Goal: Task Accomplishment & Management: Complete application form

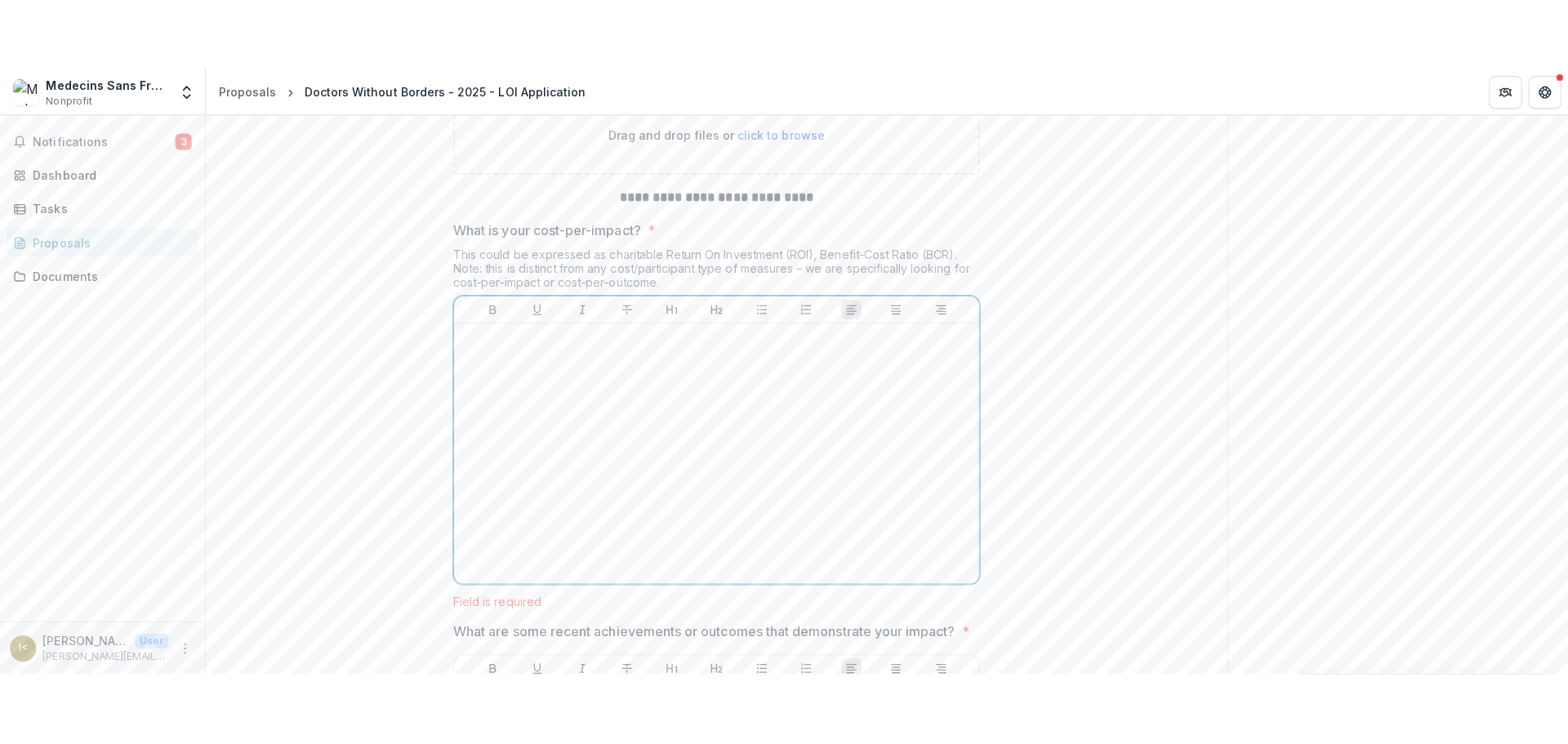
scroll to position [5848, 0]
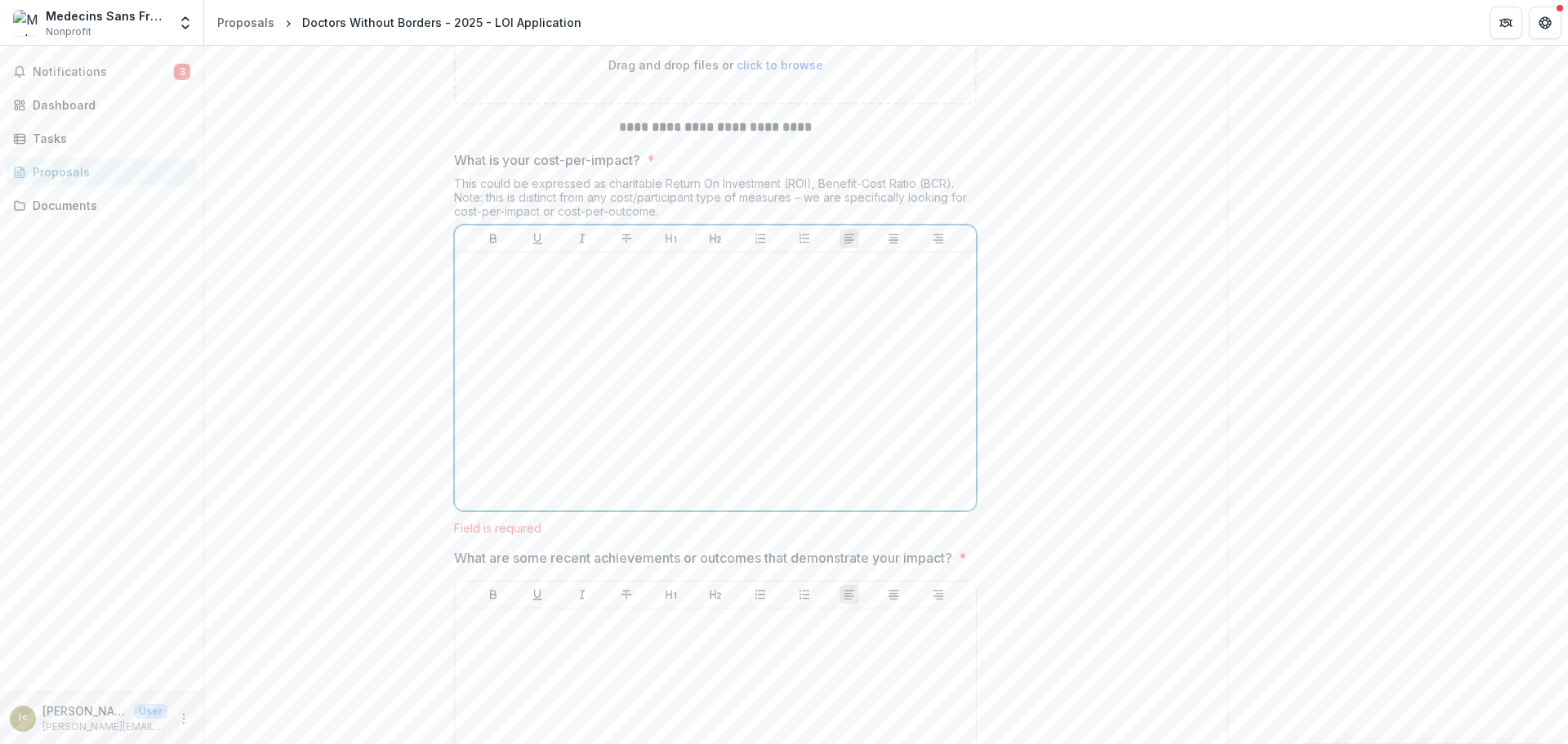
click at [493, 404] on div at bounding box center [715, 381] width 508 height 245
click at [526, 277] on p at bounding box center [715, 268] width 508 height 18
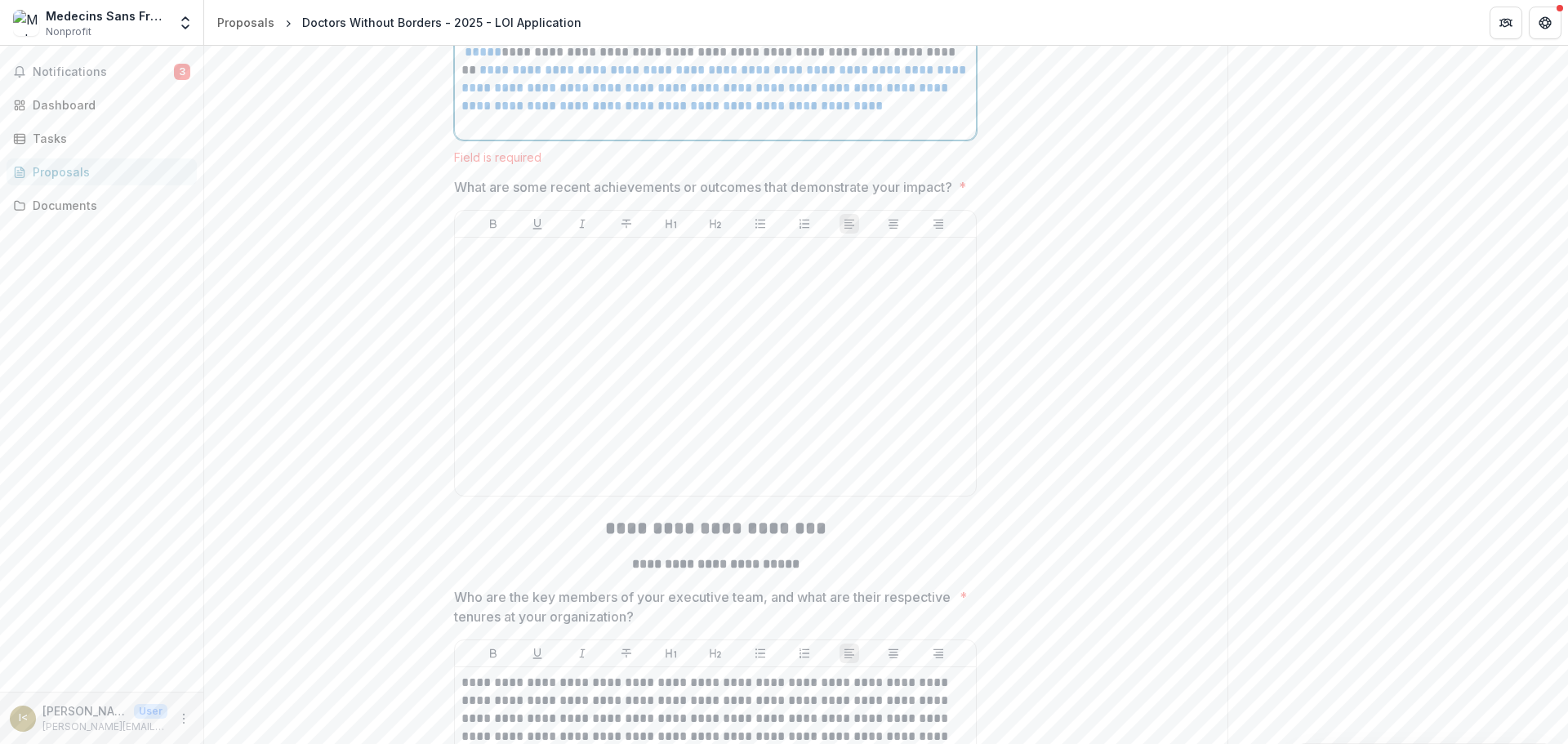
scroll to position [6637, 0]
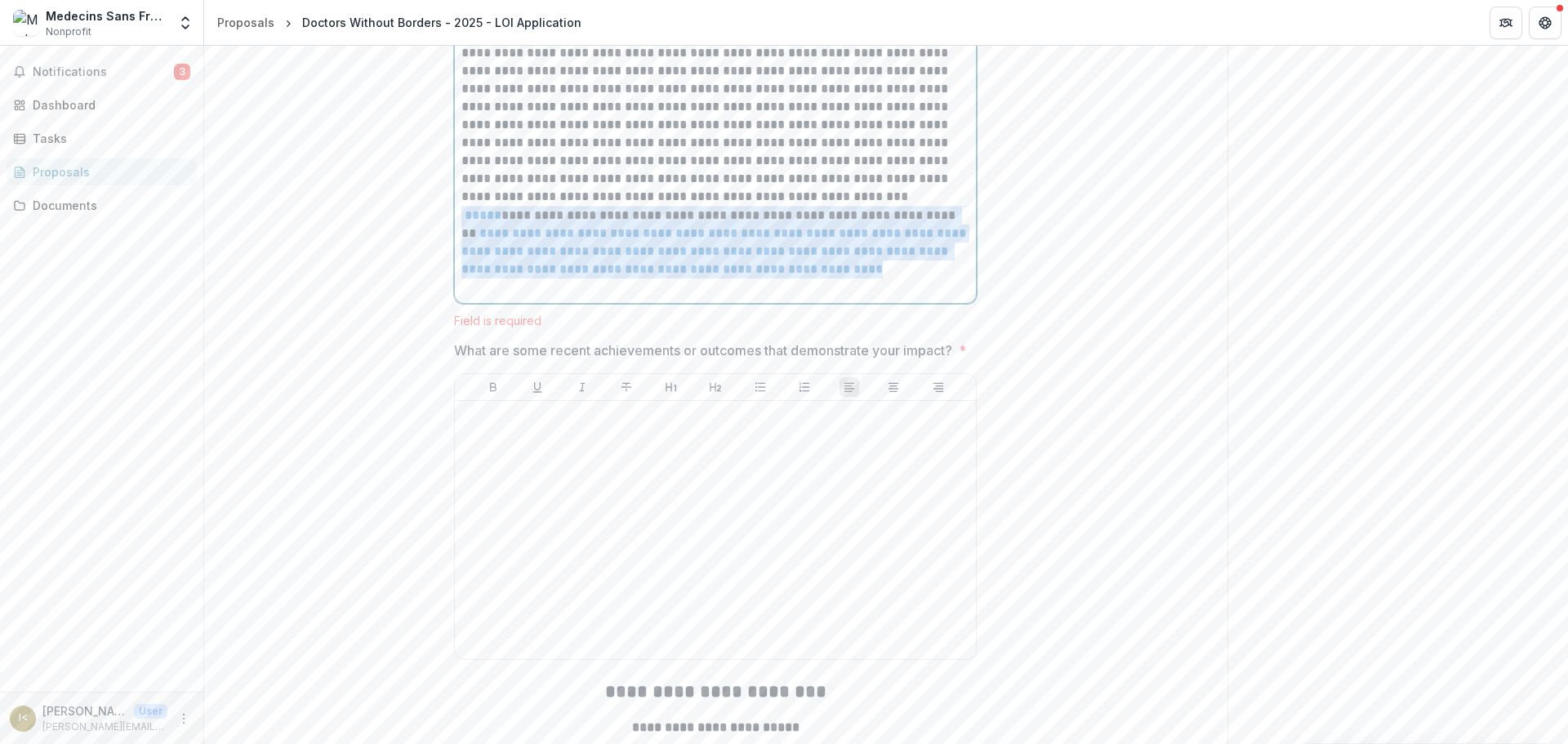
drag, startPoint x: 549, startPoint y: 404, endPoint x: 410, endPoint y: 331, distance: 157.0
click at [410, 331] on div "**********" at bounding box center [715, 456] width 1023 height 13533
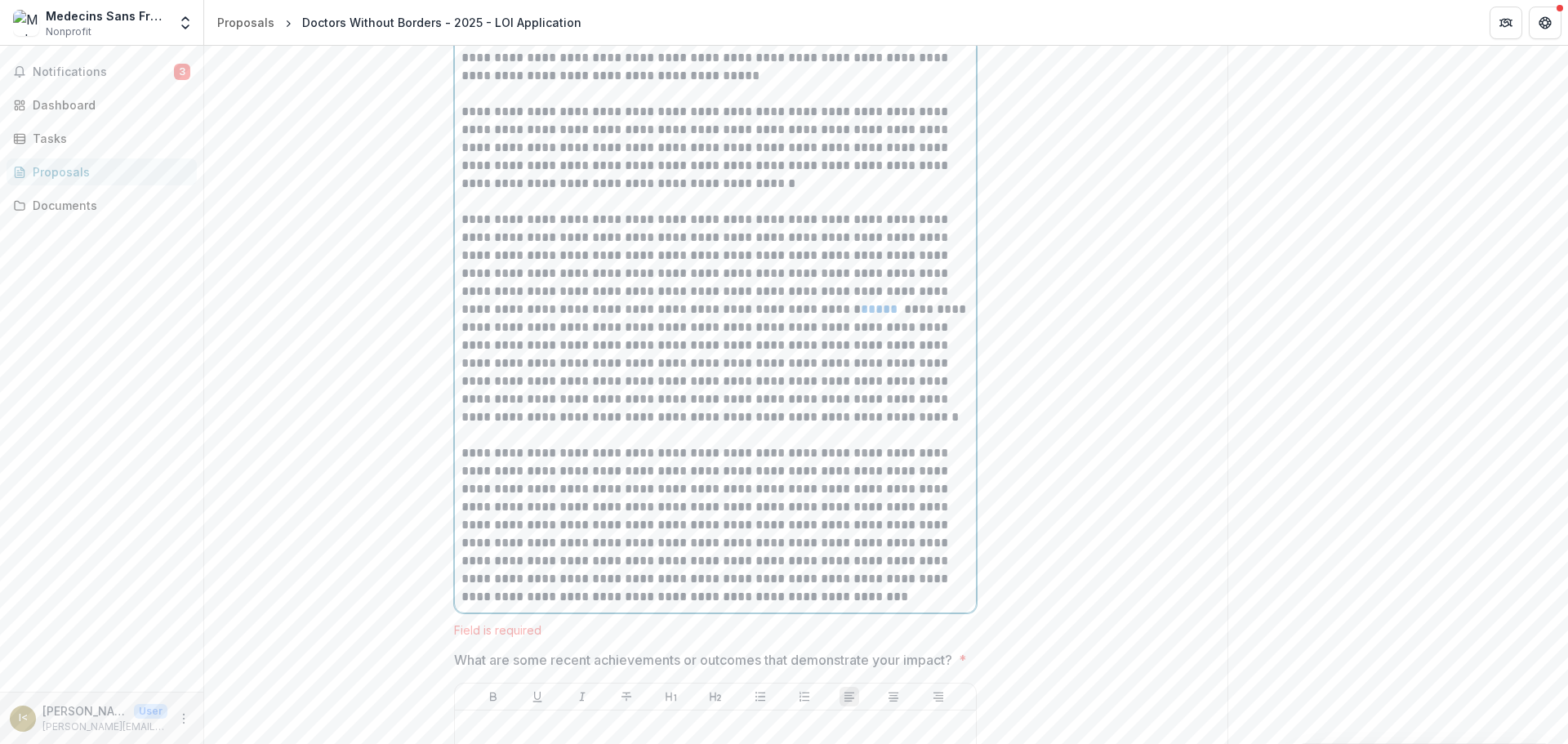
scroll to position [6229, 0]
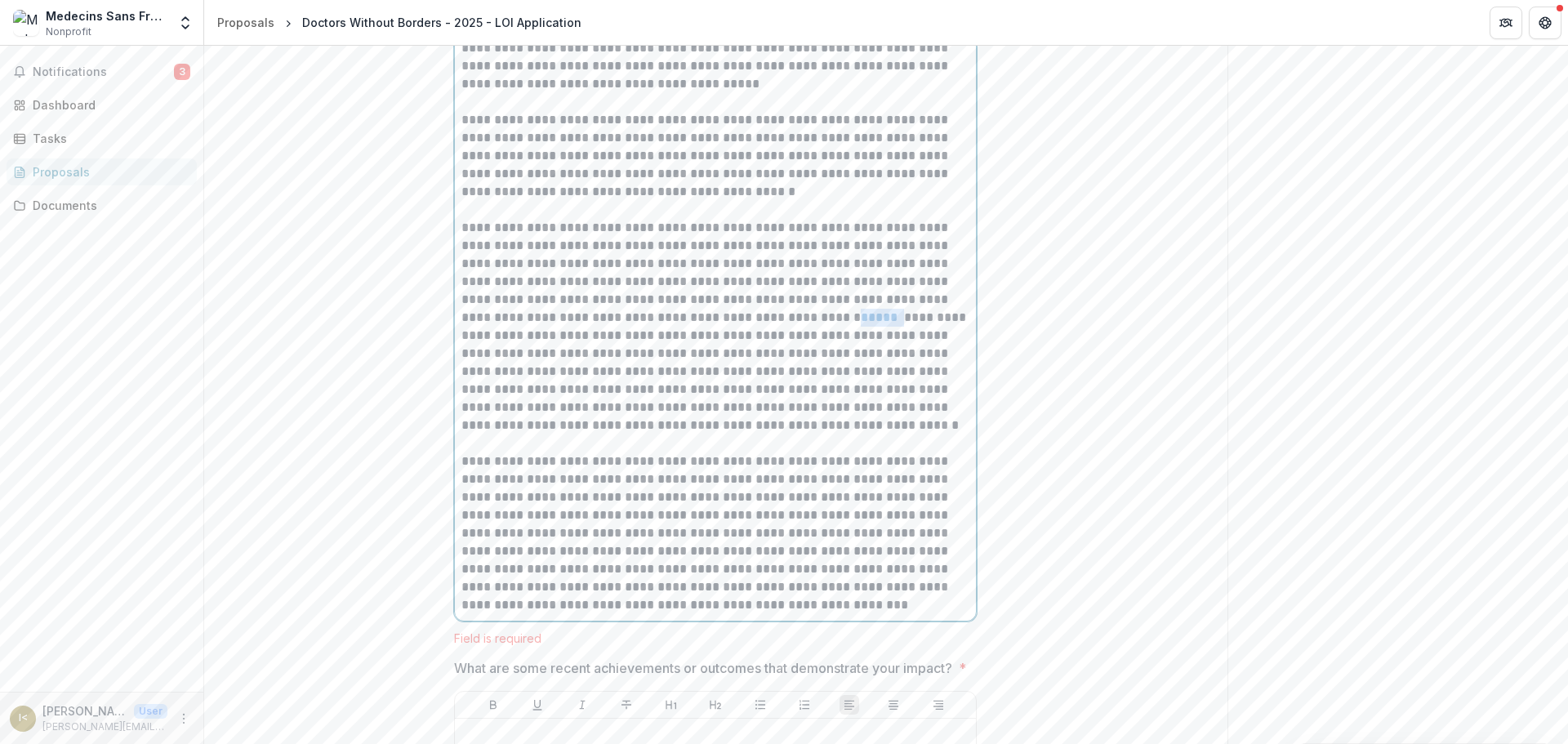
drag, startPoint x: 764, startPoint y: 434, endPoint x: 727, endPoint y: 433, distance: 37.0
click at [727, 433] on p "**********" at bounding box center [715, 327] width 508 height 215
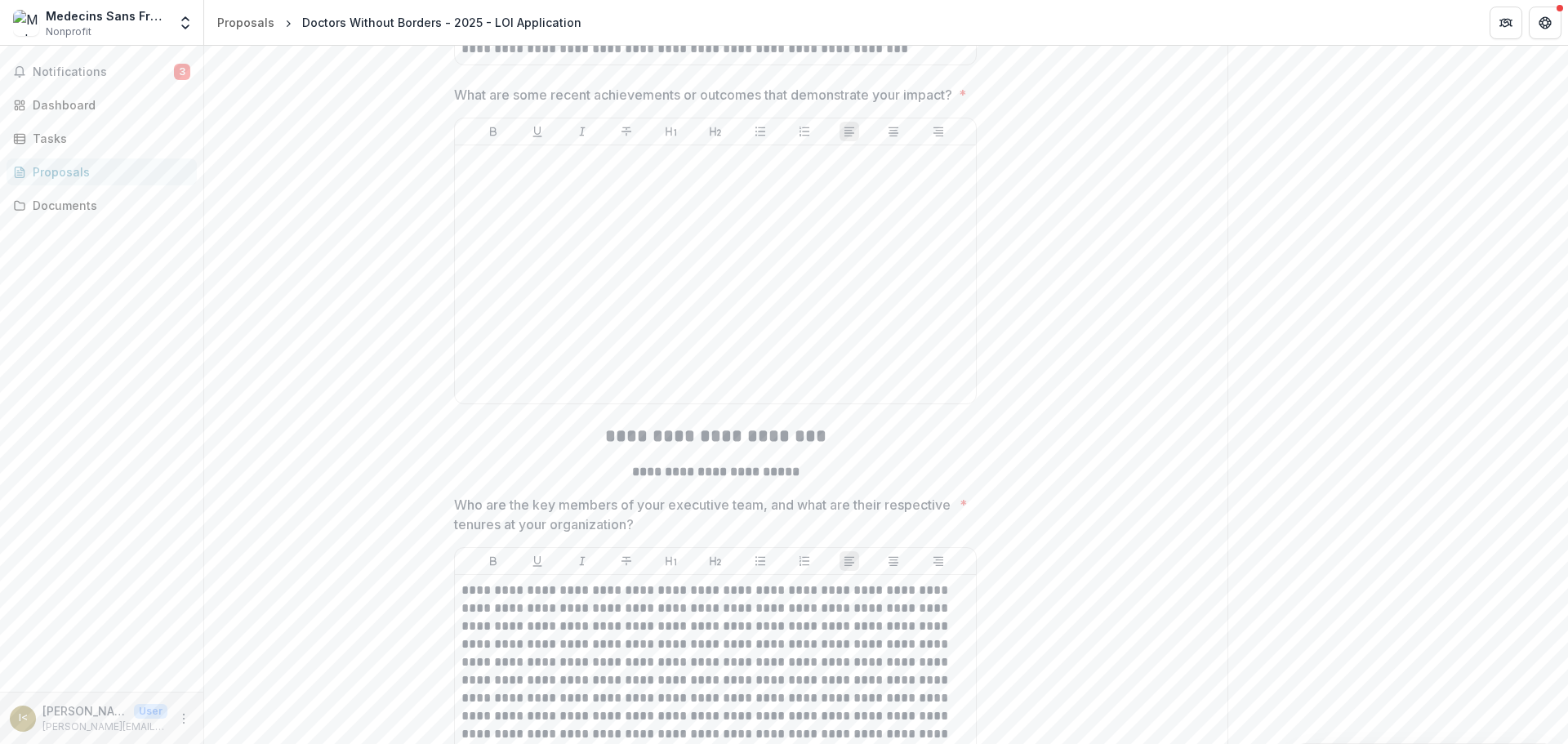
scroll to position [6800, 0]
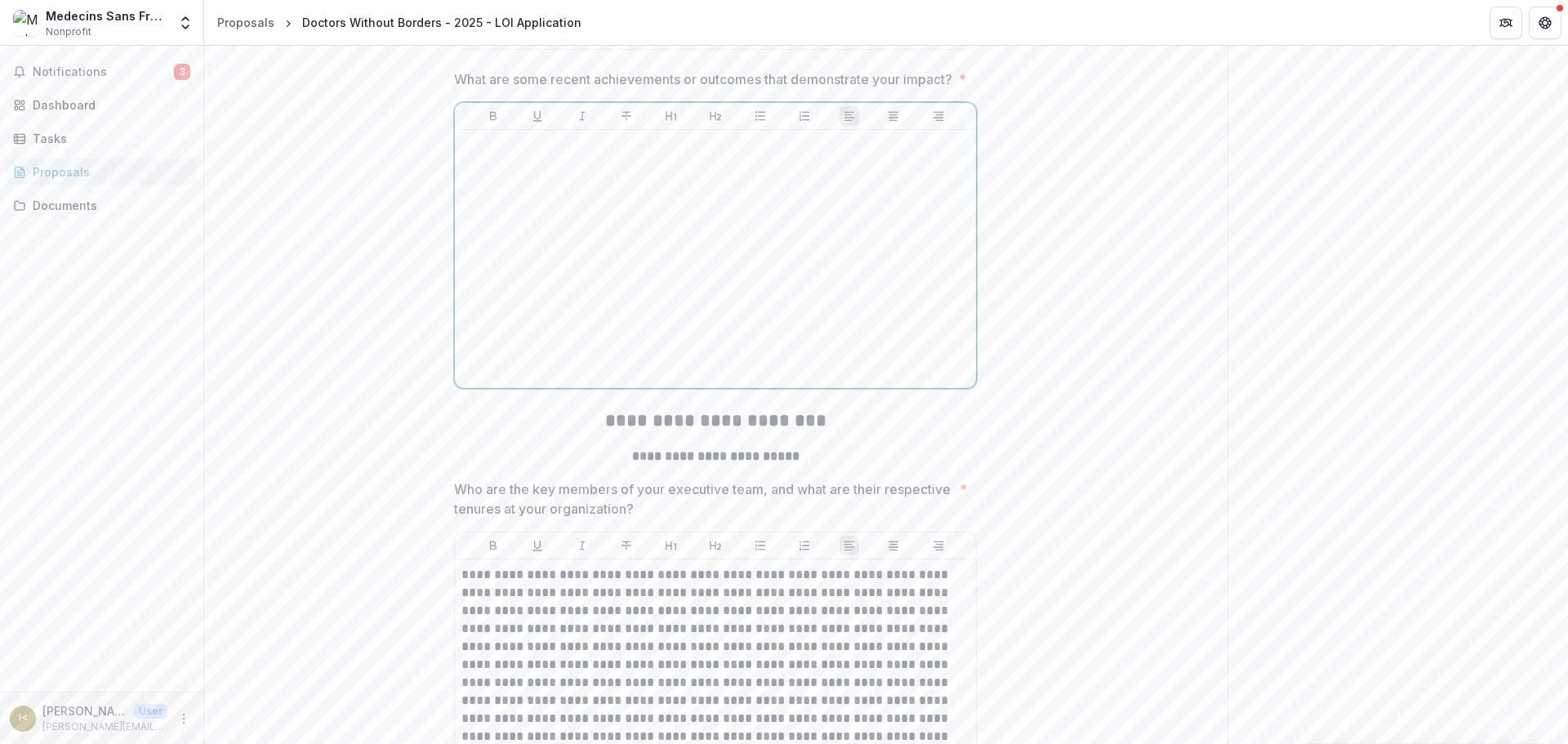
click at [559, 348] on div at bounding box center [715, 259] width 508 height 245
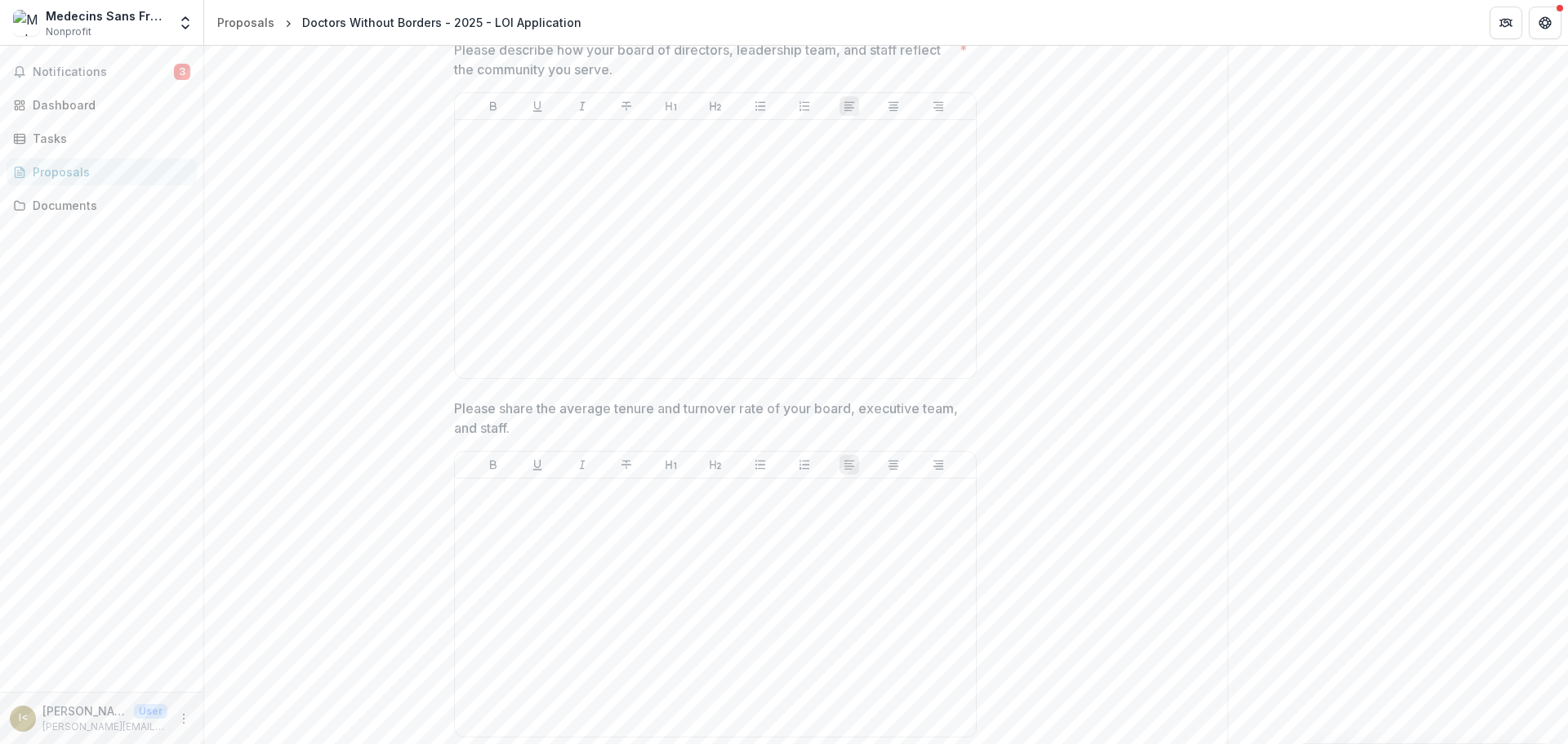
scroll to position [9902, 0]
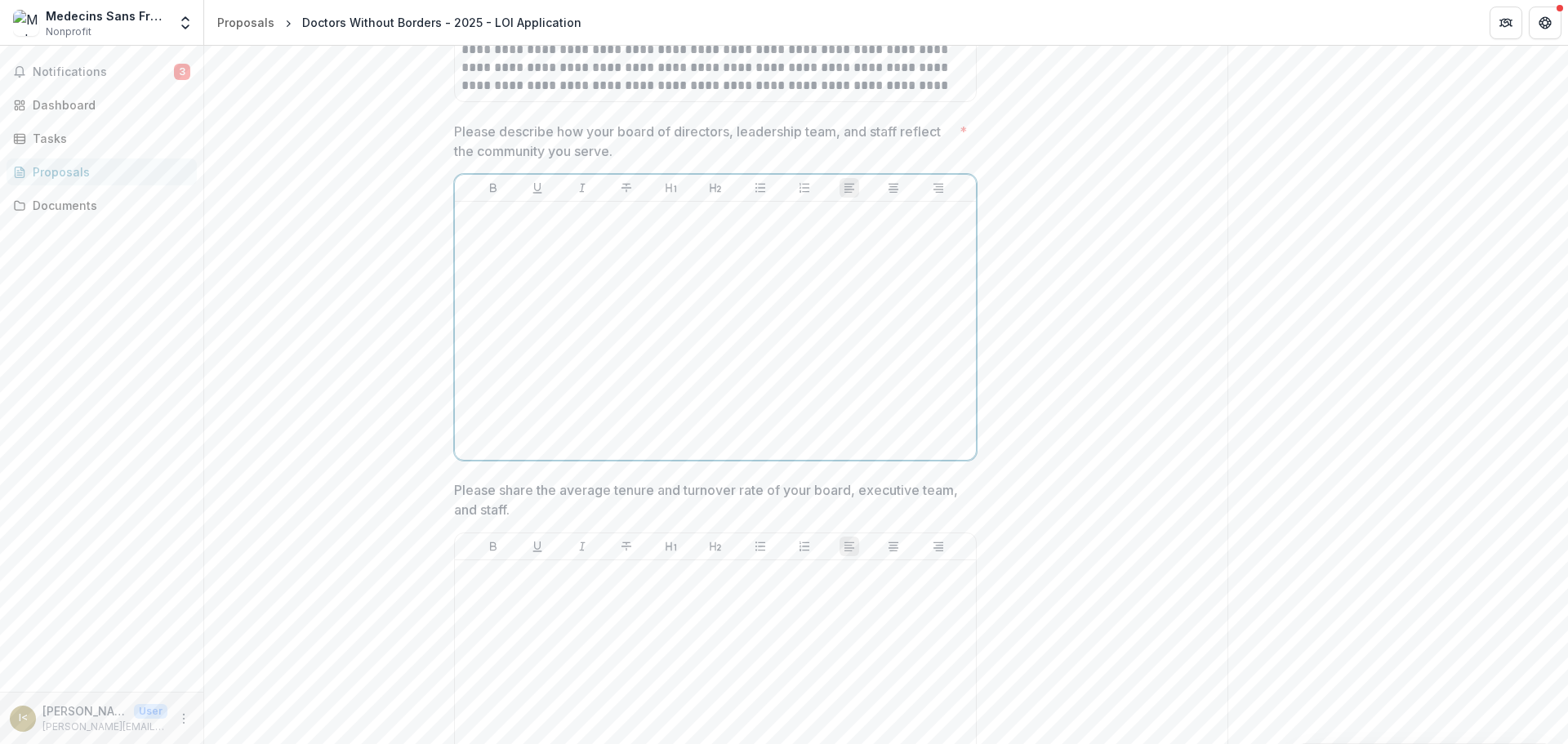
click at [678, 445] on div at bounding box center [715, 330] width 508 height 245
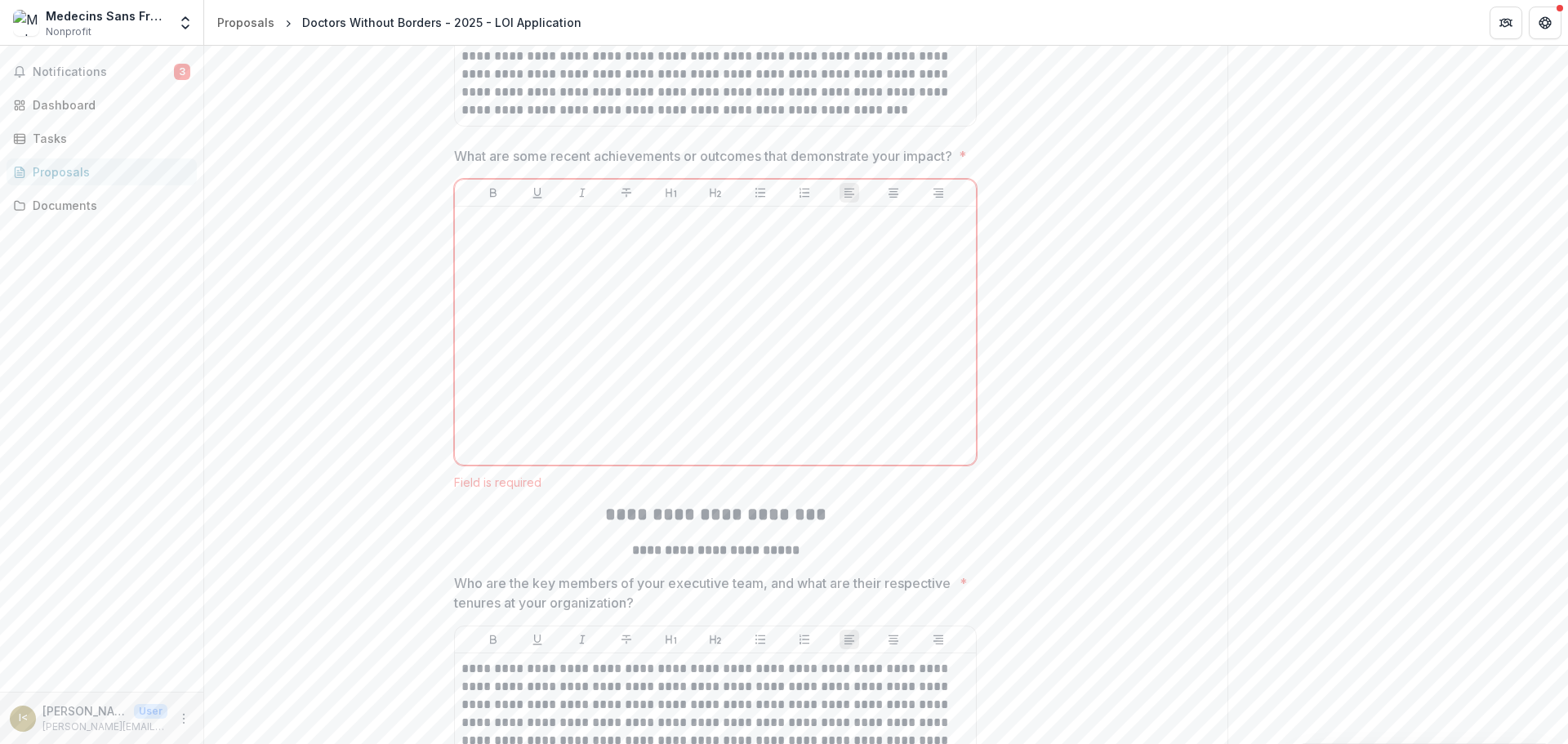
scroll to position [6736, 0]
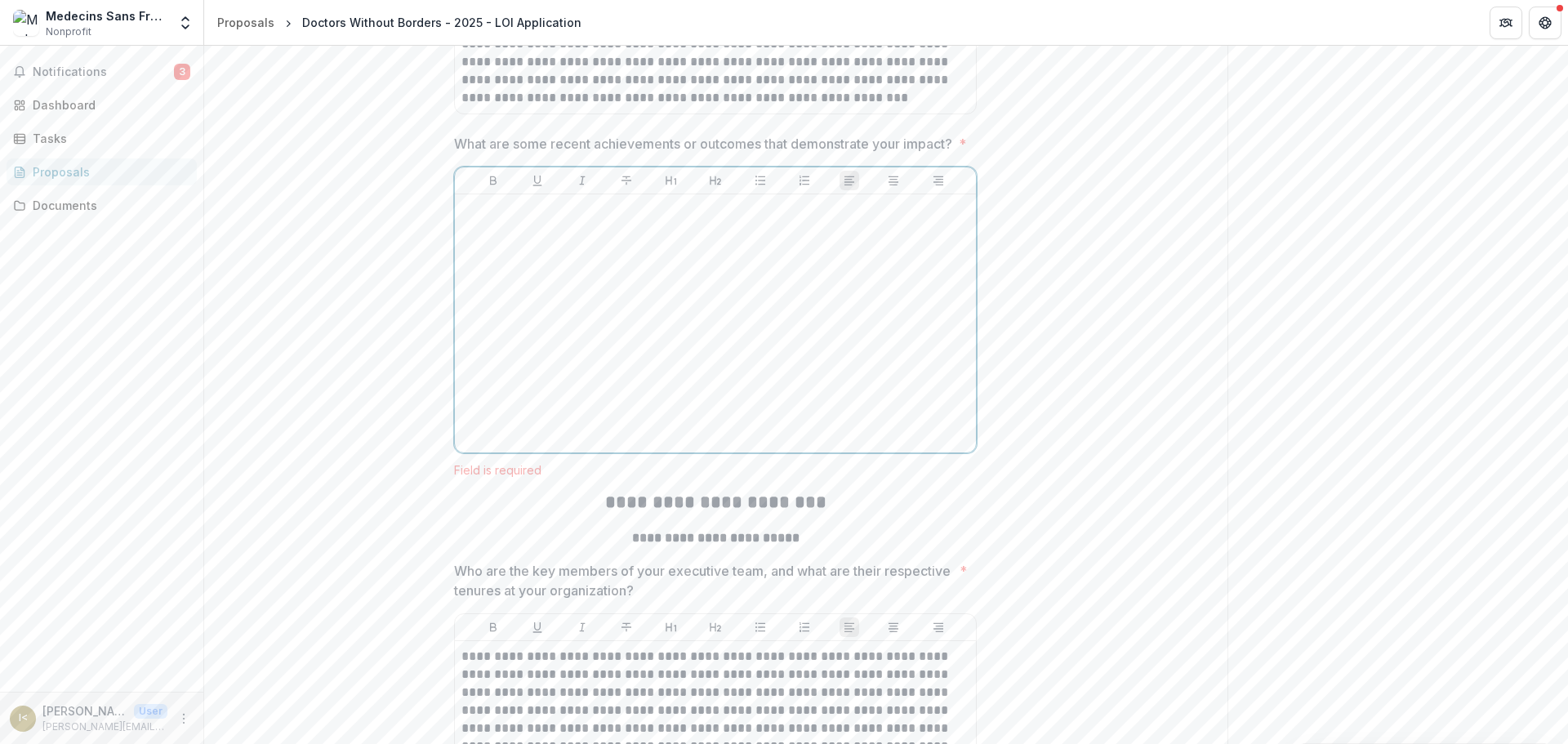
click at [689, 370] on div at bounding box center [715, 323] width 508 height 245
click at [540, 364] on div at bounding box center [715, 323] width 508 height 245
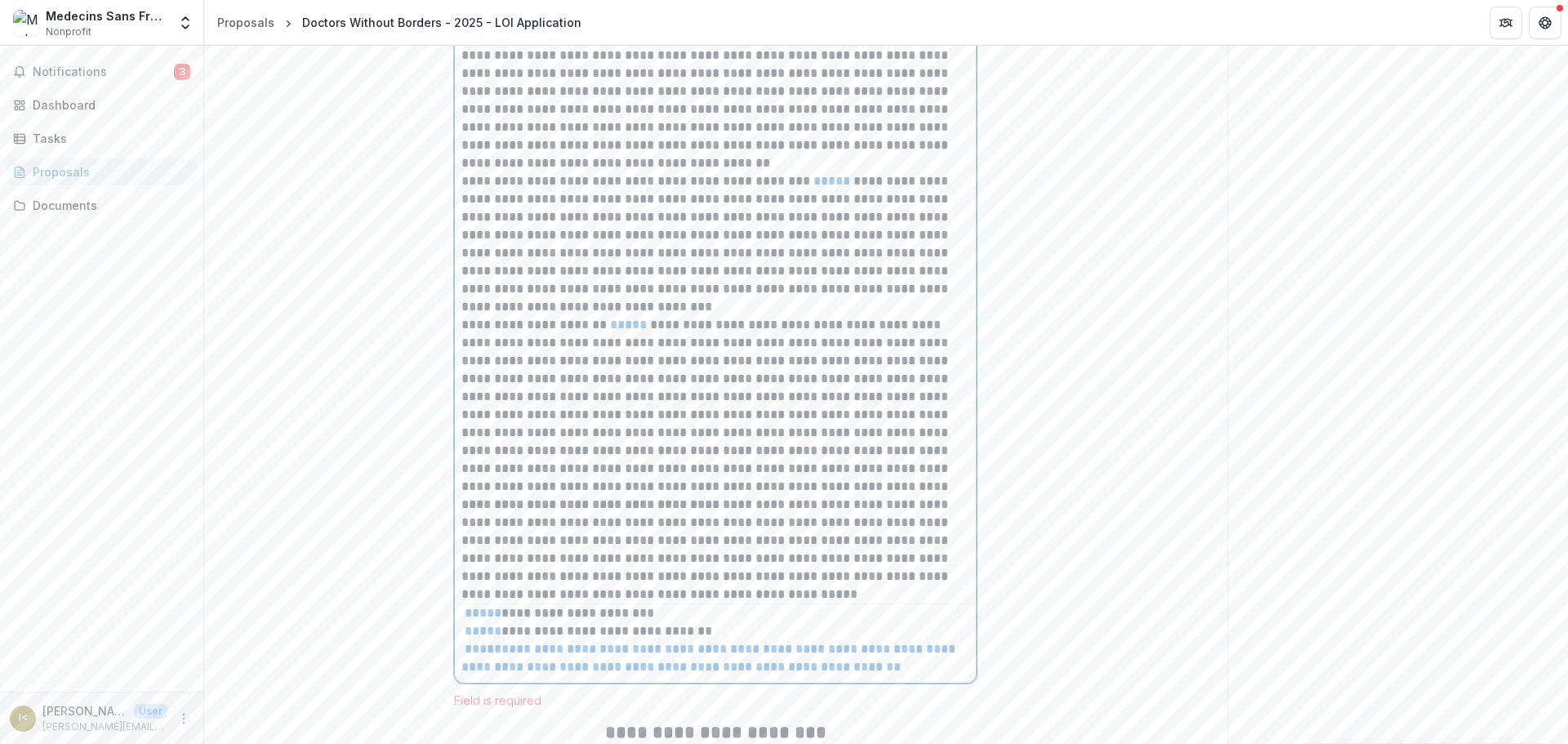
scroll to position [6817, 0]
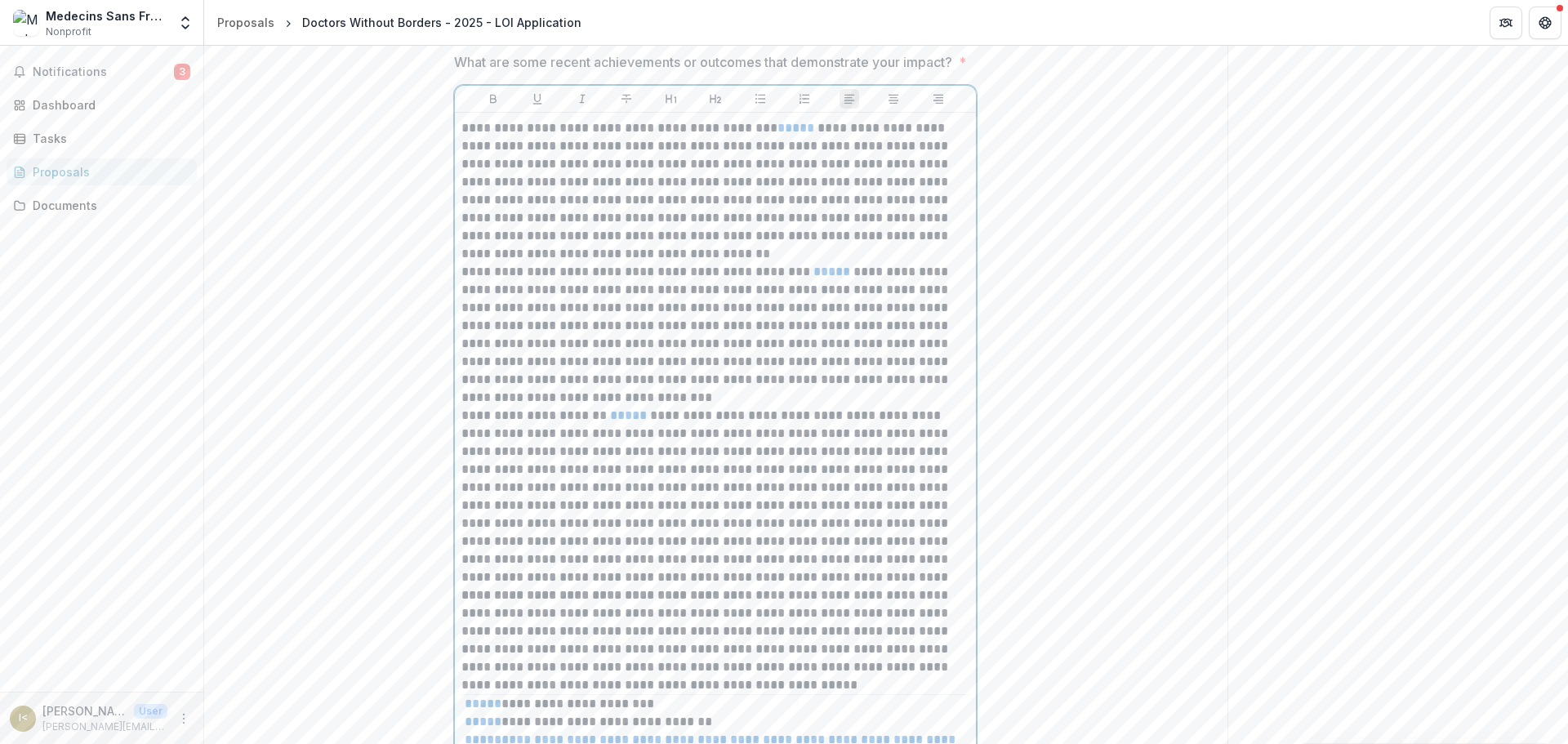
click at [780, 262] on p "**********" at bounding box center [715, 191] width 508 height 144
click at [822, 278] on link "*****" at bounding box center [831, 272] width 37 height 13
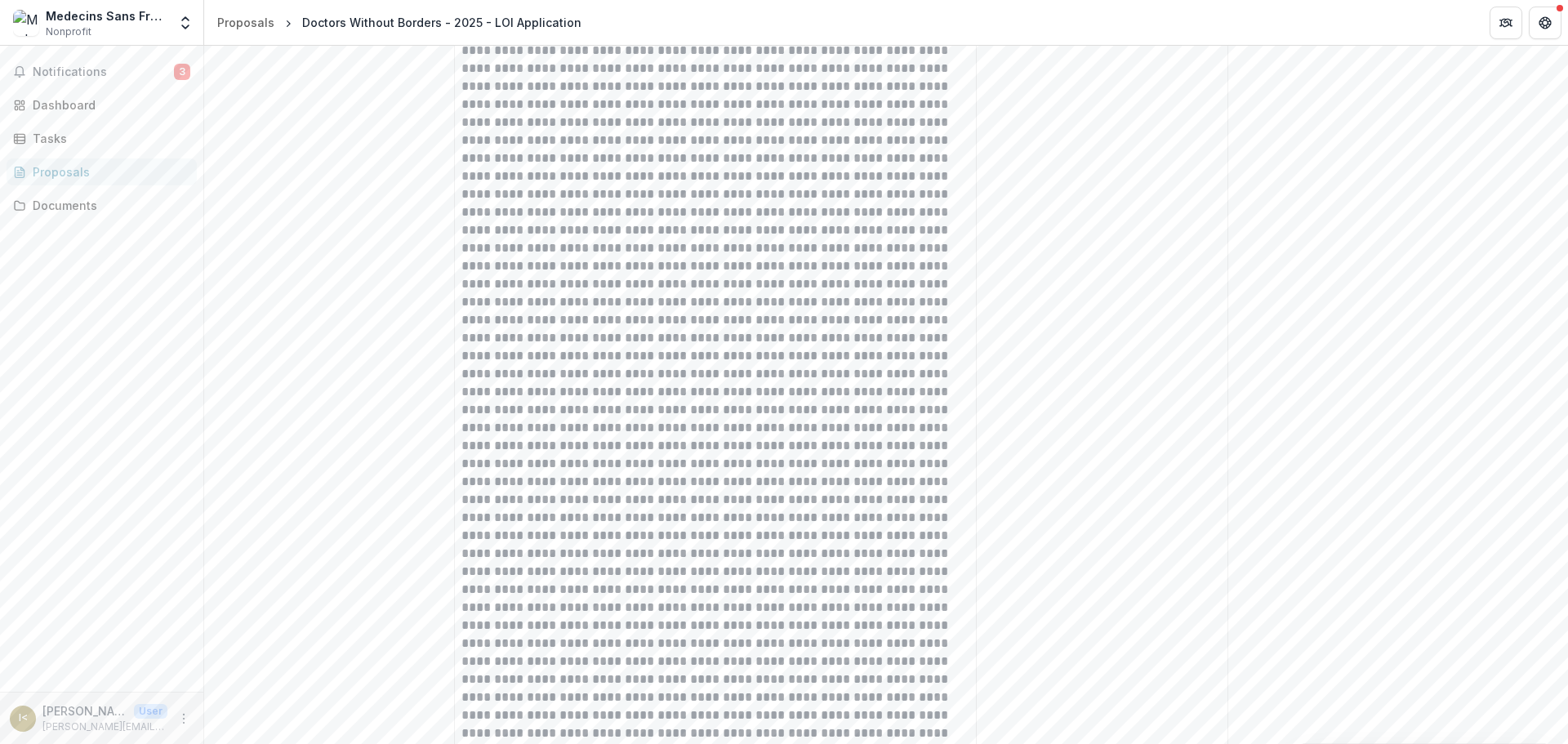
scroll to position [0, 0]
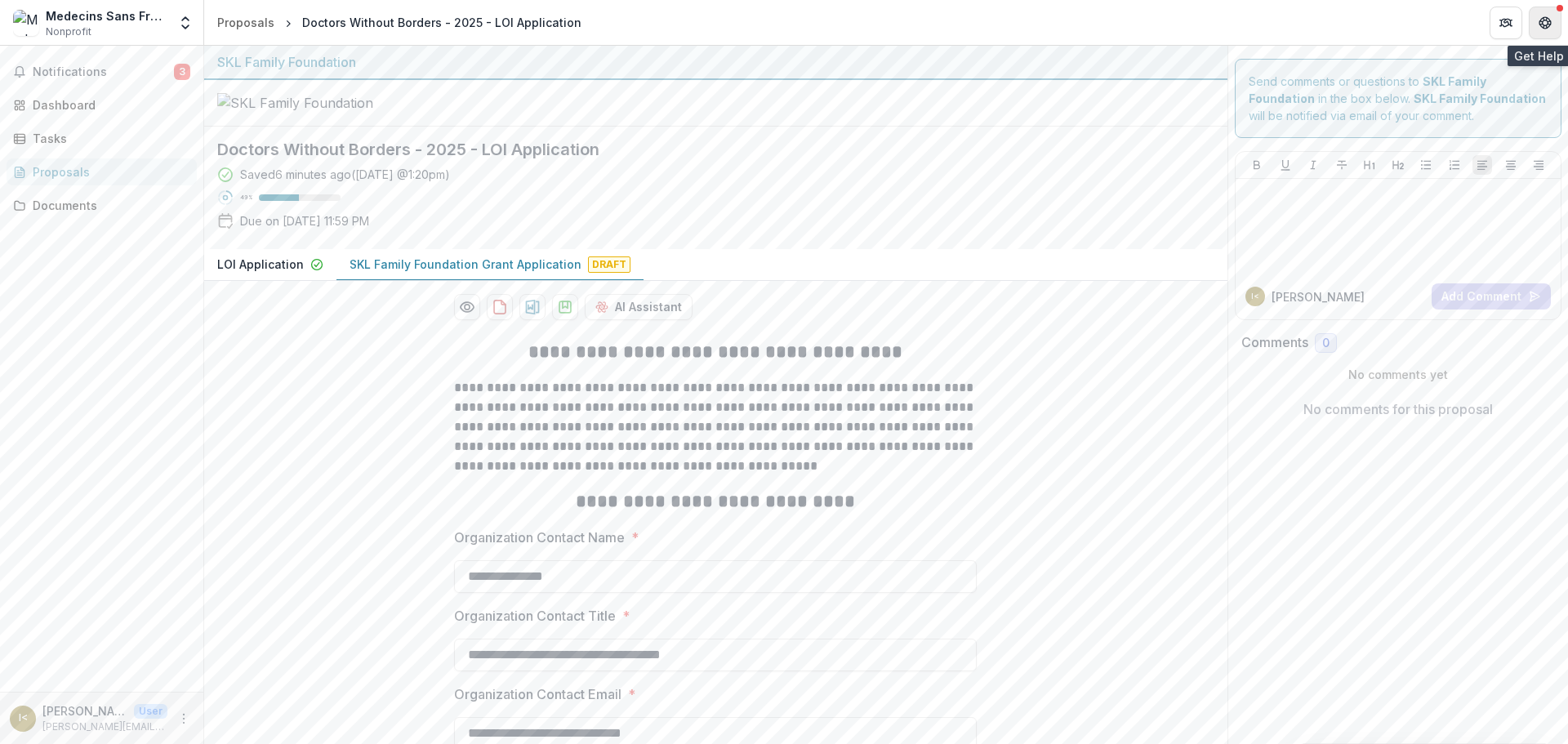
click at [1044, 20] on icon "Get Help" at bounding box center [1544, 23] width 13 height 13
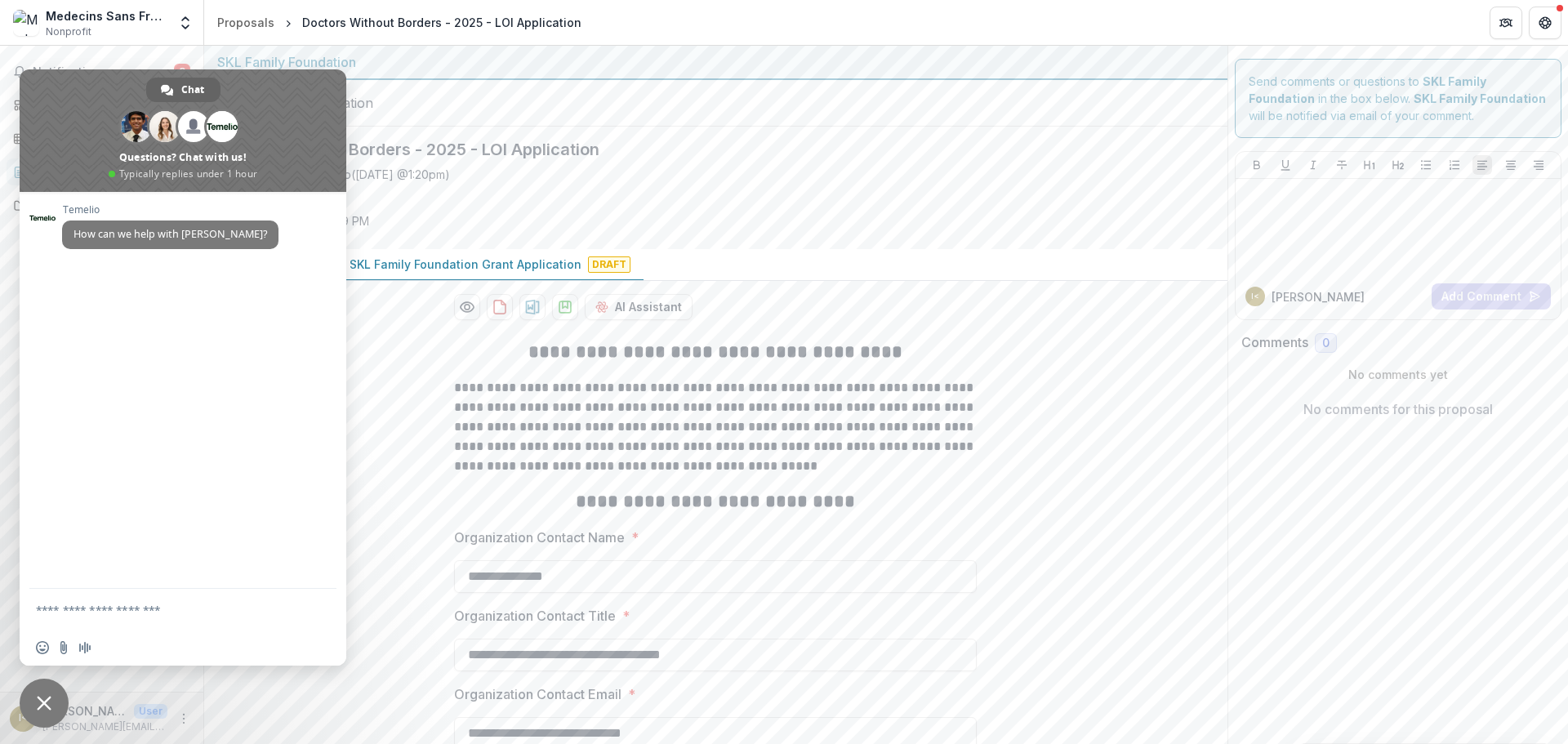
click at [587, 127] on div at bounding box center [715, 102] width 1023 height 46
click at [46, 455] on span "Close chat" at bounding box center [44, 702] width 49 height 49
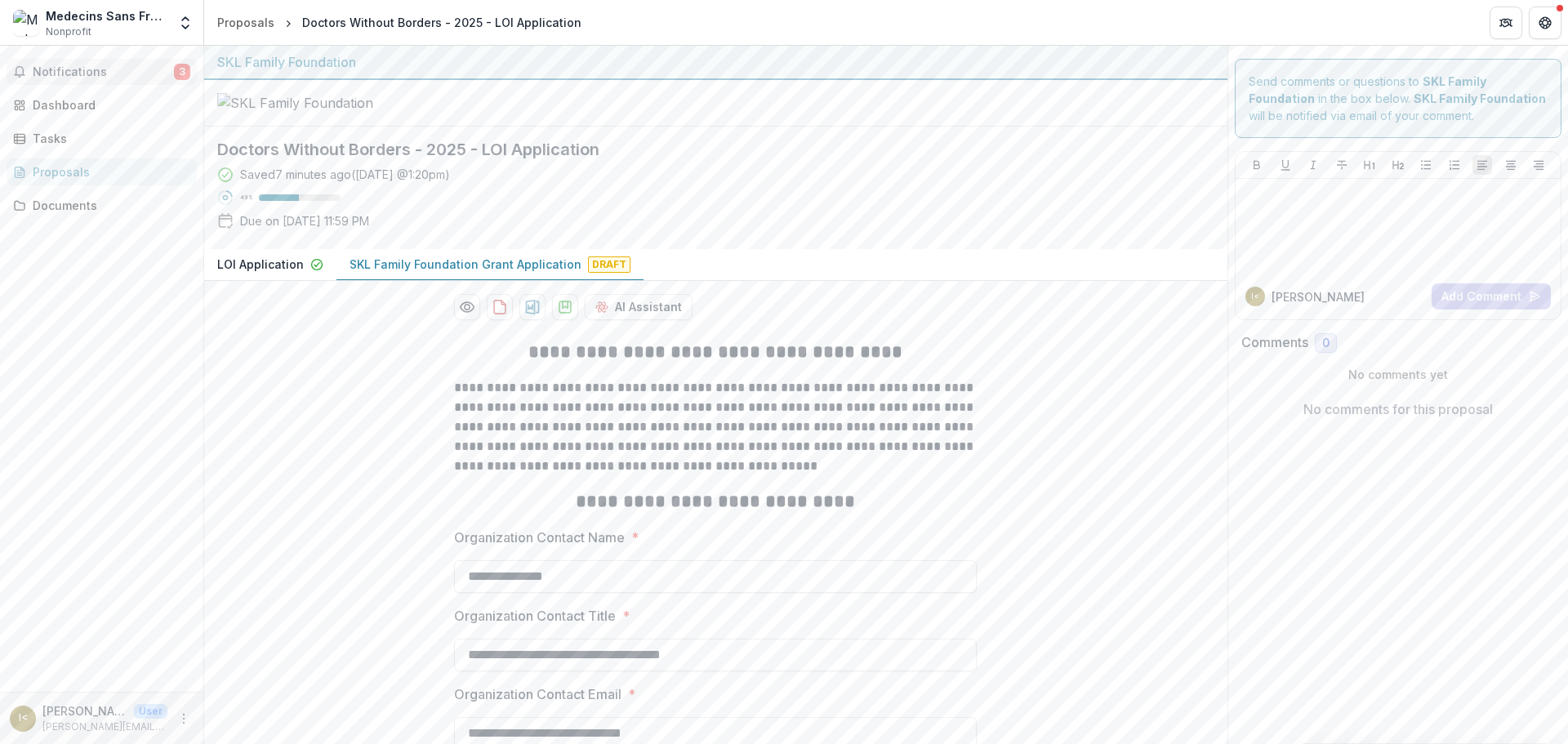
click at [48, 69] on span "Notifications" at bounding box center [103, 72] width 141 height 14
click at [726, 224] on div "Doctors Without Borders - 2025 - LOI Application Saved 7 minutes ago ( Today @ …" at bounding box center [702, 187] width 997 height 122
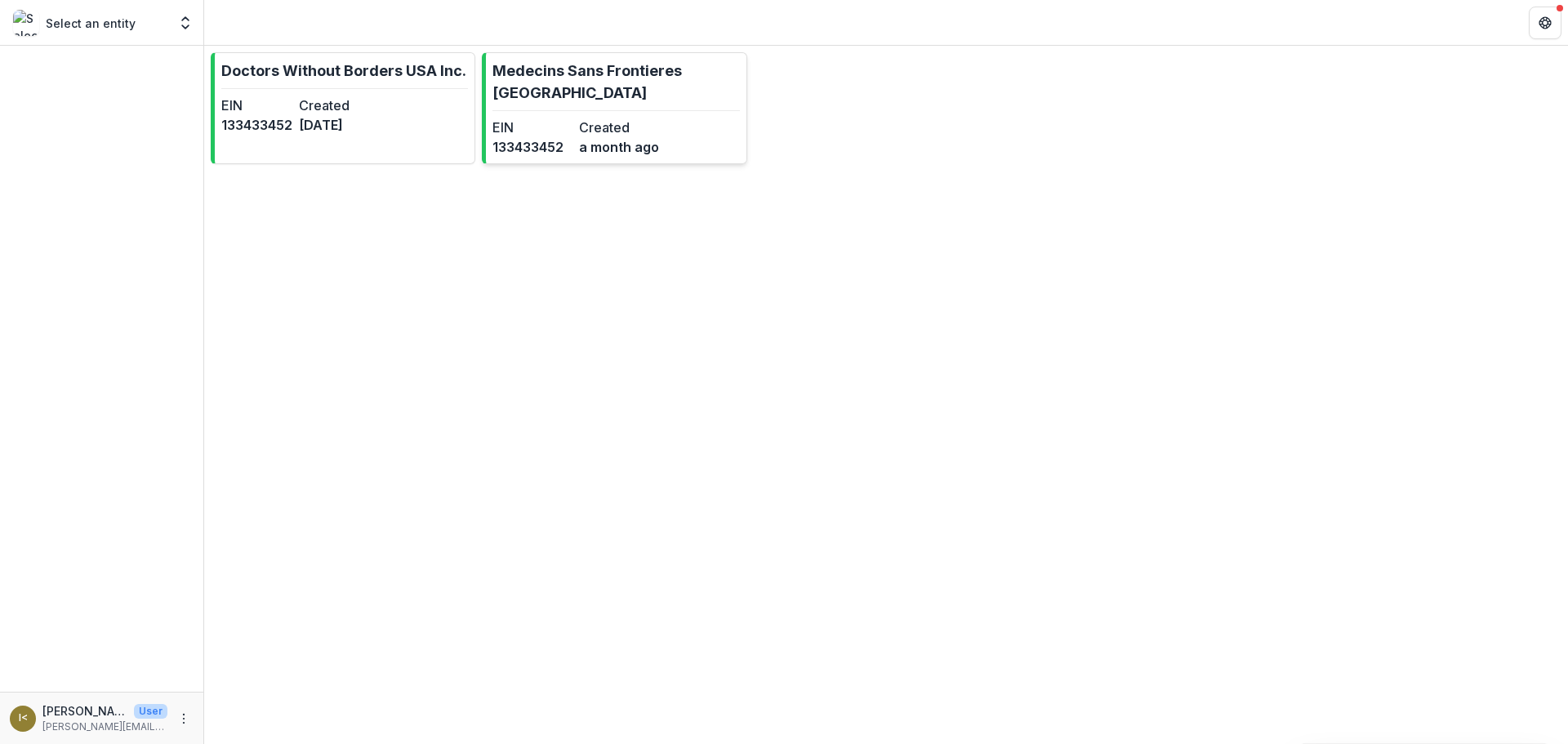
click at [610, 72] on p "Medecins Sans Frontieres [GEOGRAPHIC_DATA]" at bounding box center [616, 81] width 246 height 44
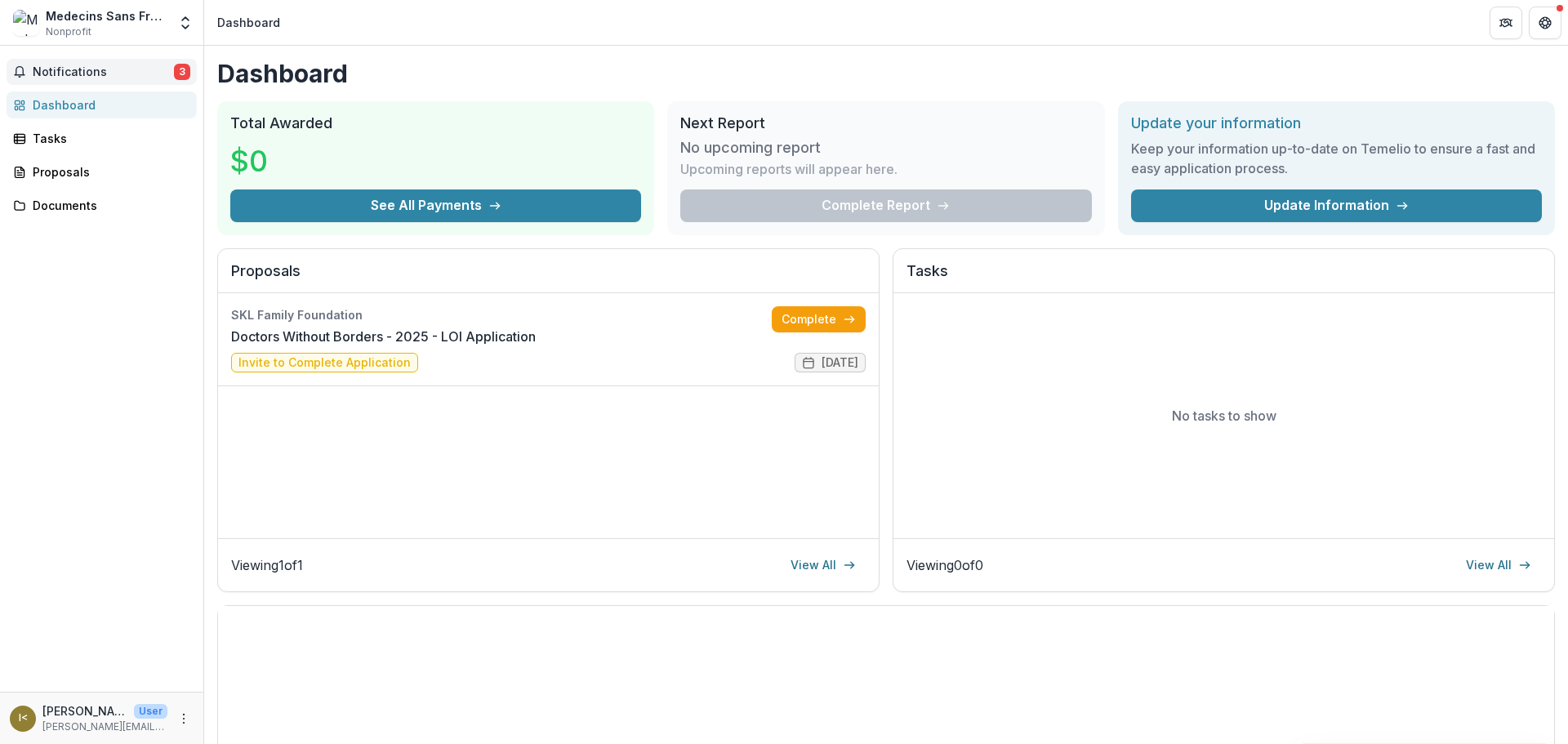
click at [69, 67] on span "Notifications" at bounding box center [103, 72] width 141 height 14
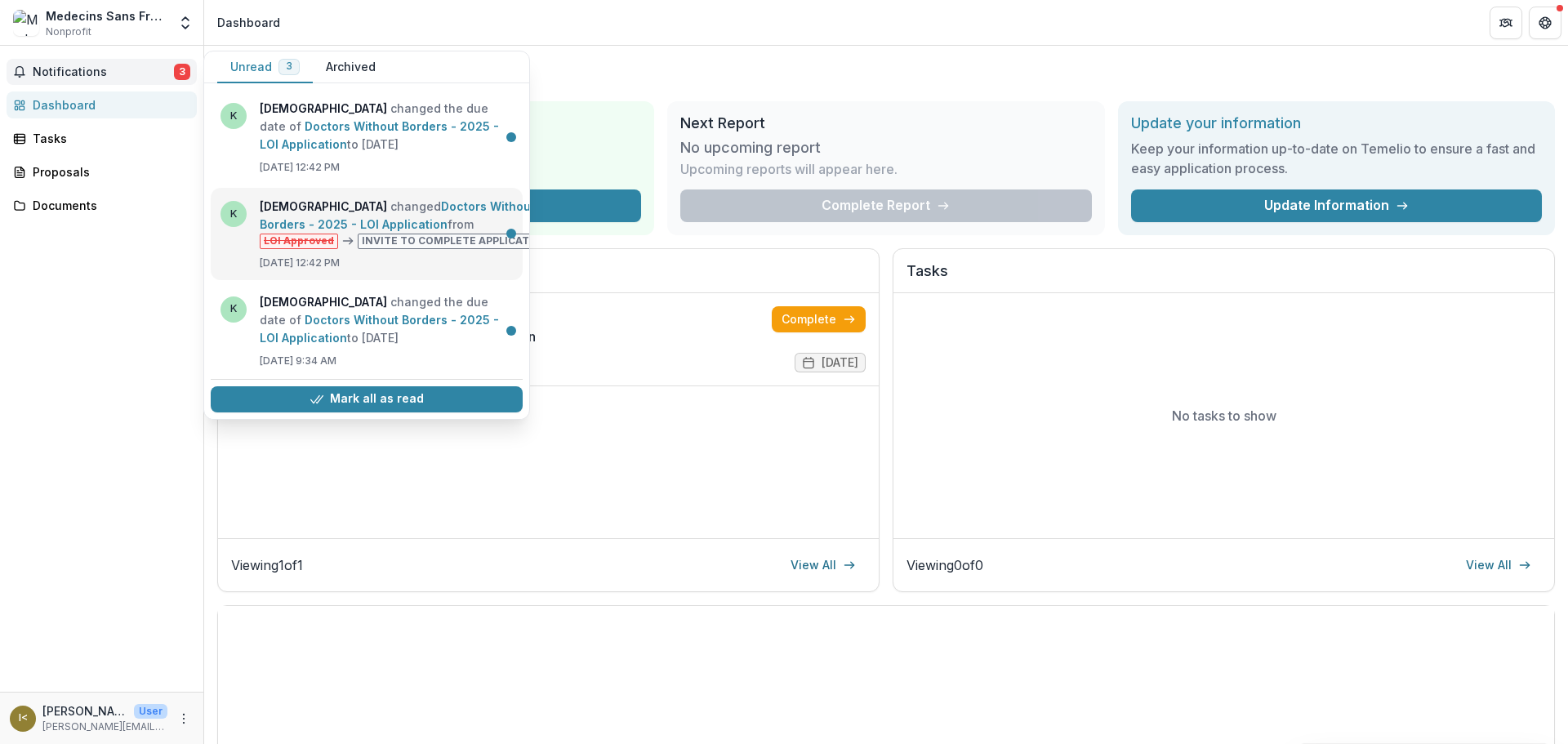
click at [404, 231] on link "Doctors Without Borders - 2025 - LOI Application" at bounding box center [397, 215] width 275 height 32
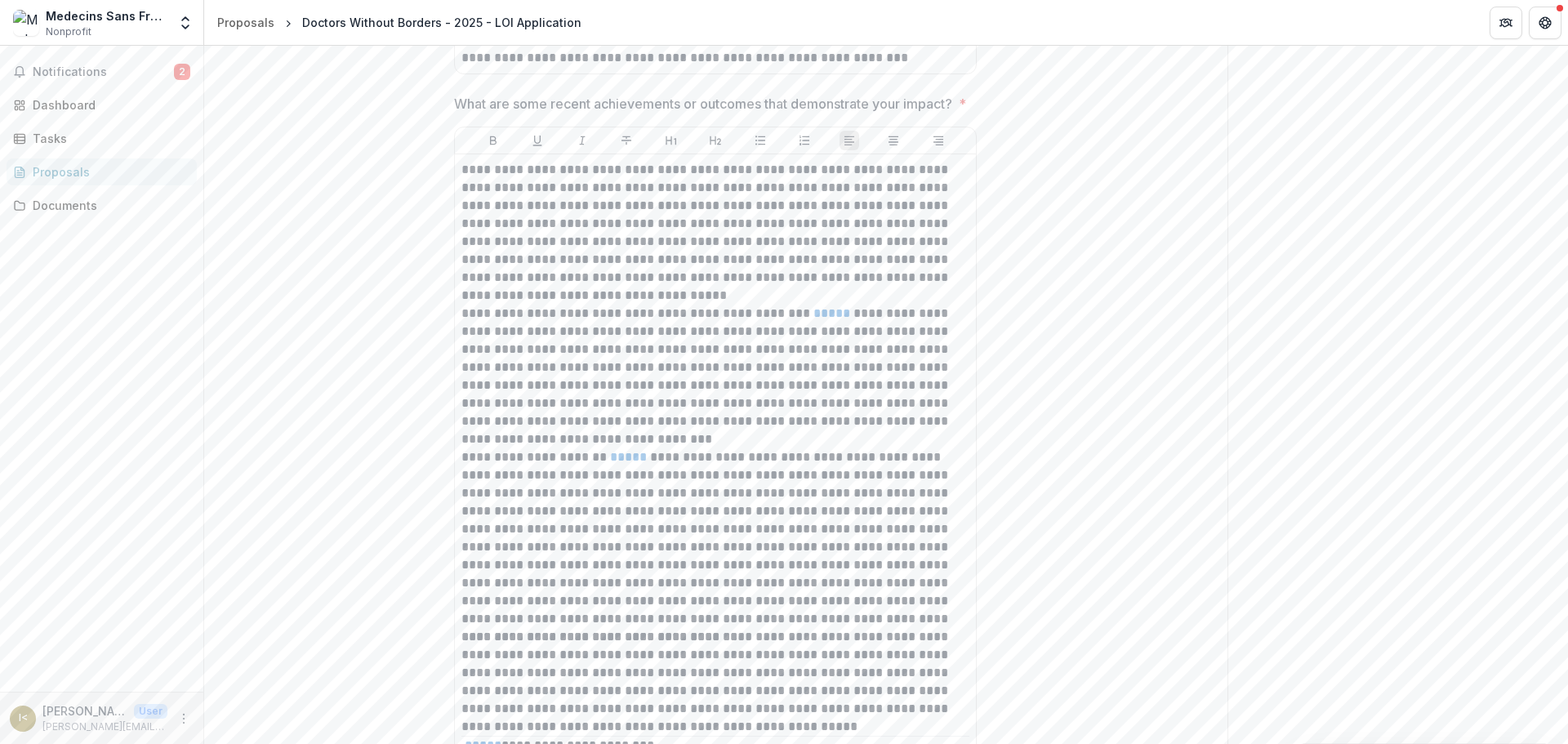
scroll to position [6775, 0]
click at [827, 449] on p "**********" at bounding box center [715, 377] width 508 height 144
click at [825, 449] on p "**********" at bounding box center [715, 377] width 508 height 144
drag, startPoint x: 617, startPoint y: 592, endPoint x: 630, endPoint y: 594, distance: 13.2
click at [619, 592] on p "**********" at bounding box center [715, 539] width 508 height 179
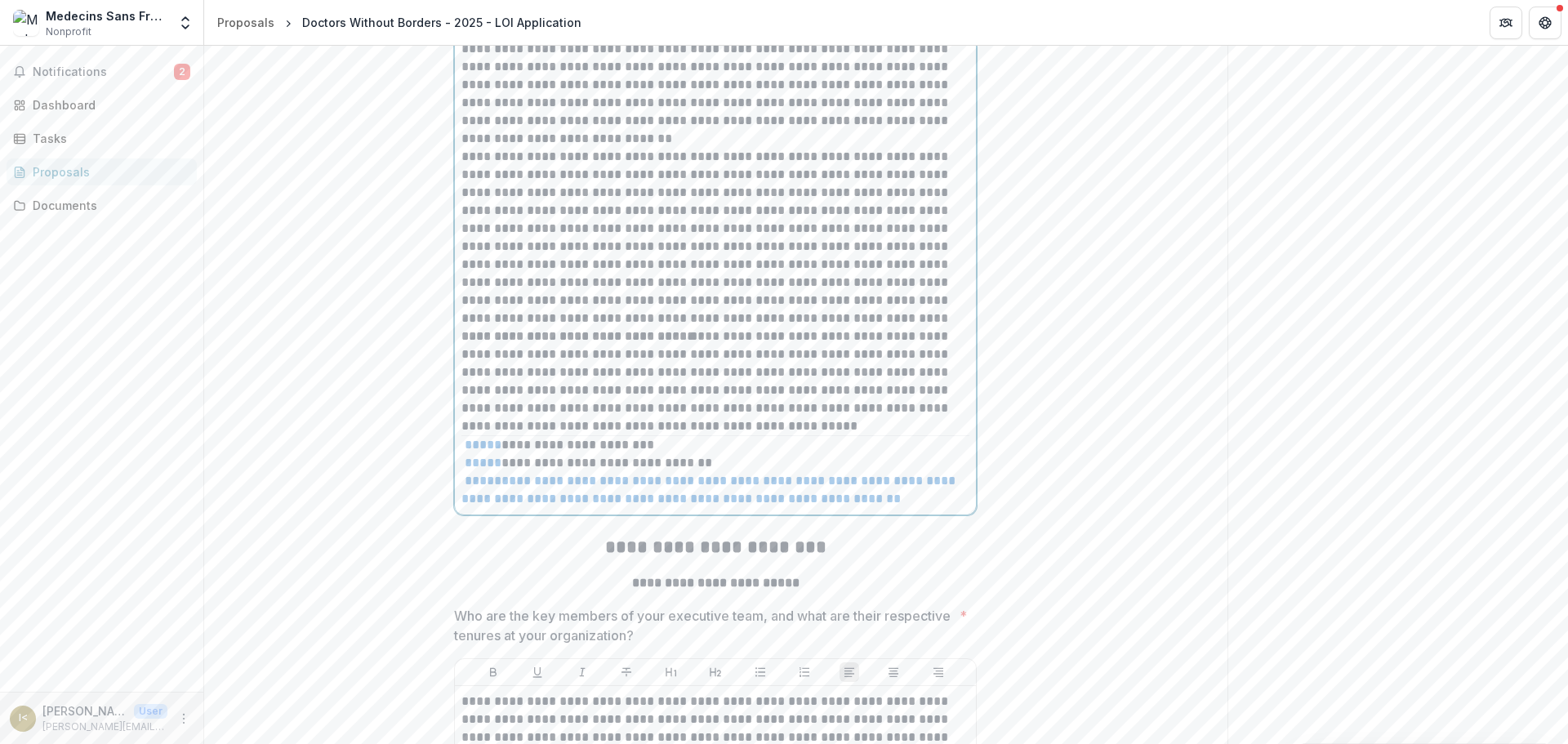
scroll to position [7101, 0]
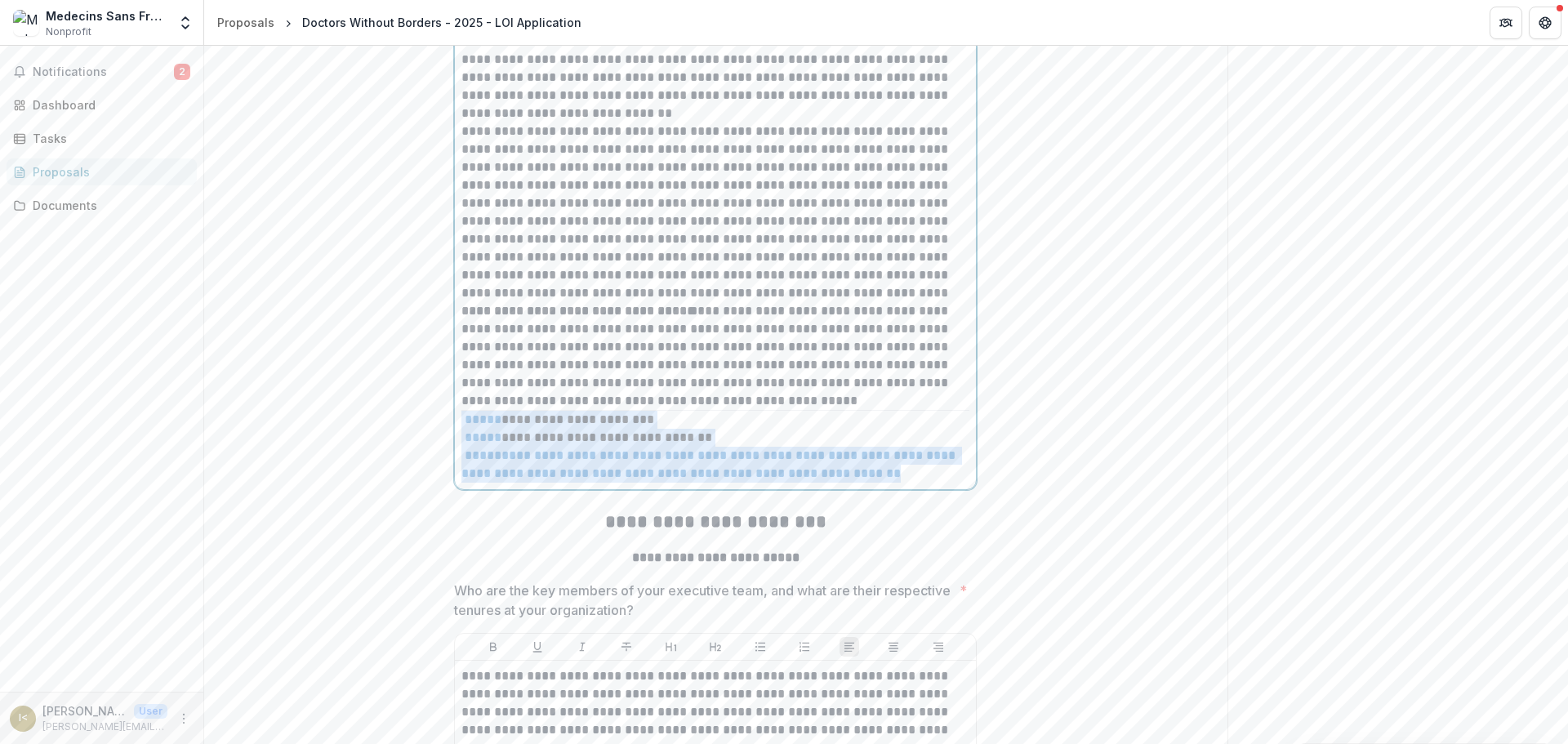
drag, startPoint x: 912, startPoint y: 612, endPoint x: 658, endPoint y: 543, distance: 263.2
click at [658, 482] on div "**********" at bounding box center [715, 158] width 508 height 647
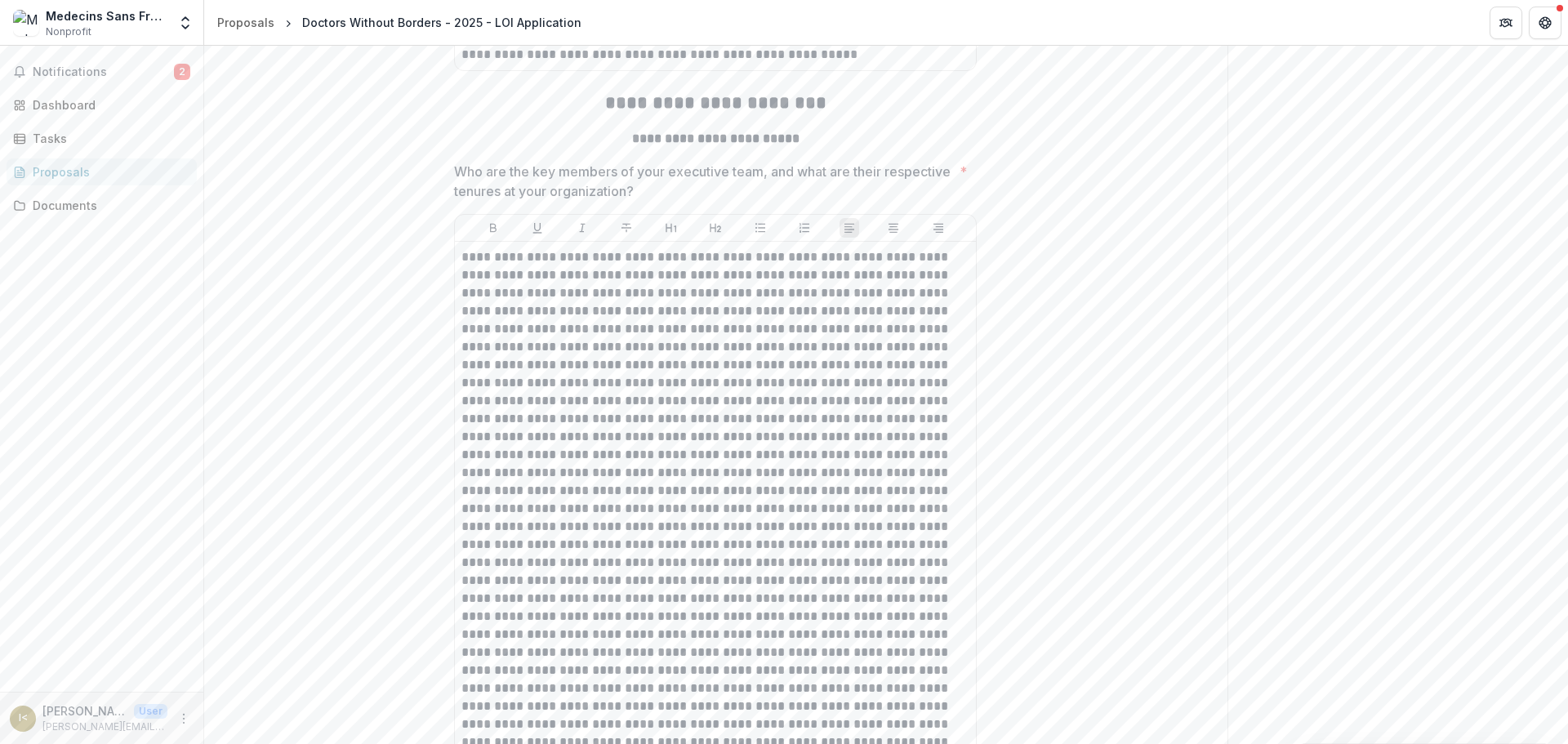
scroll to position [7428, 0]
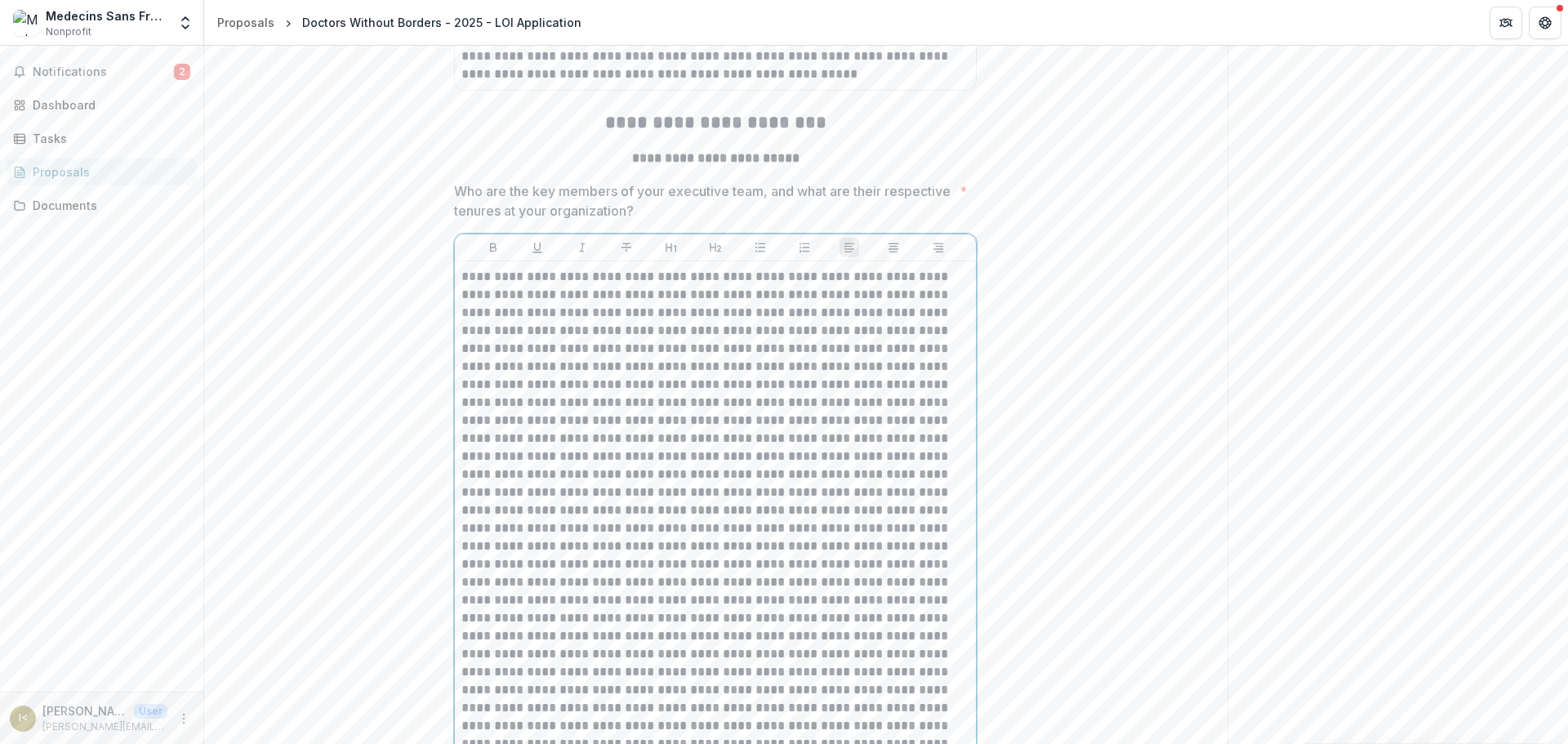
drag, startPoint x: 680, startPoint y: 414, endPoint x: 755, endPoint y: 419, distance: 75.2
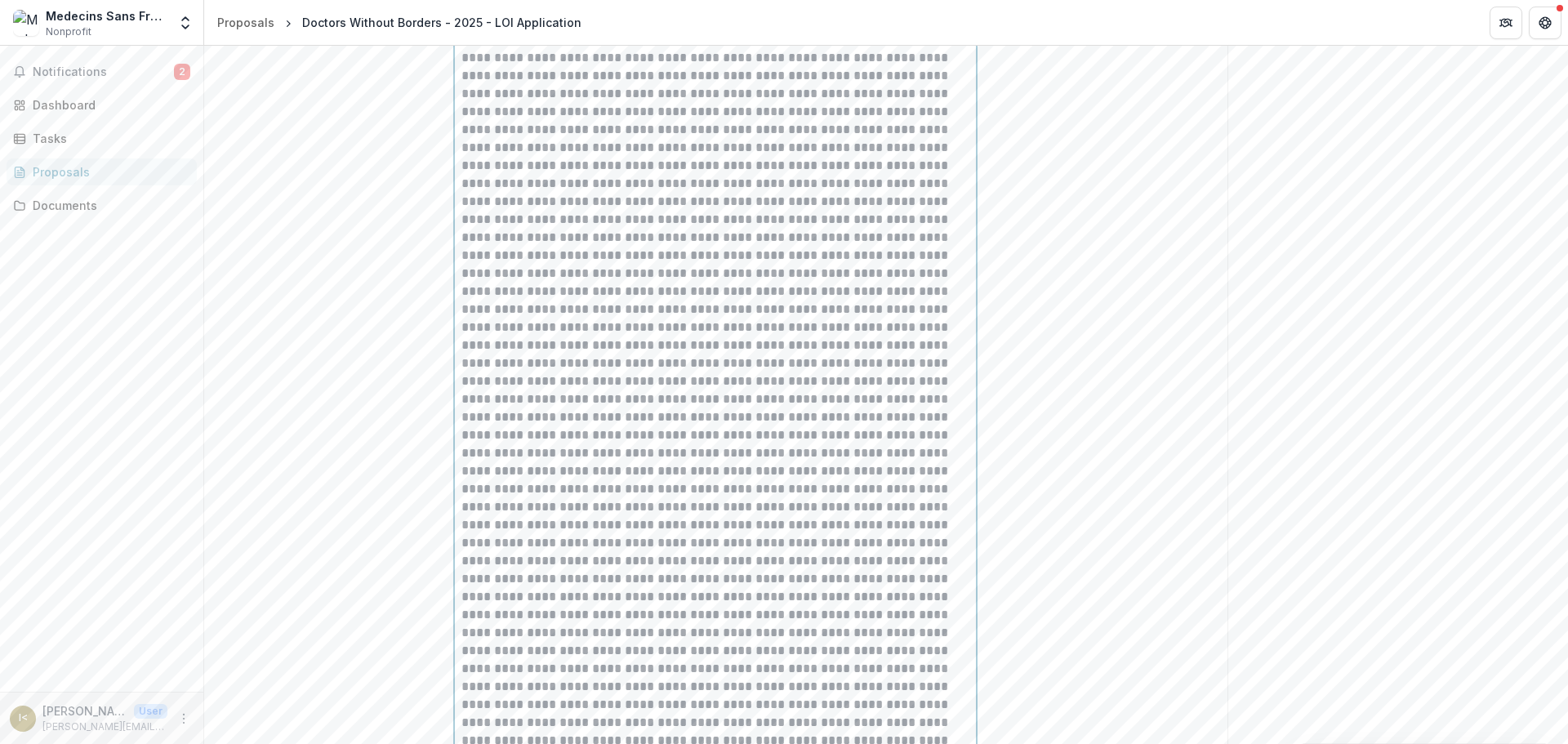
scroll to position [7836, 0]
click at [462, 366] on p at bounding box center [715, 452] width 508 height 1185
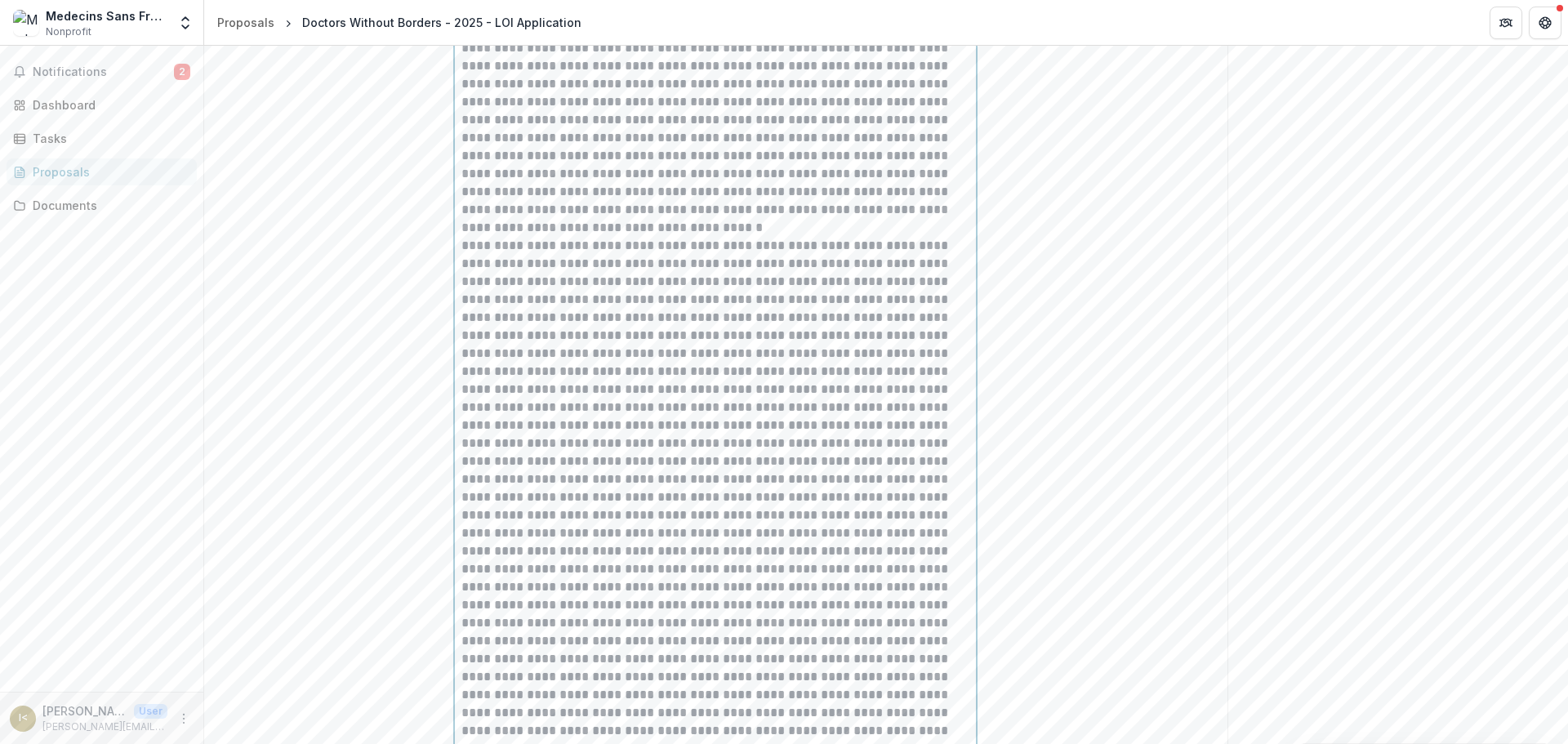
click at [698, 381] on p at bounding box center [715, 650] width 508 height 826
click at [462, 369] on p at bounding box center [715, 414] width 508 height 844
drag, startPoint x: 628, startPoint y: 357, endPoint x: 656, endPoint y: 347, distance: 29.7
click at [632, 354] on p at bounding box center [715, 414] width 508 height 844
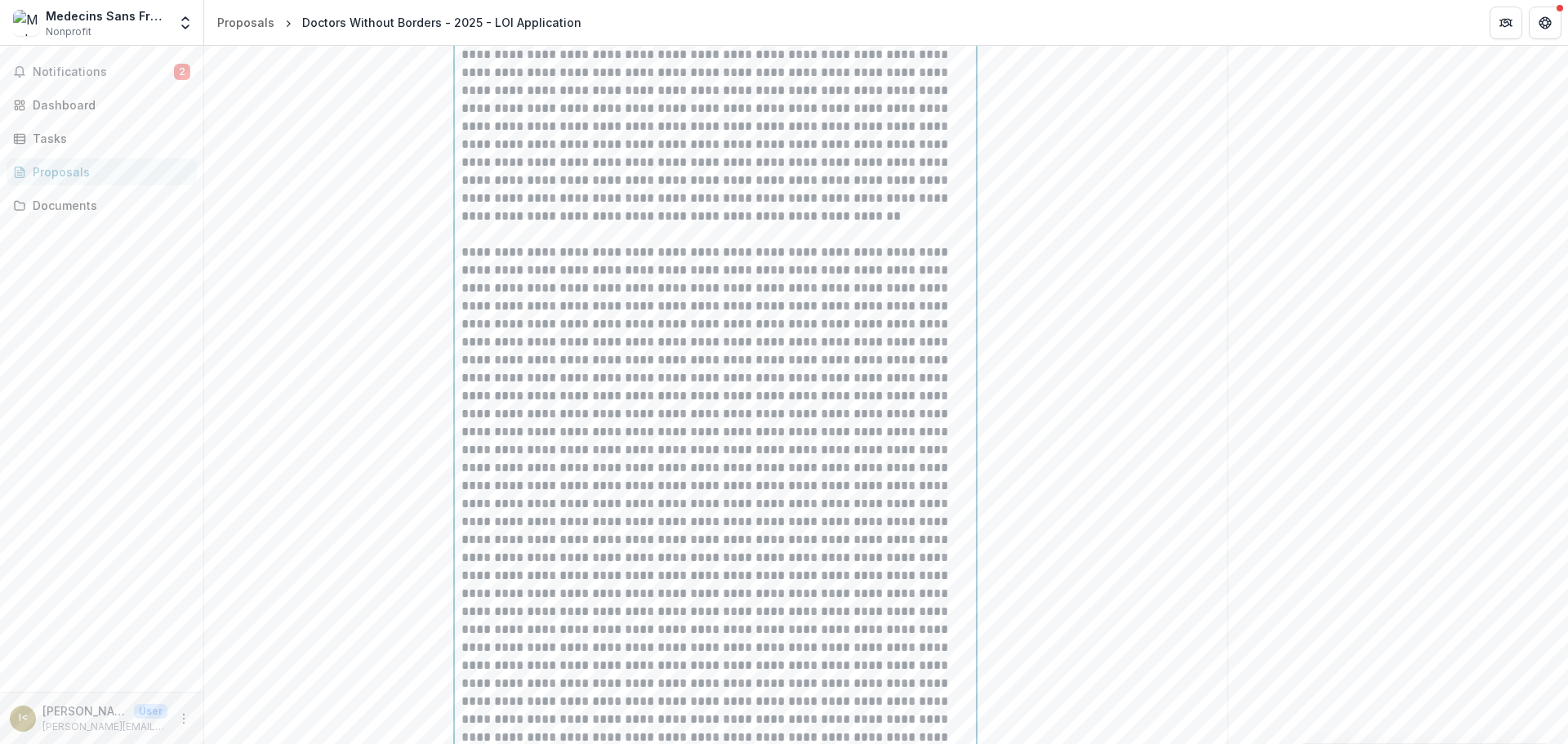
click at [737, 393] on p at bounding box center [715, 548] width 508 height 611
click at [827, 386] on p at bounding box center [715, 548] width 508 height 611
click at [682, 544] on p at bounding box center [715, 467] width 508 height 611
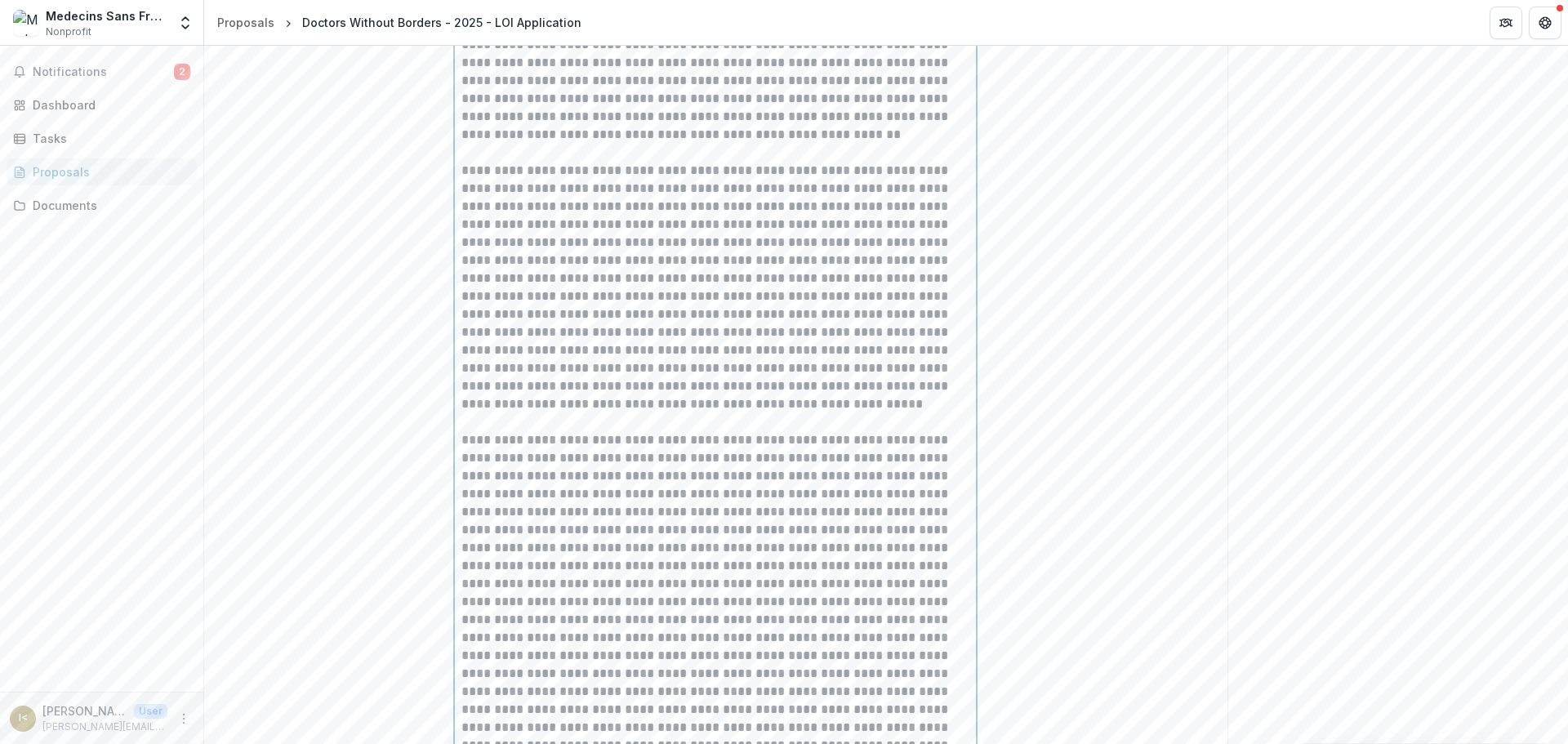
click at [728, 576] on p at bounding box center [715, 619] width 508 height 377
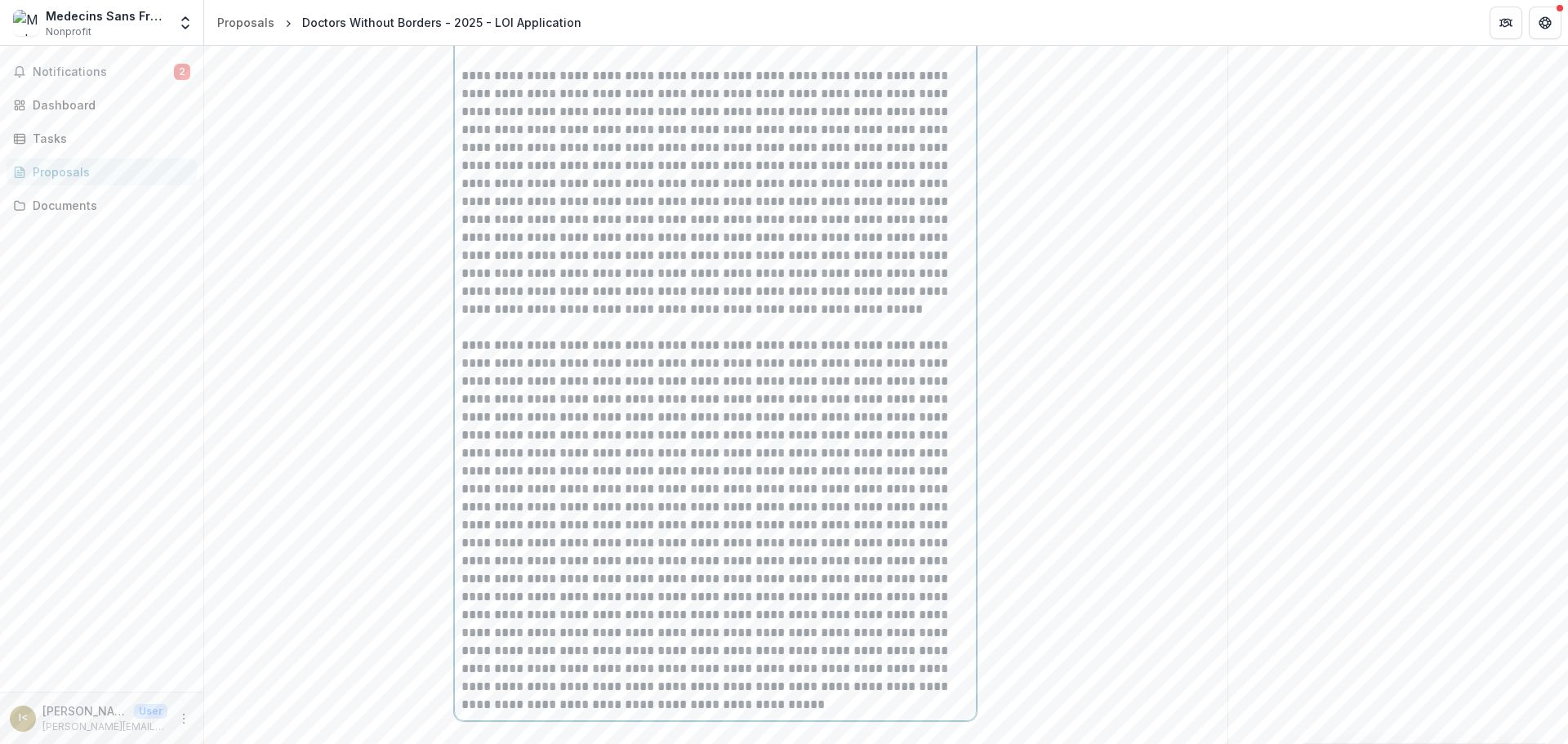
scroll to position [8408, 0]
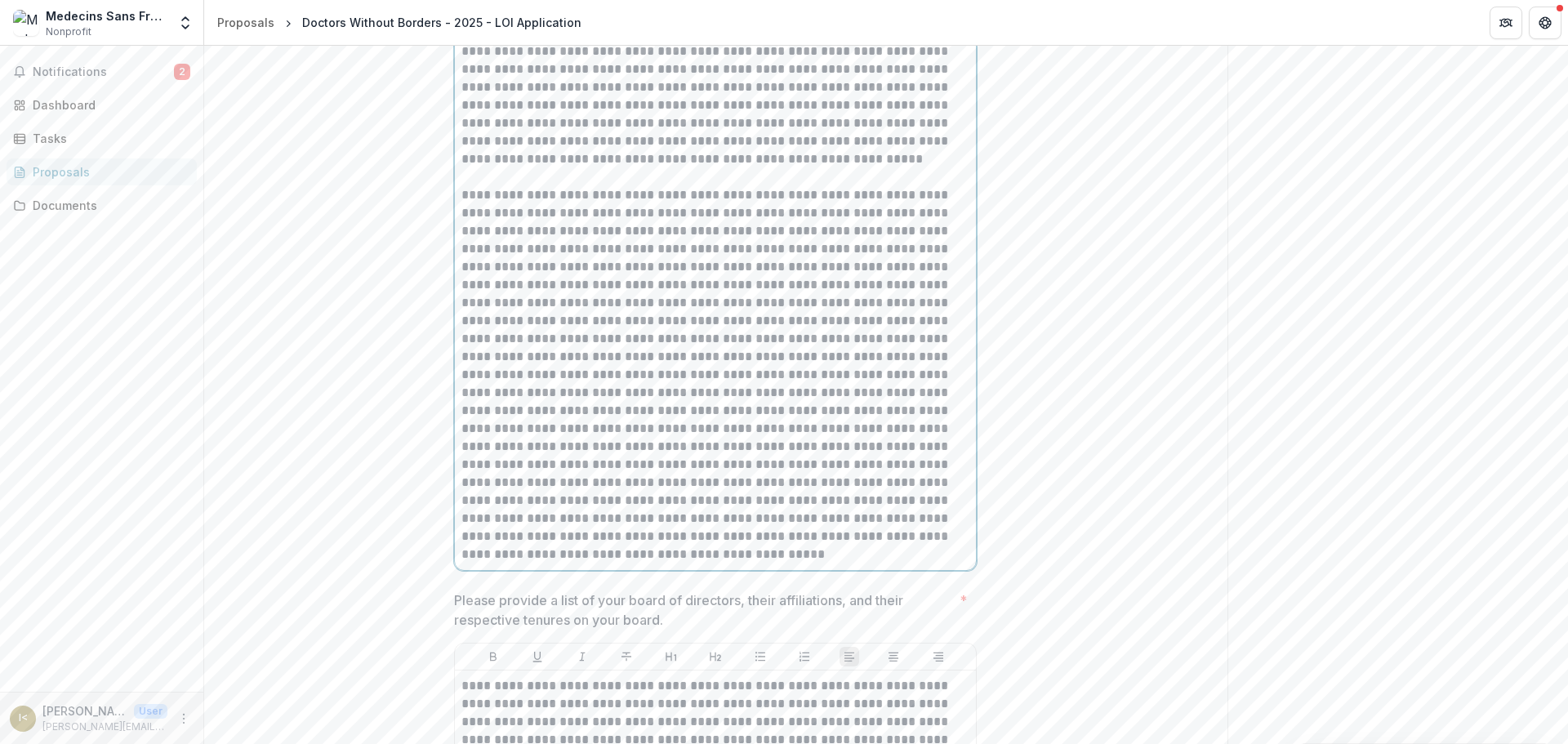
click at [732, 512] on p at bounding box center [715, 375] width 508 height 377
click at [736, 563] on p at bounding box center [715, 375] width 508 height 377
click at [462, 563] on p at bounding box center [715, 375] width 508 height 377
click at [669, 563] on p "**********" at bounding box center [715, 491] width 508 height 144
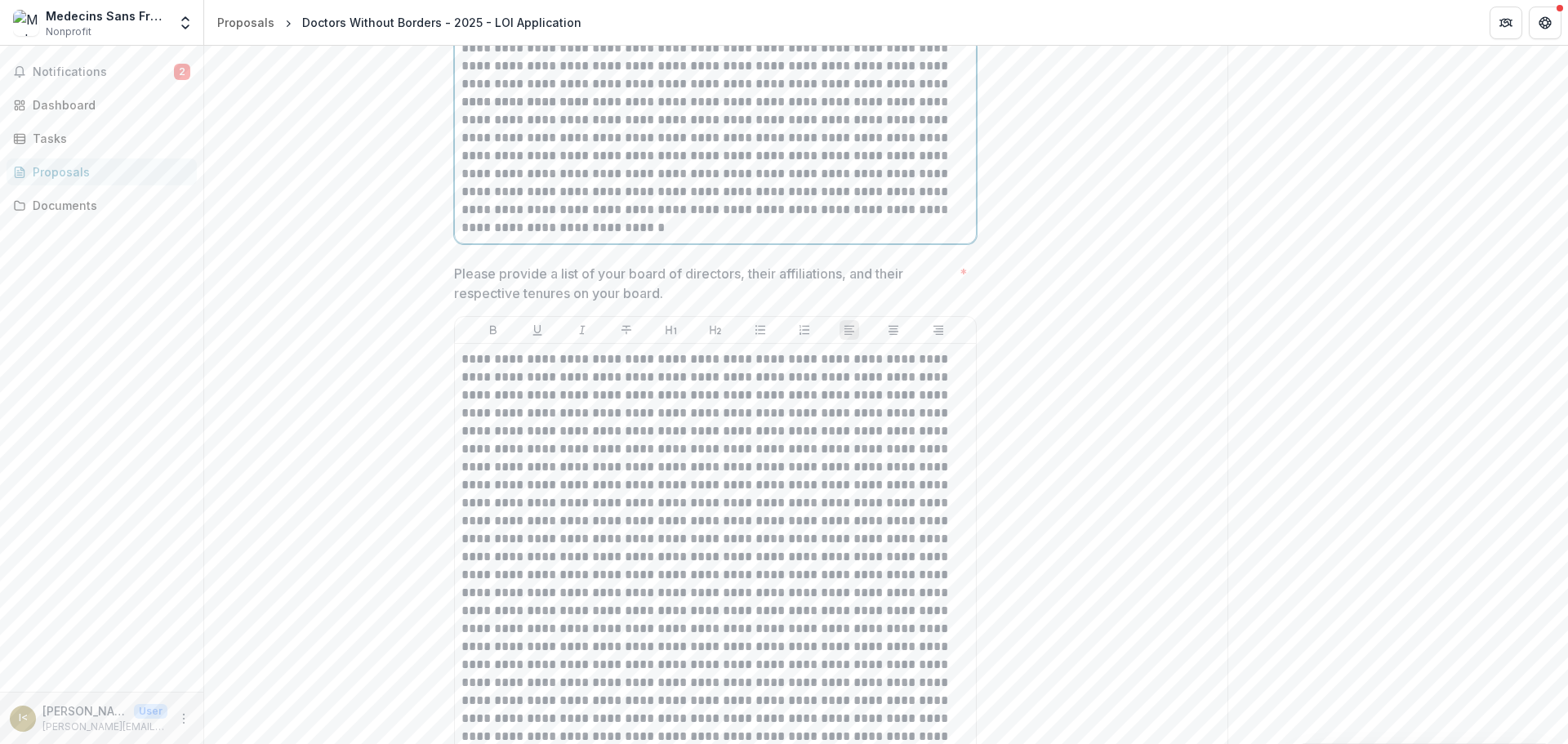
click at [462, 237] on p "**********" at bounding box center [715, 165] width 508 height 144
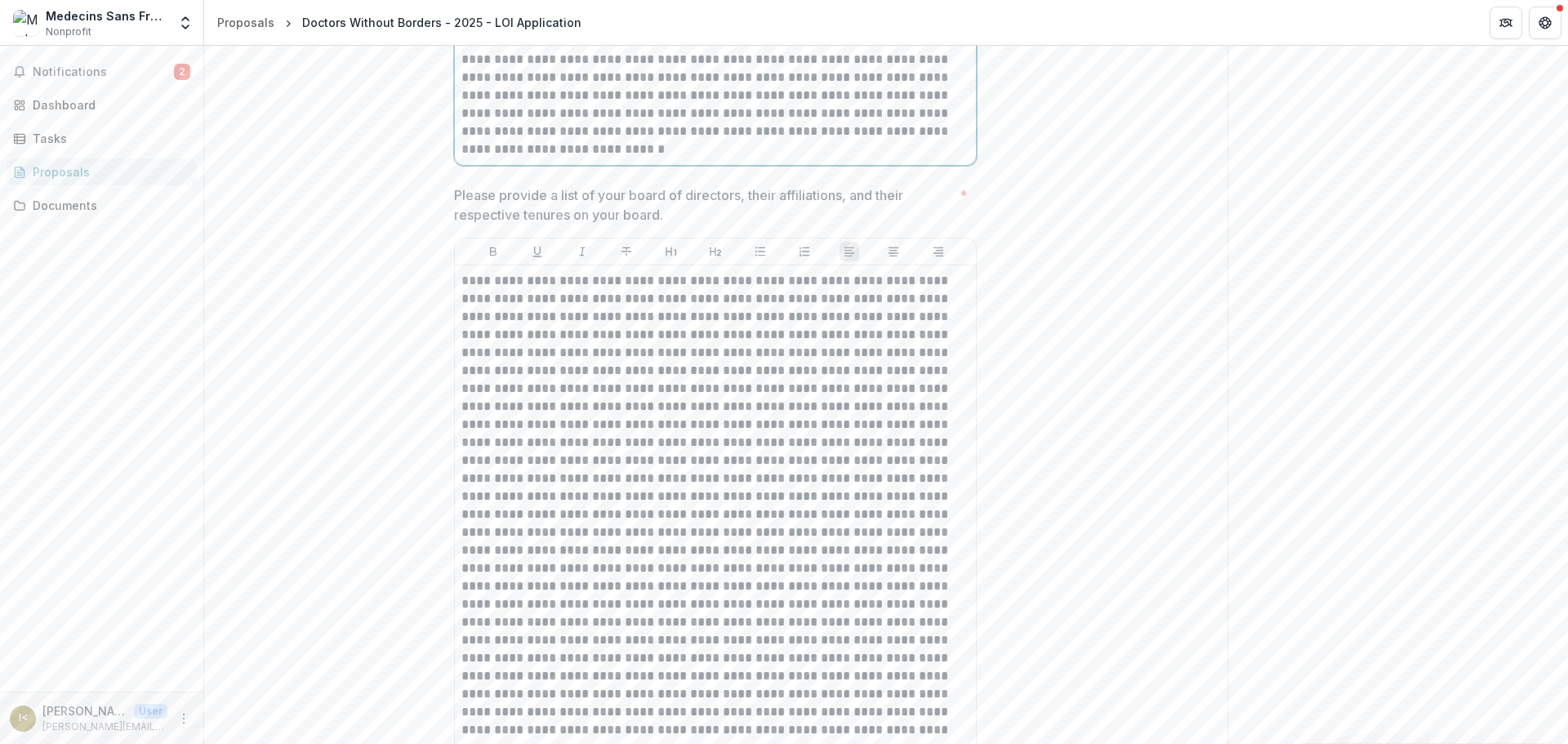
scroll to position [8979, 0]
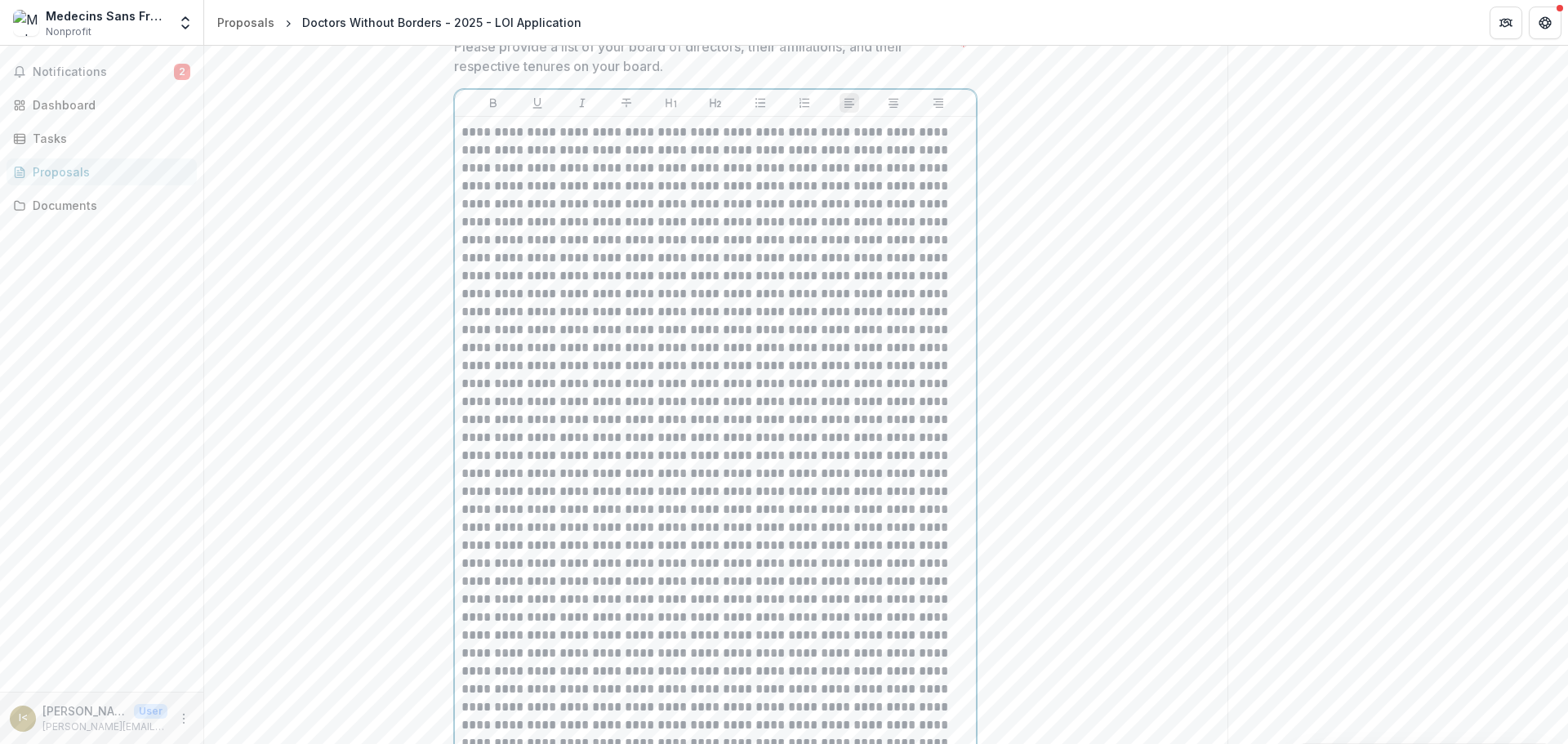
drag, startPoint x: 534, startPoint y: 266, endPoint x: 641, endPoint y: 291, distance: 109.9
click at [538, 266] on p at bounding box center [715, 625] width 508 height 1006
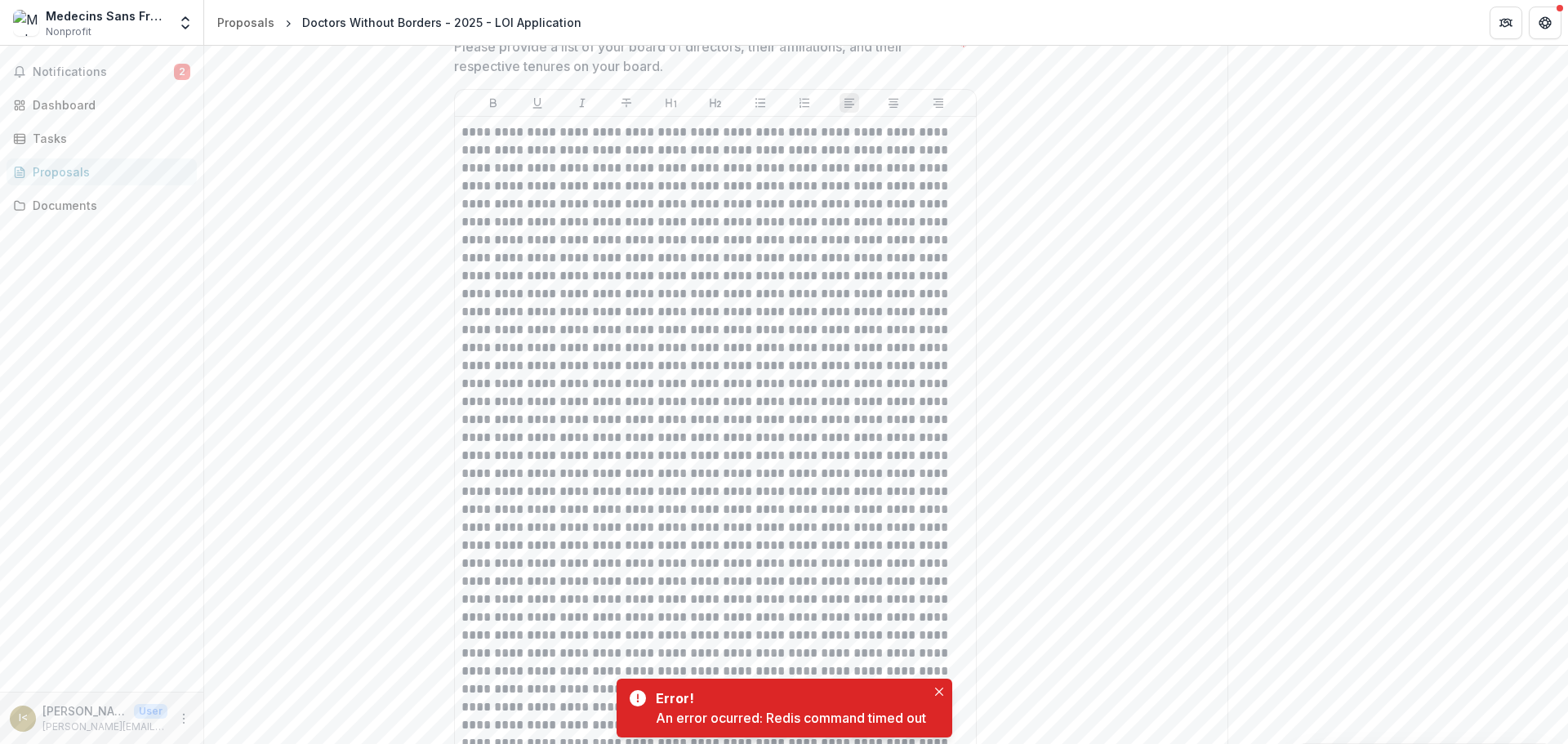
click at [941, 692] on icon "Close" at bounding box center [939, 691] width 8 height 8
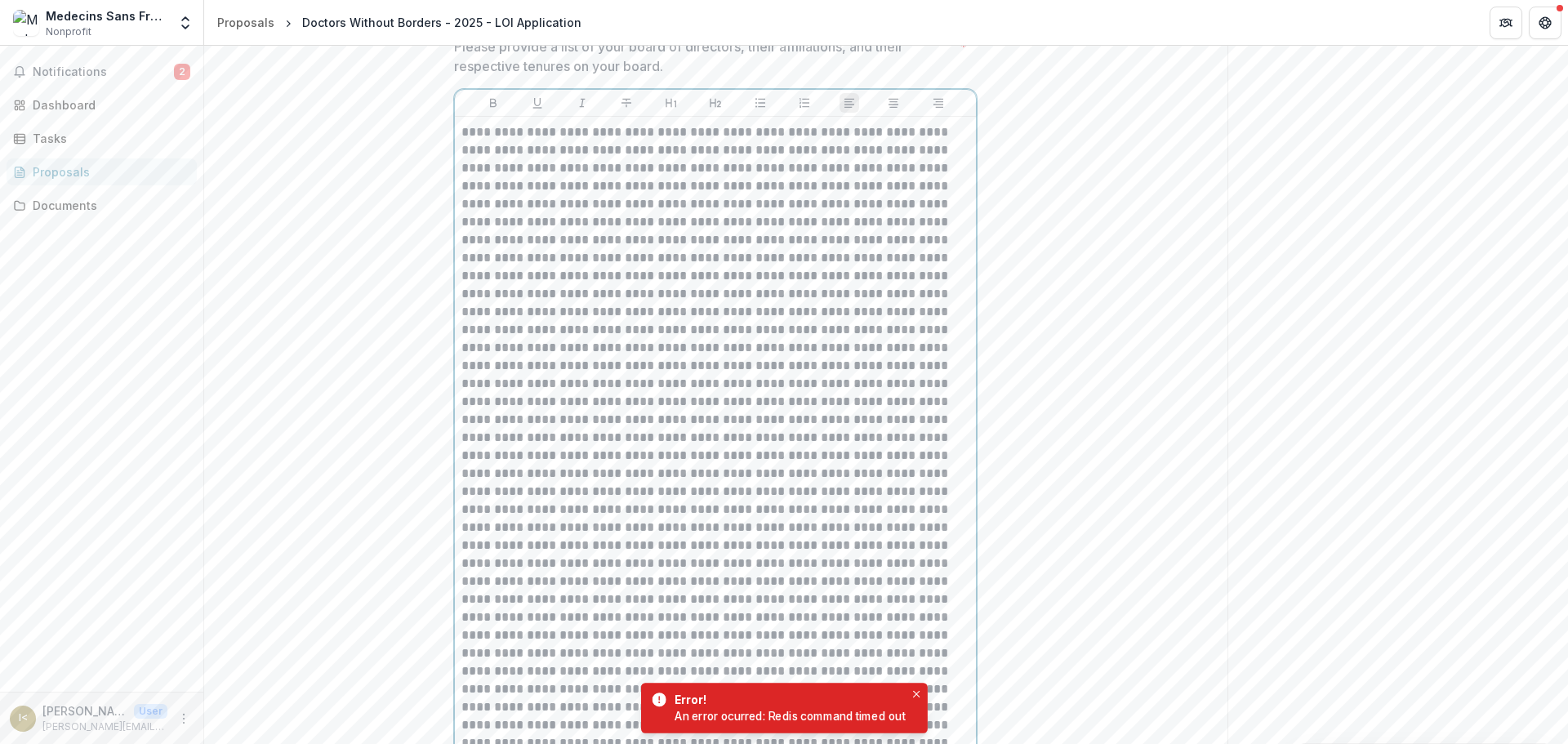
click at [782, 452] on p at bounding box center [715, 625] width 508 height 1006
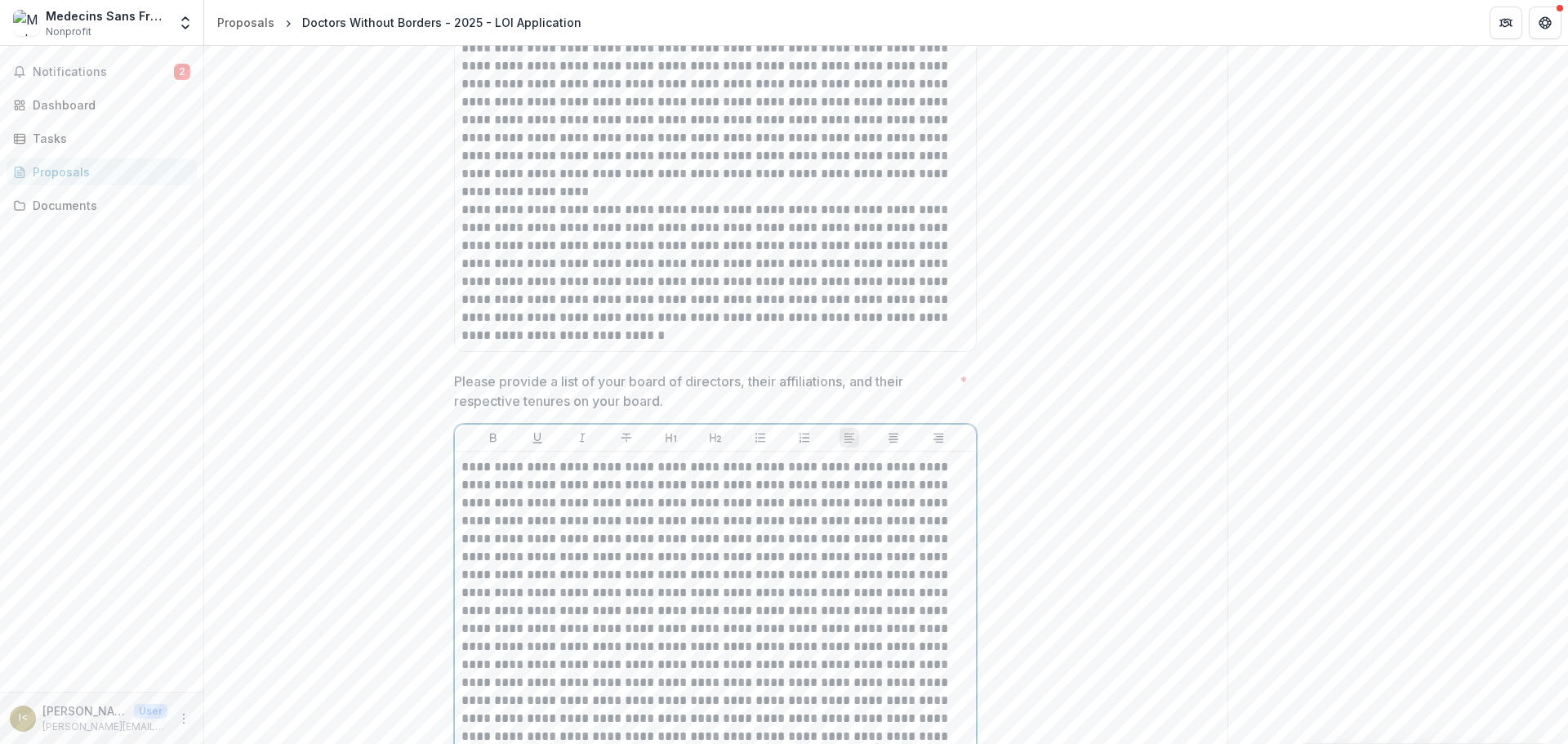
scroll to position [8408, 0]
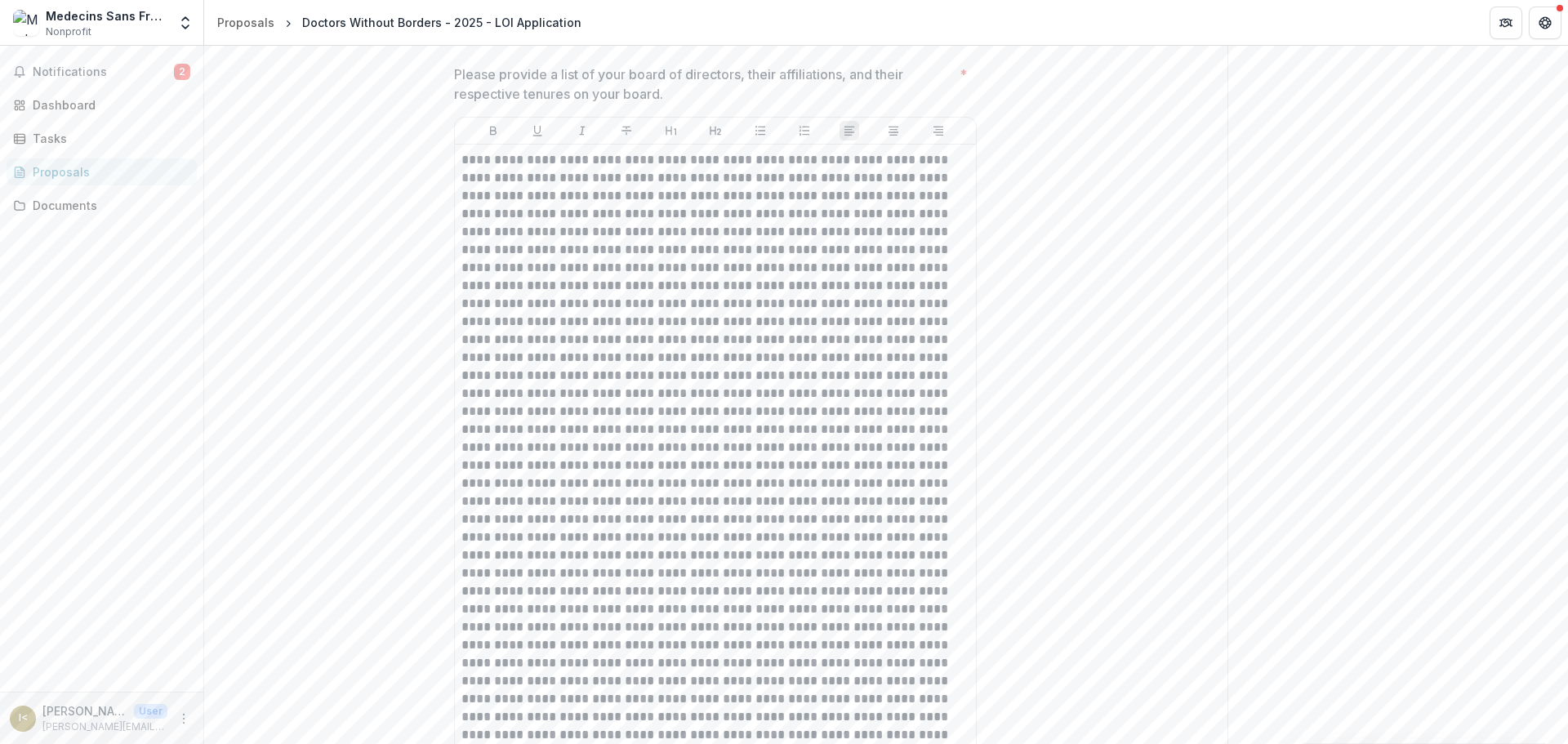
scroll to position [8979, 0]
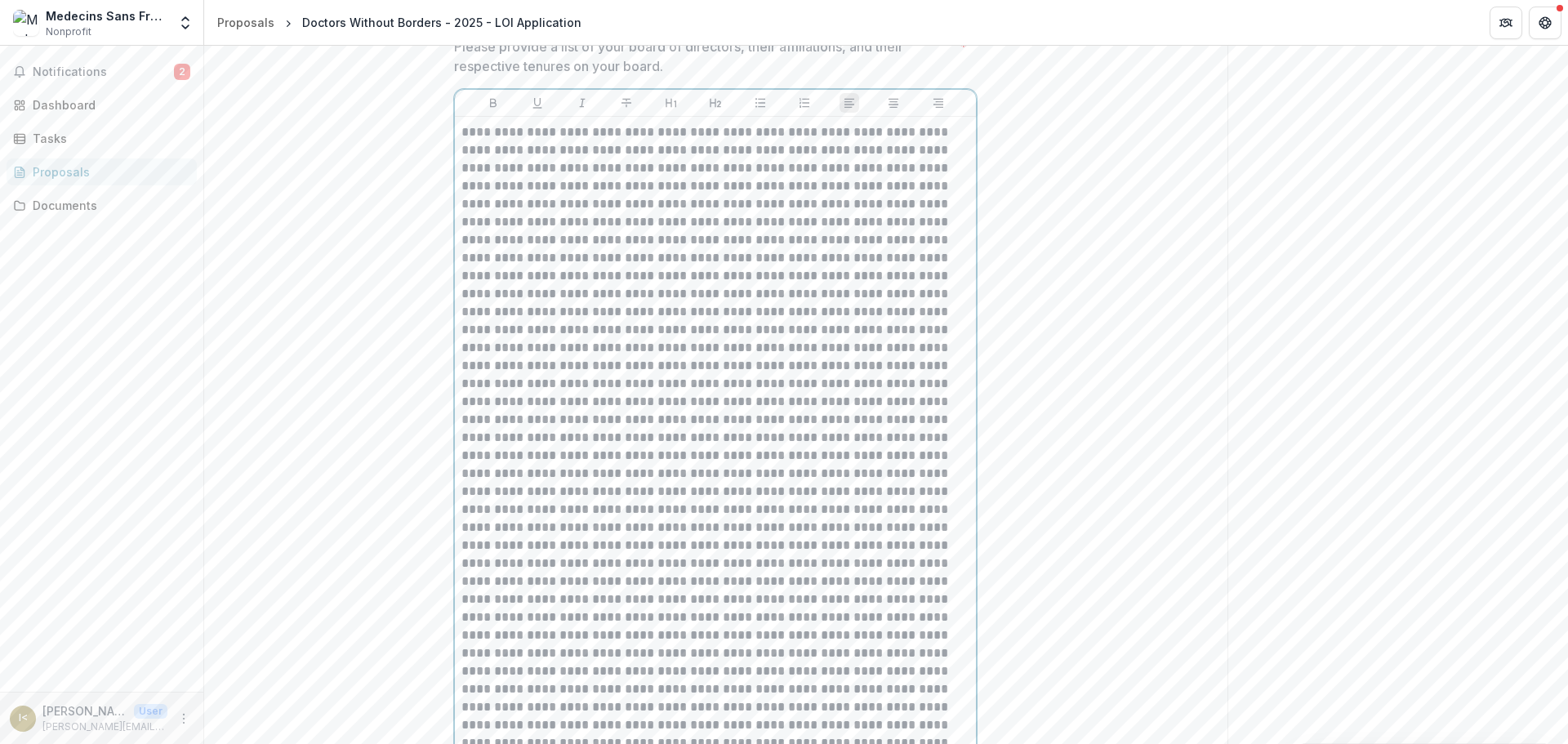
click at [640, 271] on p at bounding box center [715, 625] width 508 height 1006
click at [462, 358] on p at bounding box center [715, 634] width 508 height 1024
click at [647, 376] on p at bounding box center [715, 698] width 508 height 934
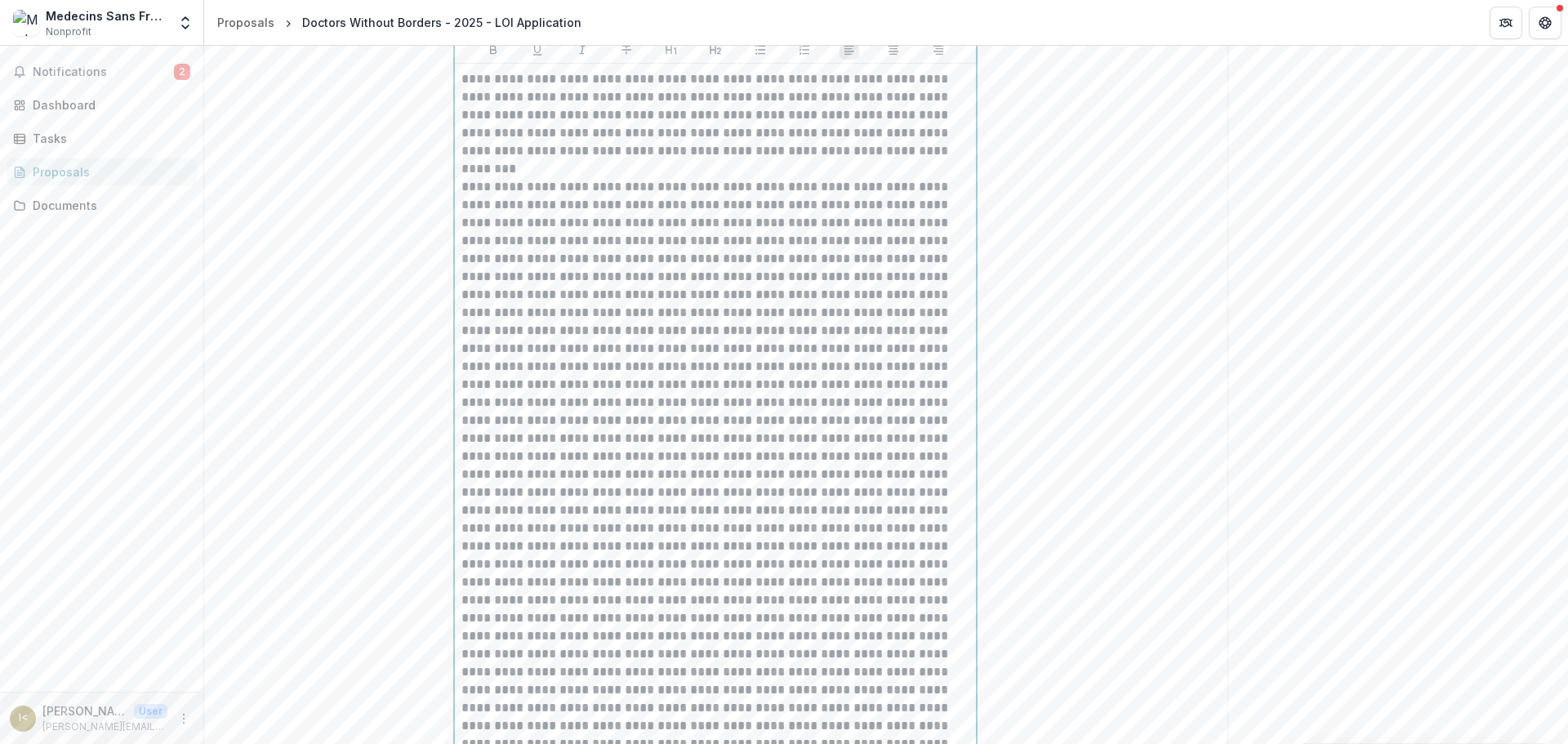
scroll to position [9060, 0]
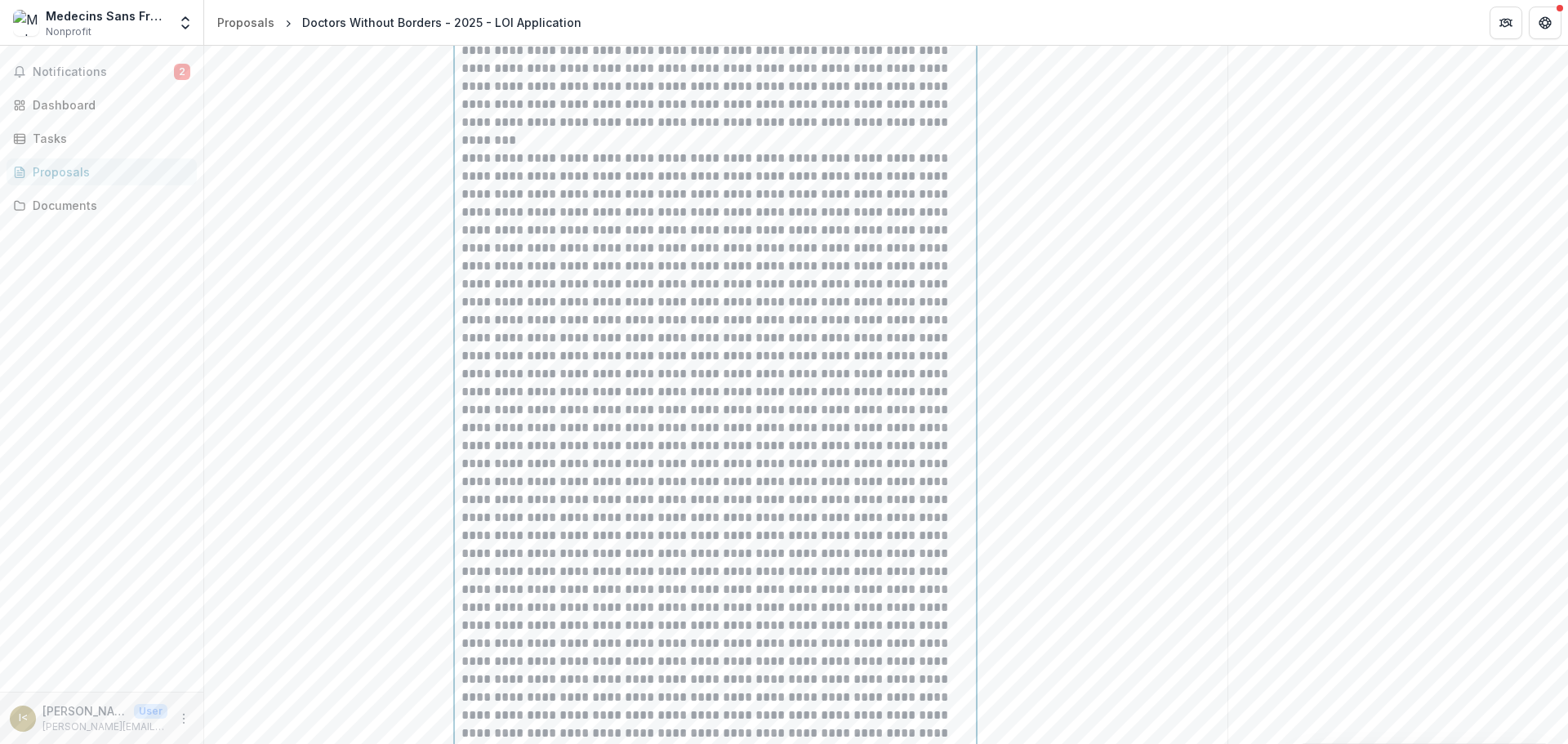
click at [550, 366] on p at bounding box center [715, 616] width 508 height 934
click at [639, 404] on p at bounding box center [715, 688] width 508 height 862
click at [881, 472] on p at bounding box center [715, 688] width 508 height 862
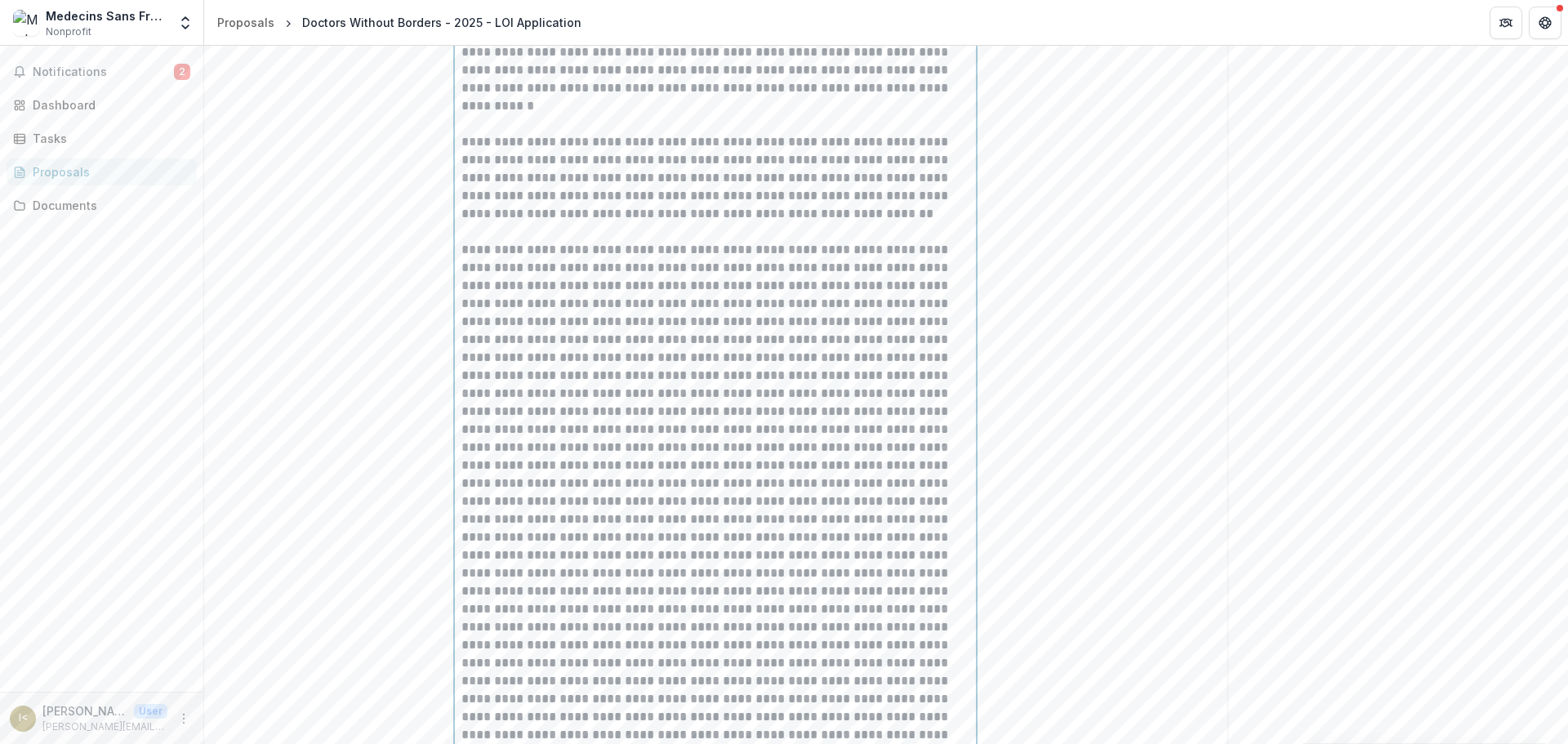
scroll to position [9224, 0]
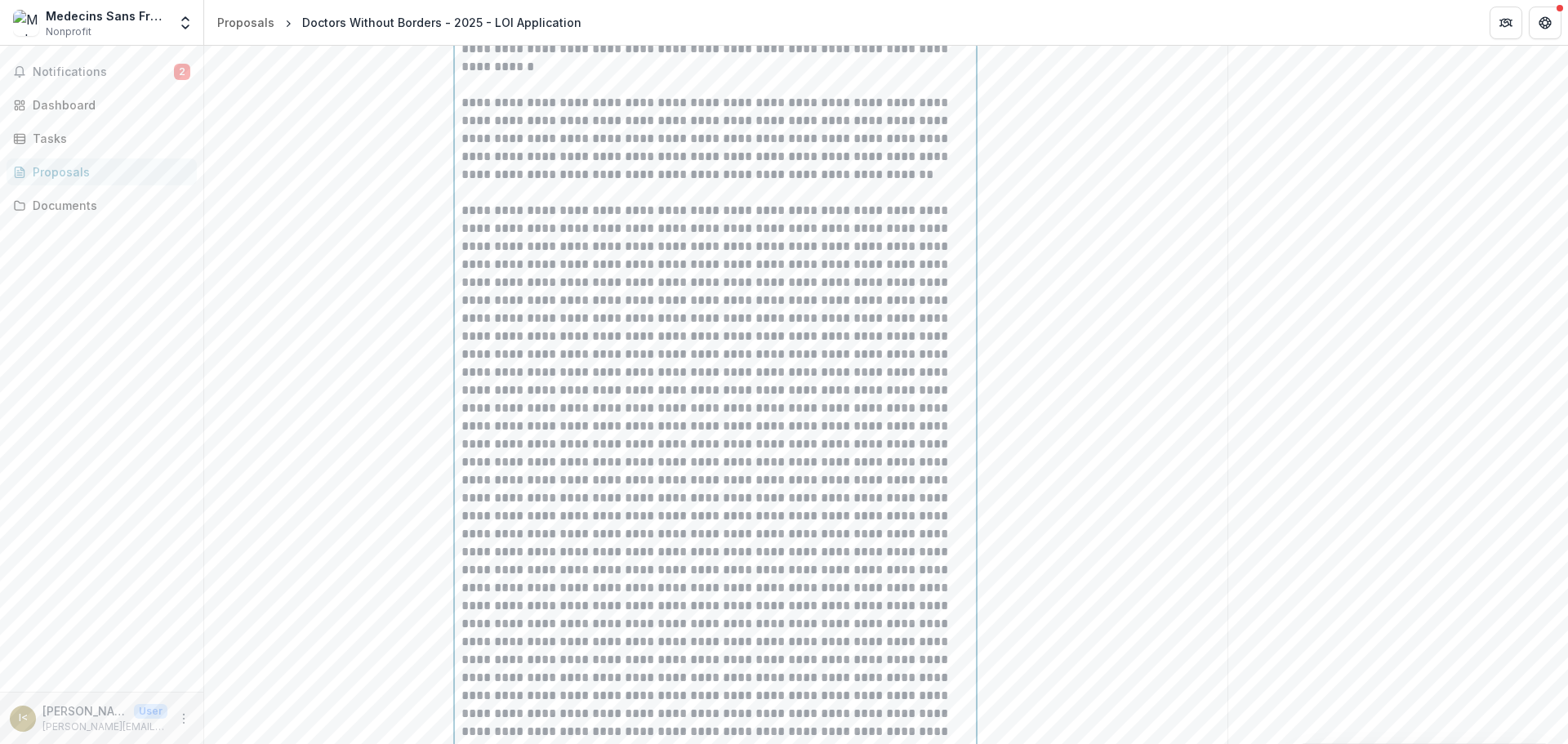
click at [531, 345] on p at bounding box center [715, 587] width 508 height 772
click at [607, 435] on p at bounding box center [715, 596] width 508 height 790
click at [764, 475] on p at bounding box center [715, 669] width 508 height 682
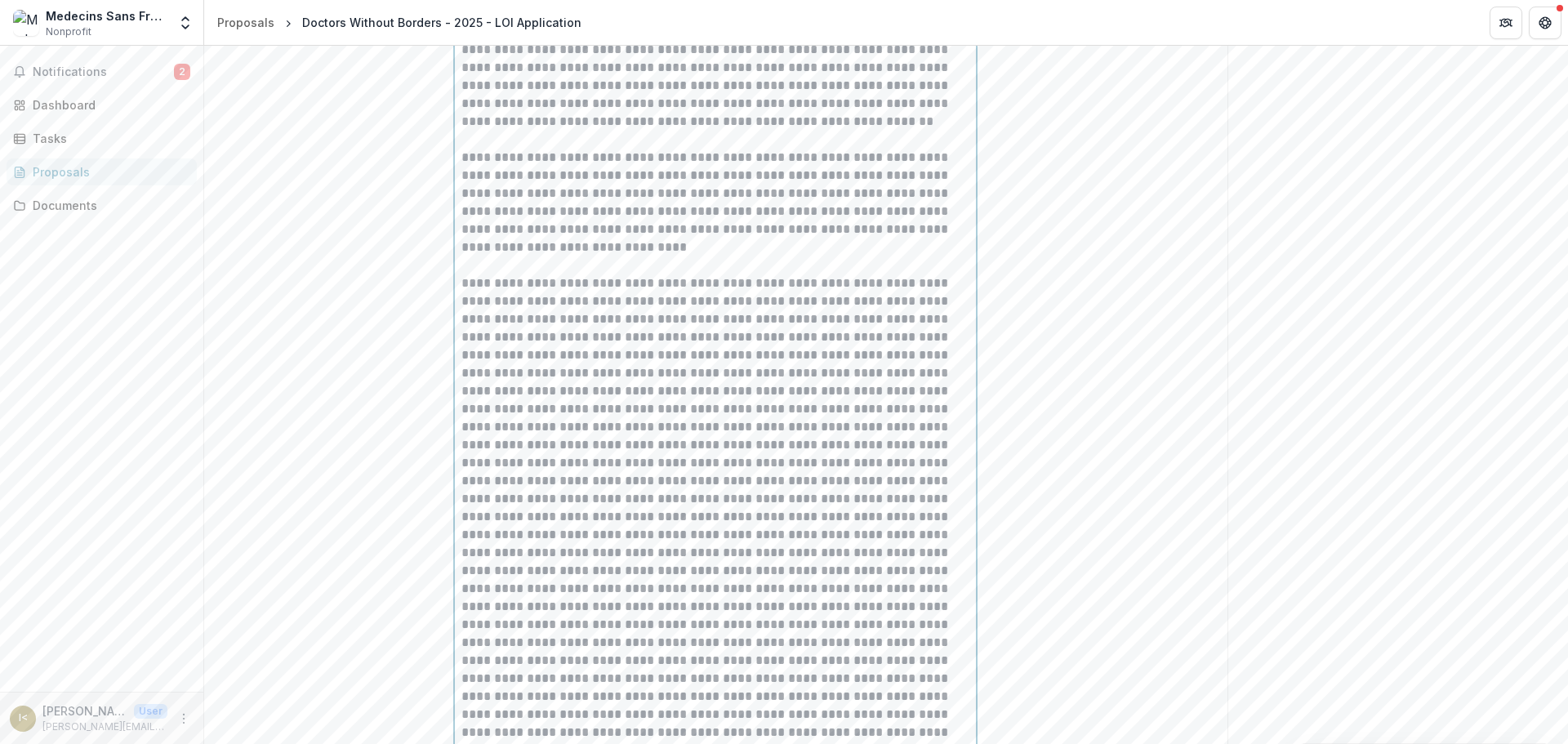
scroll to position [9305, 0]
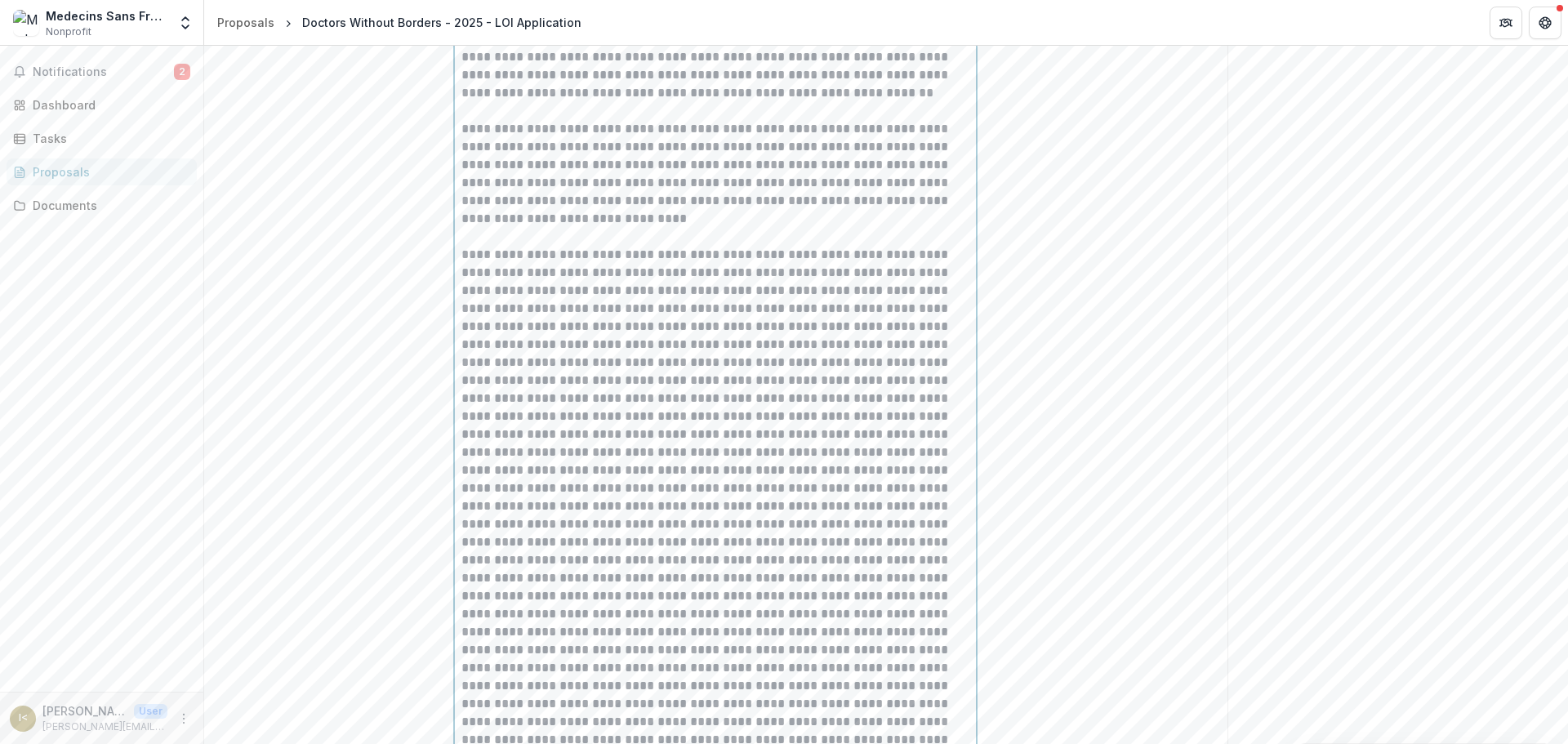
click at [519, 447] on p at bounding box center [715, 596] width 508 height 701
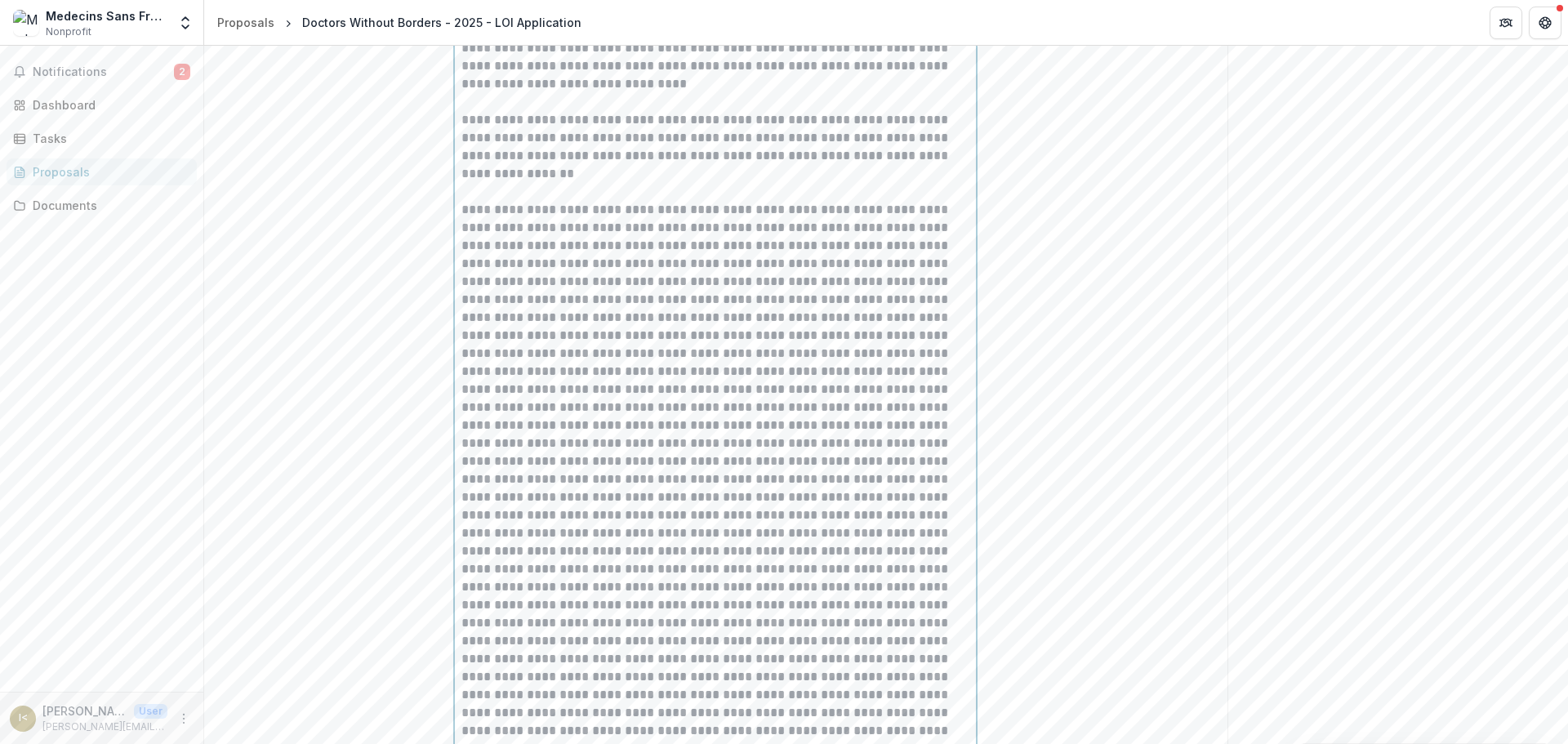
scroll to position [9468, 0]
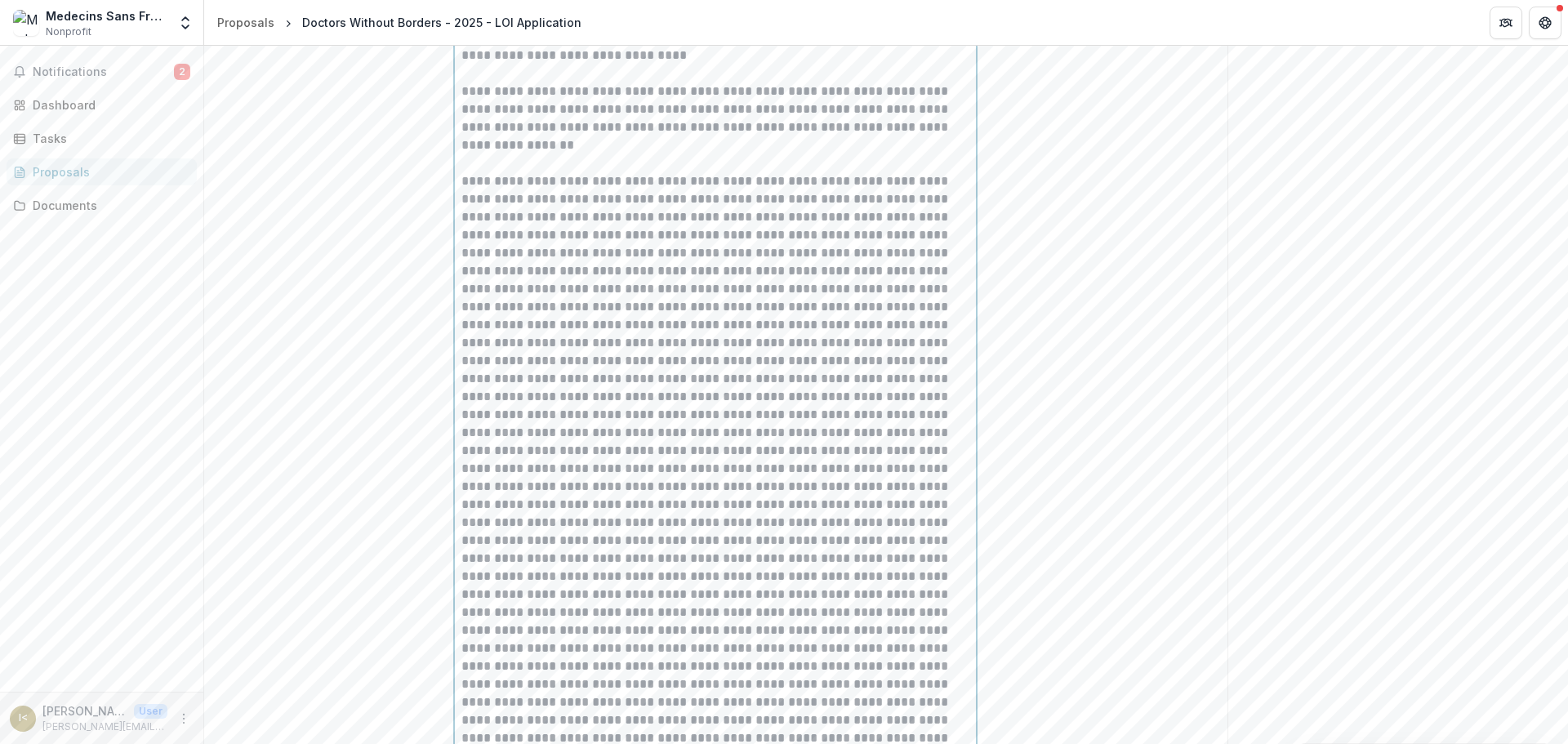
click at [573, 318] on p at bounding box center [715, 495] width 508 height 646
click at [878, 373] on p at bounding box center [715, 495] width 508 height 646
click at [565, 408] on p at bounding box center [715, 548] width 508 height 575
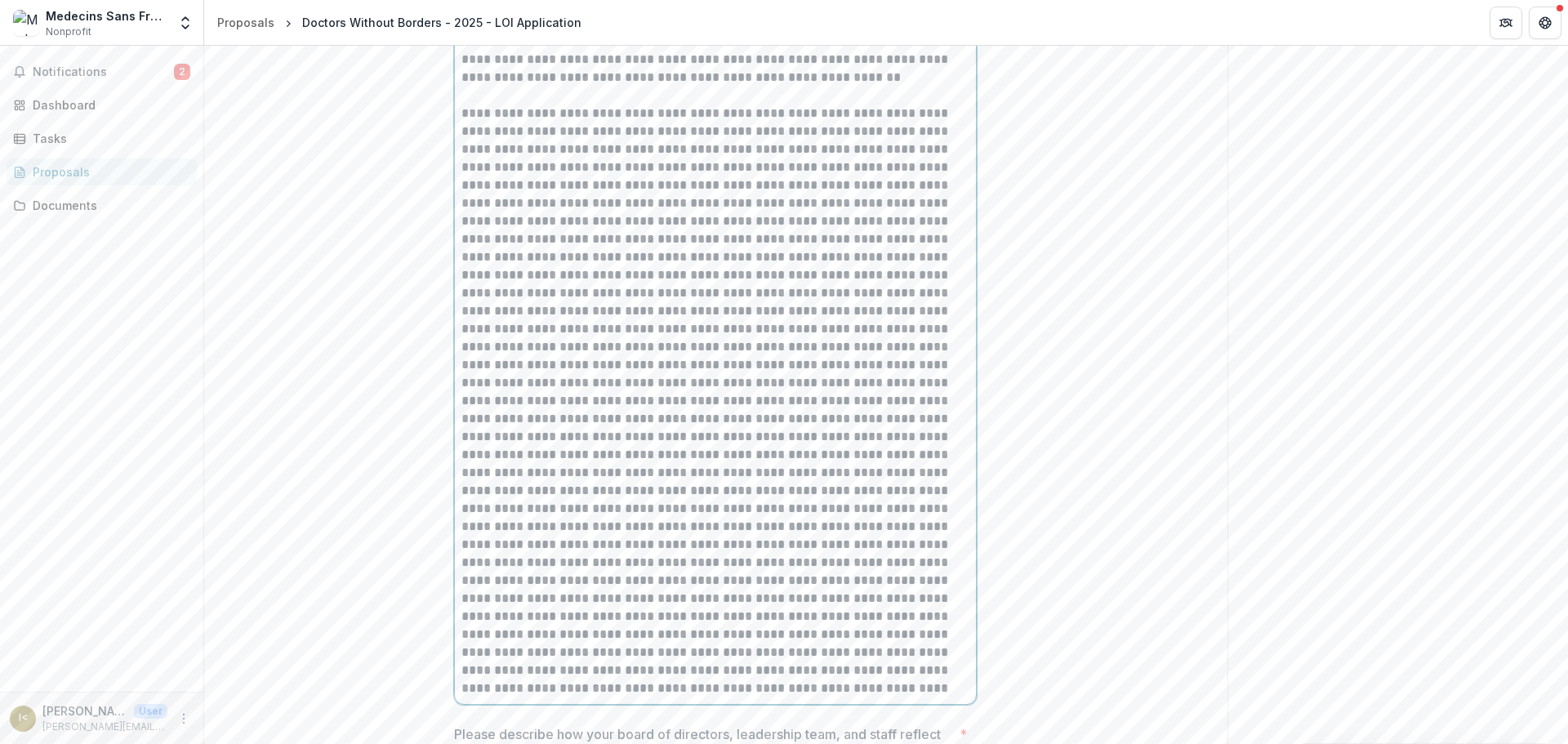
scroll to position [9632, 0]
click at [899, 319] on p at bounding box center [715, 395] width 508 height 593
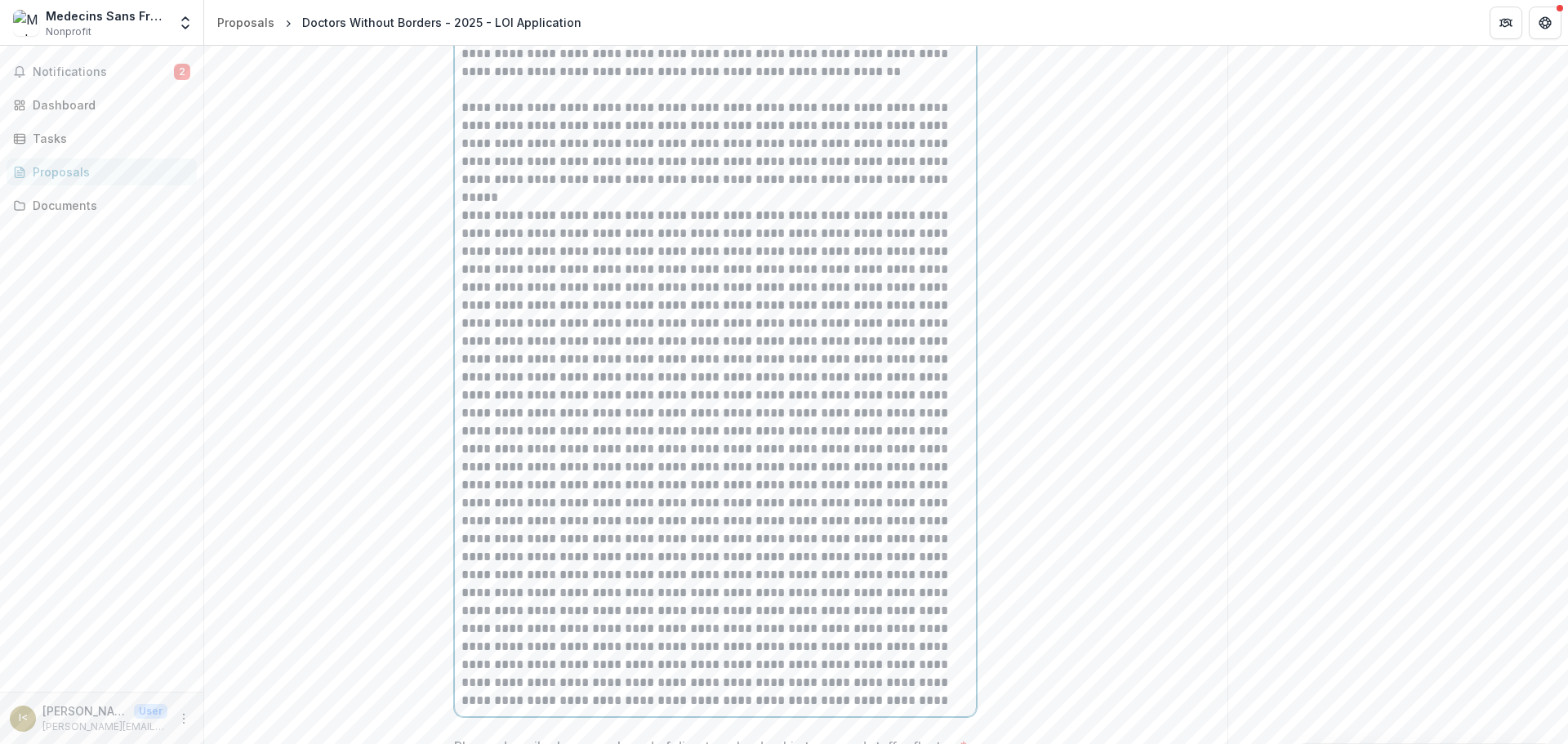
click at [533, 353] on p at bounding box center [715, 458] width 508 height 503
click at [804, 409] on p at bounding box center [715, 458] width 508 height 503
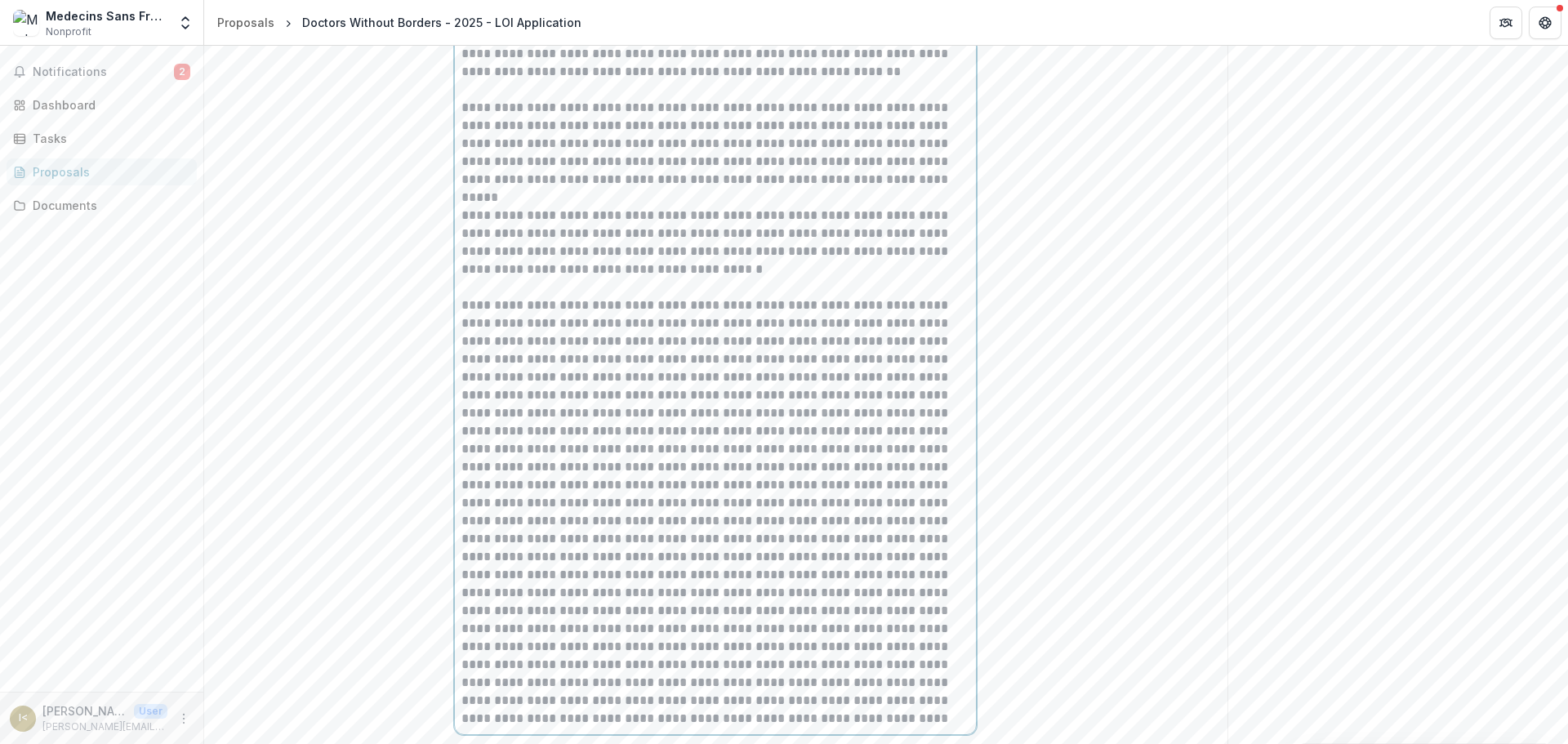
click at [553, 441] on p at bounding box center [715, 511] width 508 height 431
click at [853, 512] on p at bounding box center [715, 520] width 508 height 449
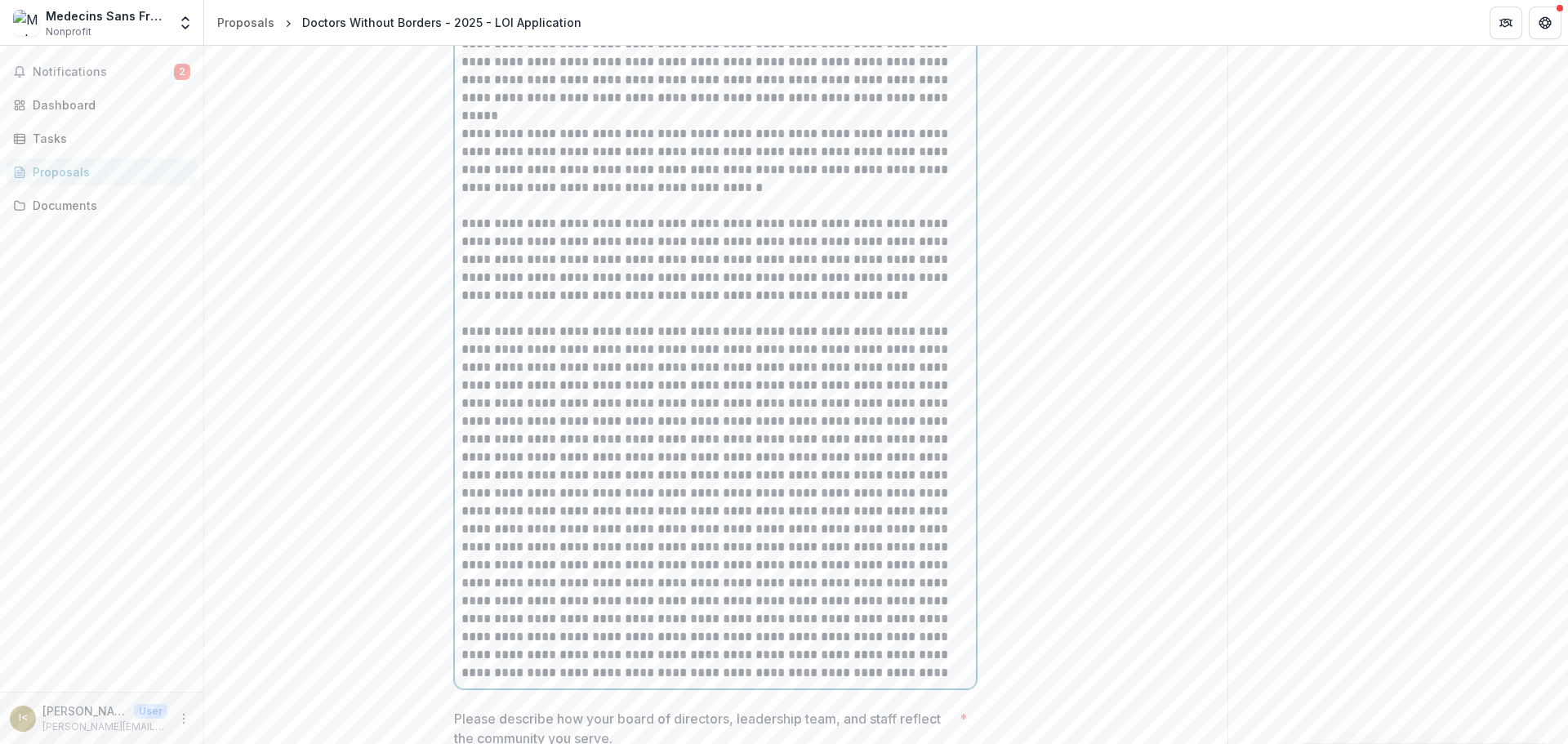
scroll to position [9795, 0]
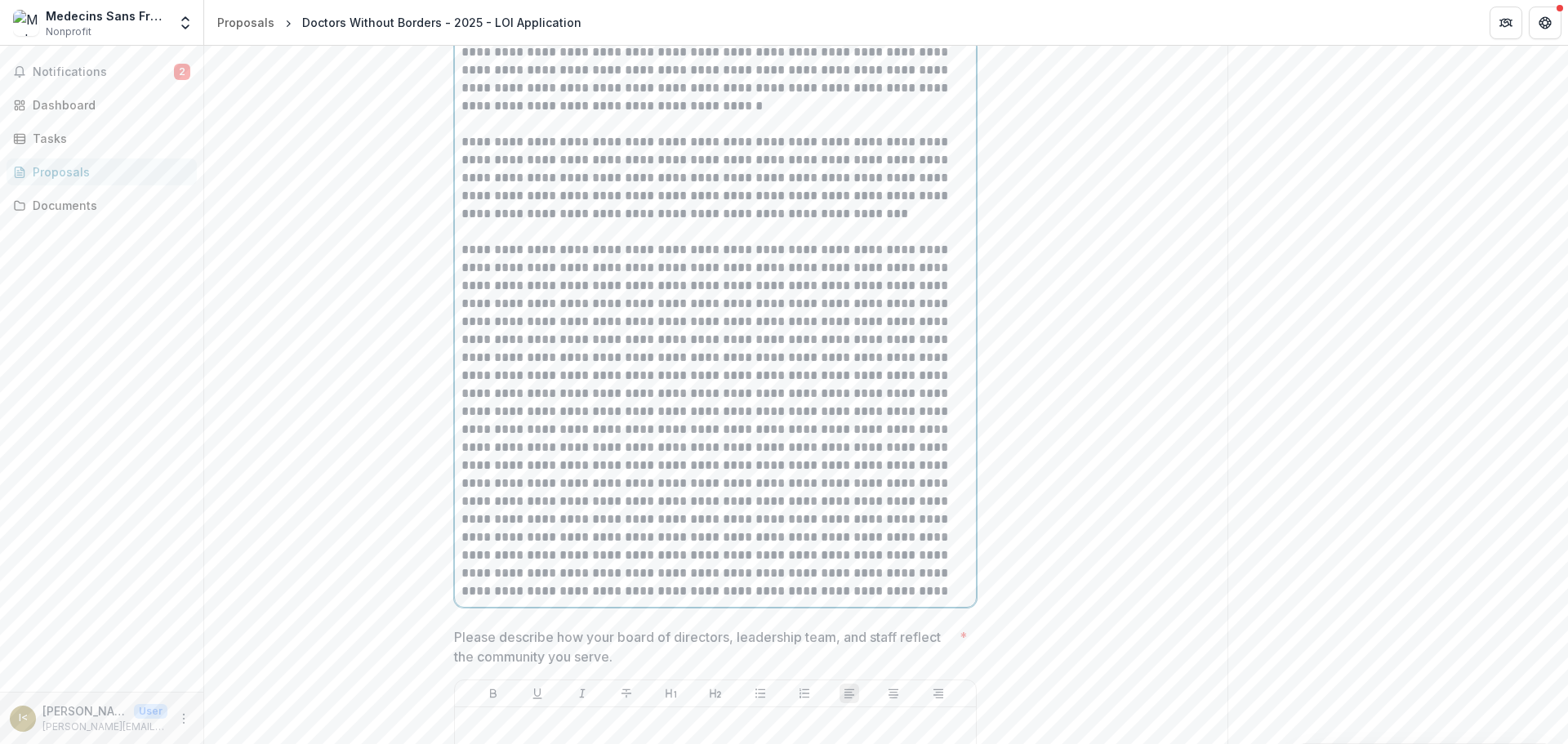
drag, startPoint x: 529, startPoint y: 532, endPoint x: 540, endPoint y: 532, distance: 11.0
click at [530, 532] on p at bounding box center [715, 420] width 508 height 359
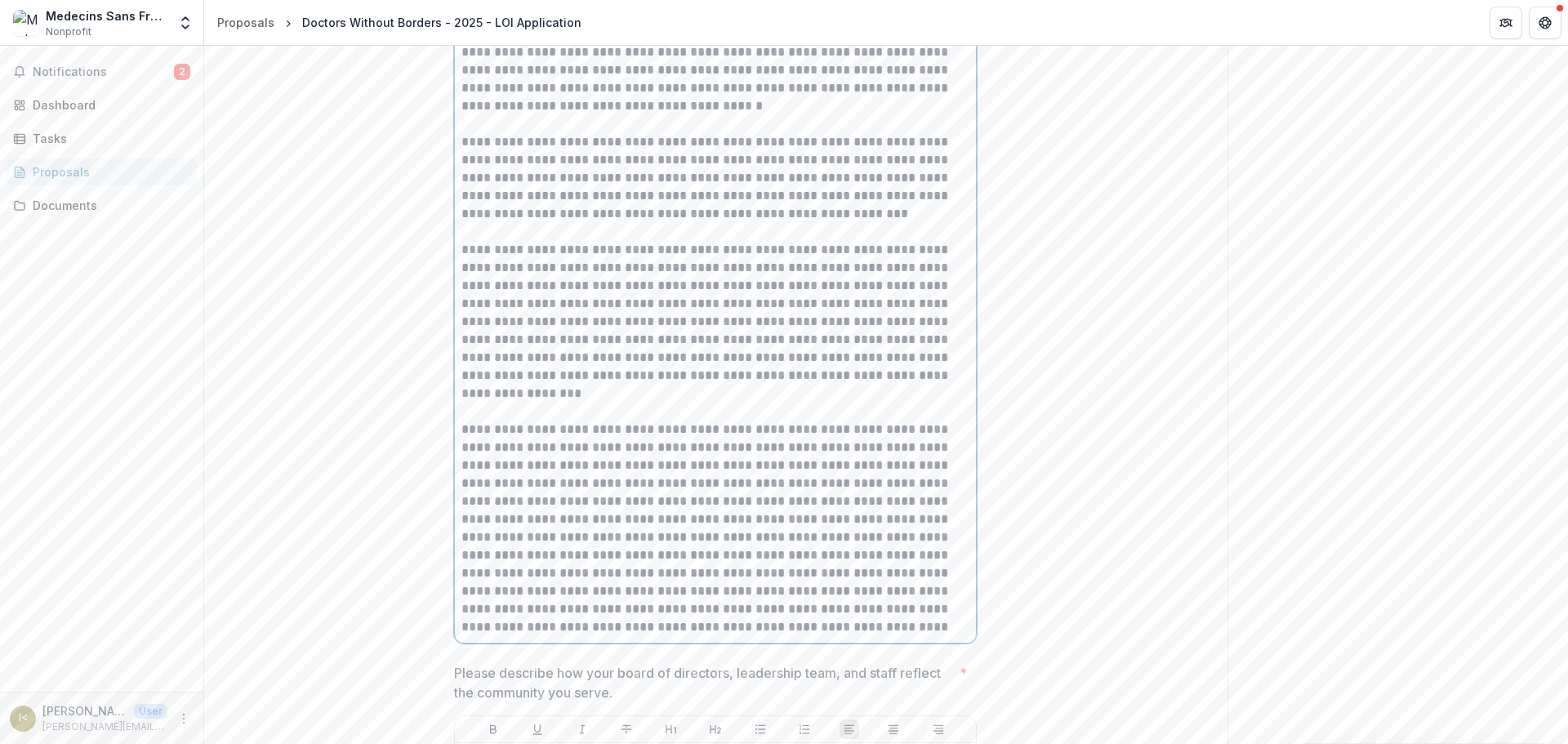
click at [605, 568] on p "**********" at bounding box center [715, 528] width 508 height 215
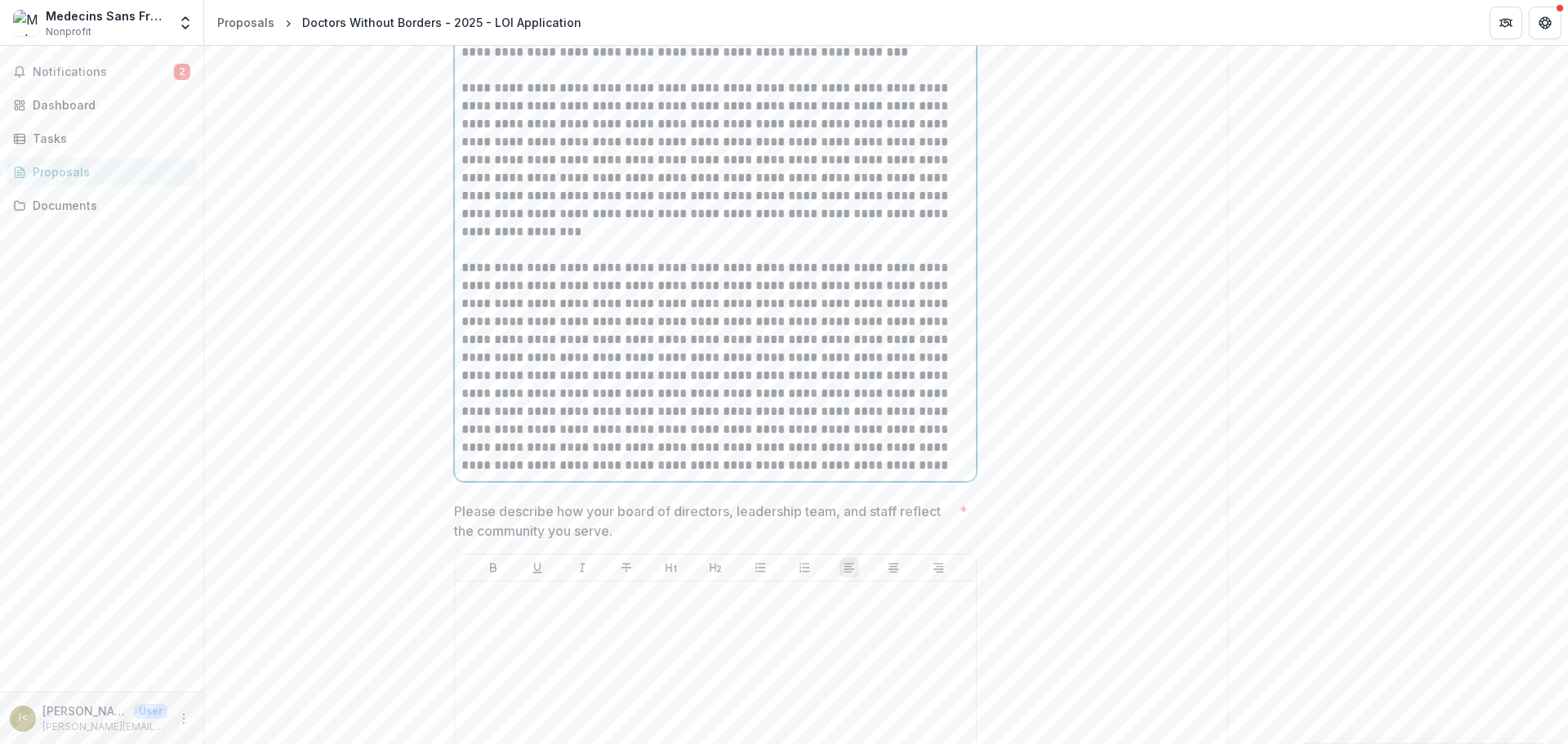
scroll to position [9958, 0]
drag, startPoint x: 808, startPoint y: 475, endPoint x: 871, endPoint y: 470, distance: 63.2
click at [810, 472] on p "**********" at bounding box center [715, 365] width 508 height 215
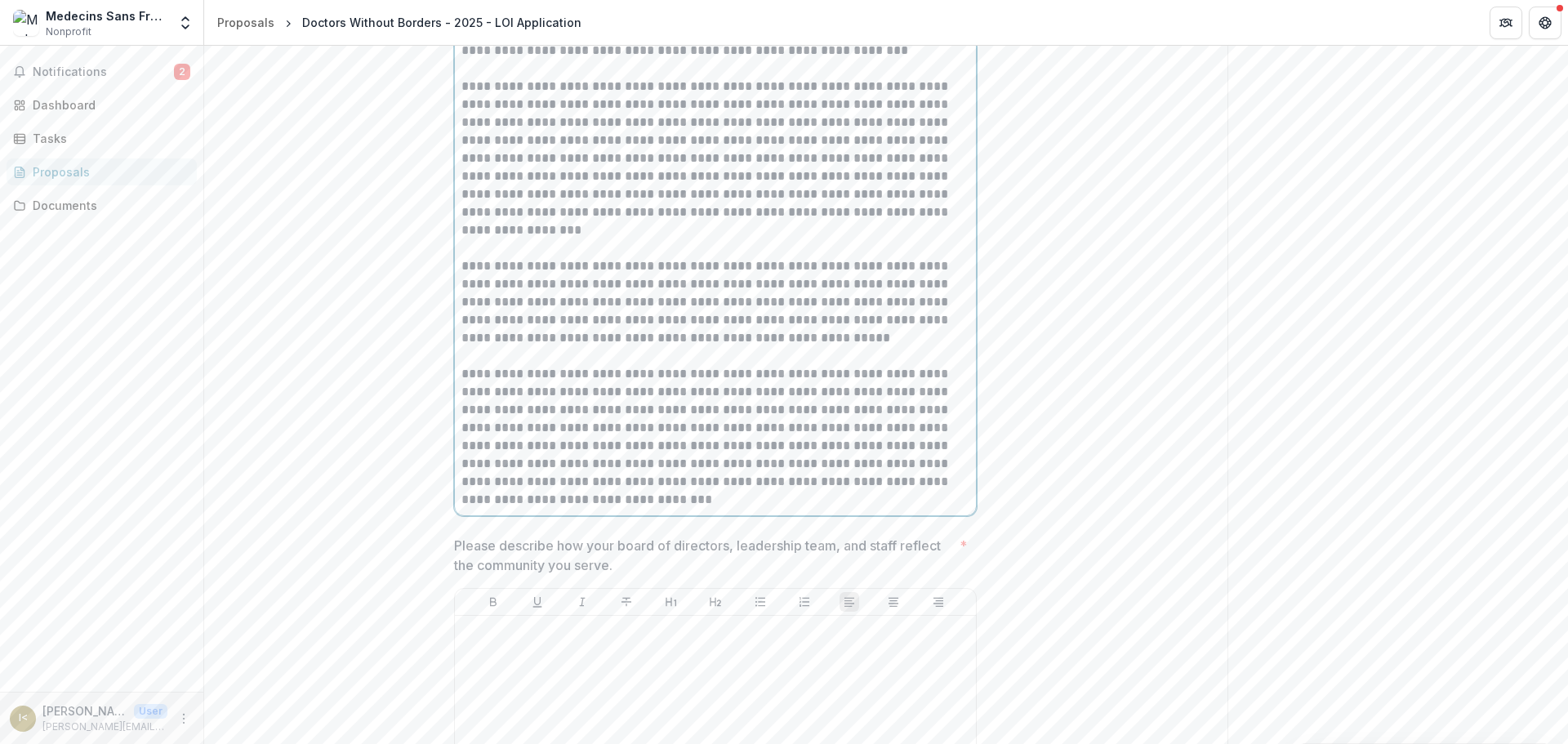
click at [545, 509] on p "**********" at bounding box center [715, 436] width 508 height 144
click at [537, 509] on p "**********" at bounding box center [715, 436] width 508 height 144
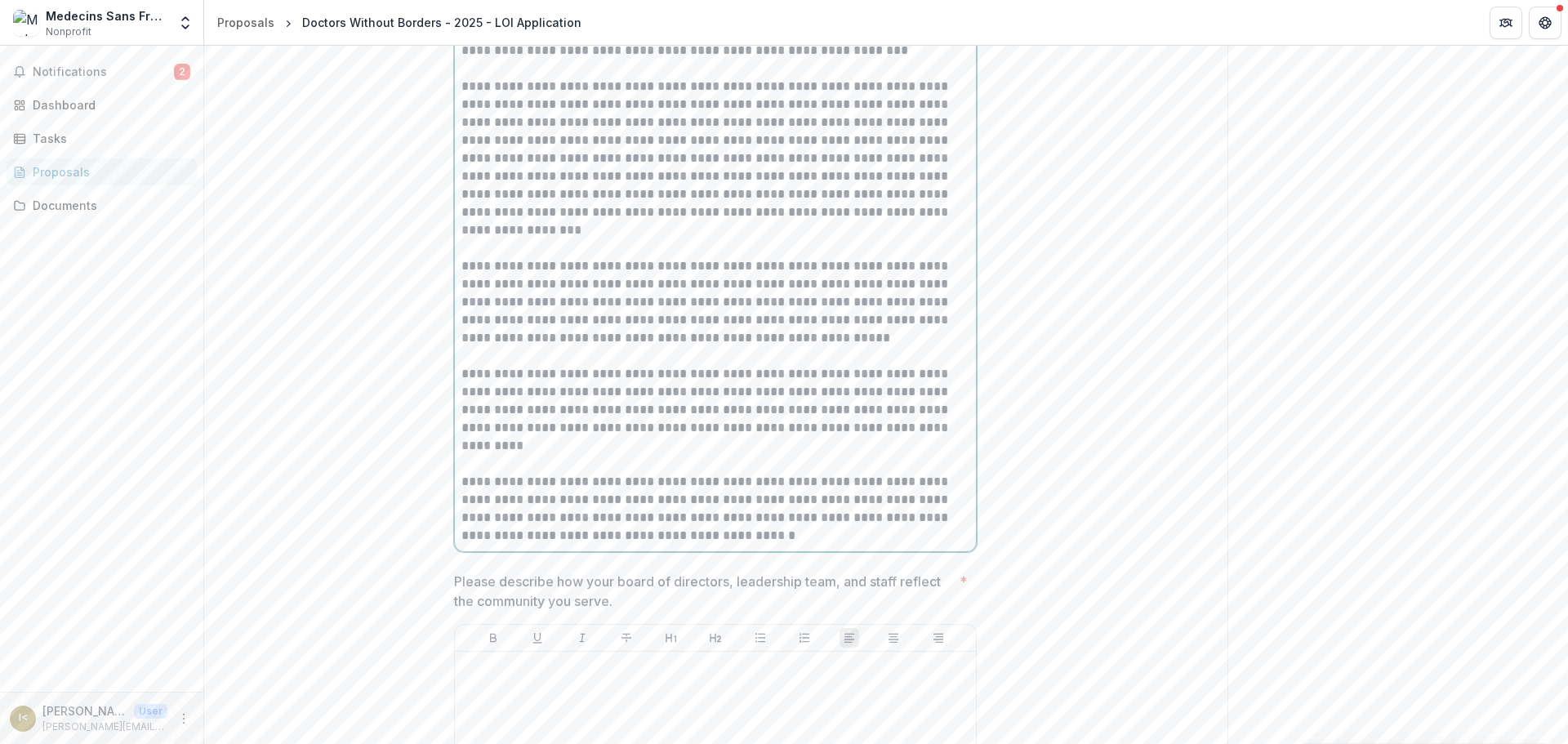
click at [547, 545] on p "**********" at bounding box center [715, 508] width 508 height 72
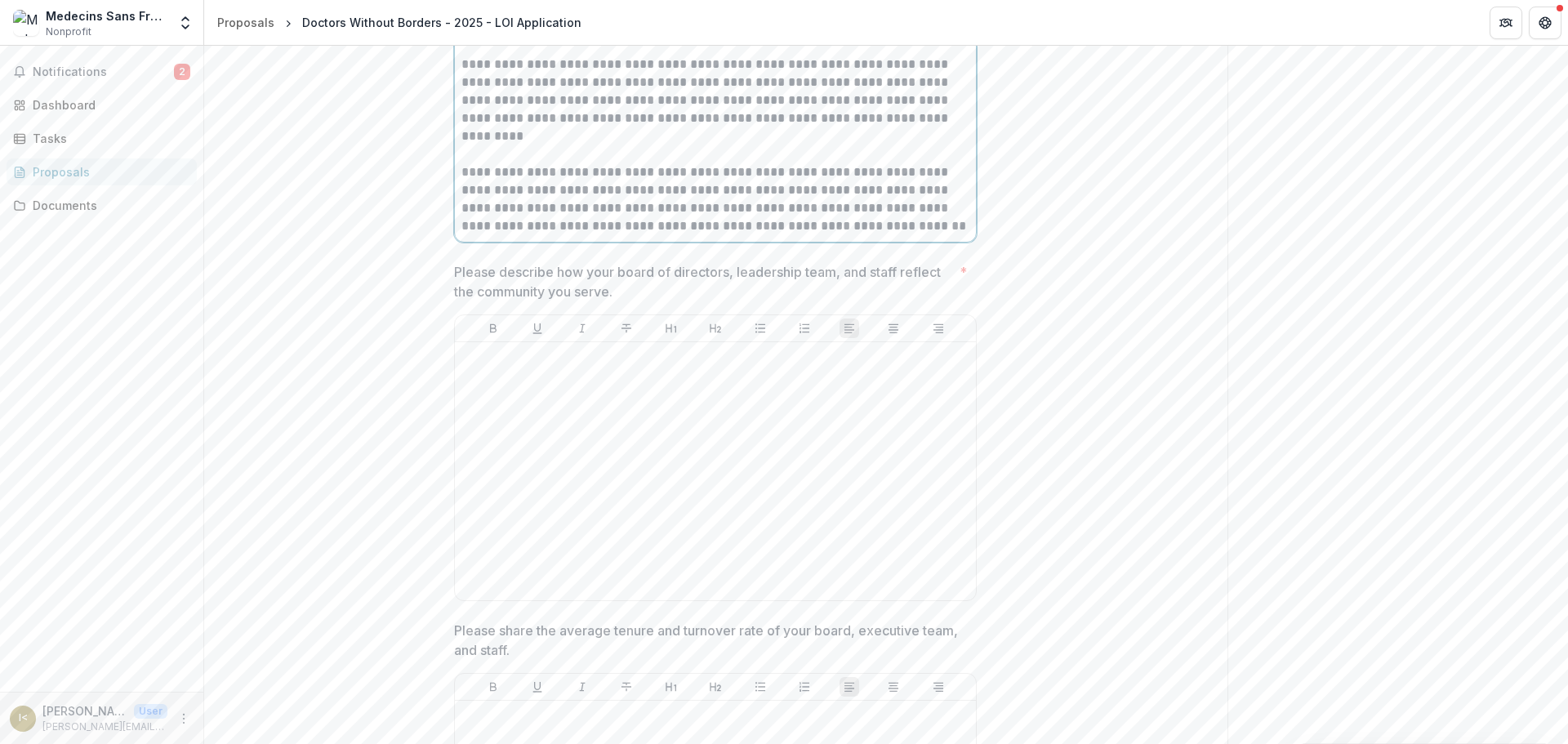
scroll to position [10285, 0]
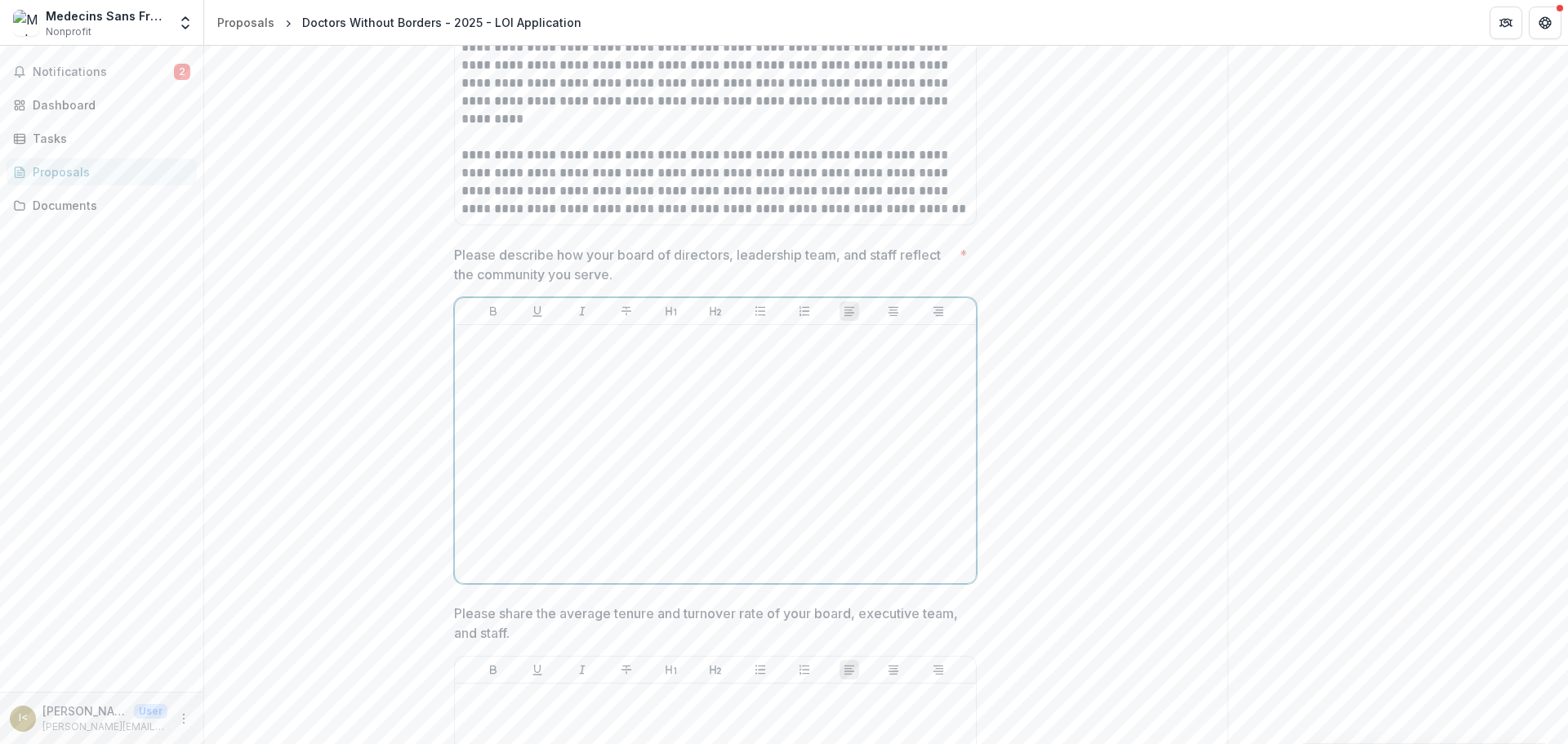
click at [622, 539] on div at bounding box center [715, 453] width 508 height 245
click at [618, 535] on div at bounding box center [715, 453] width 508 height 245
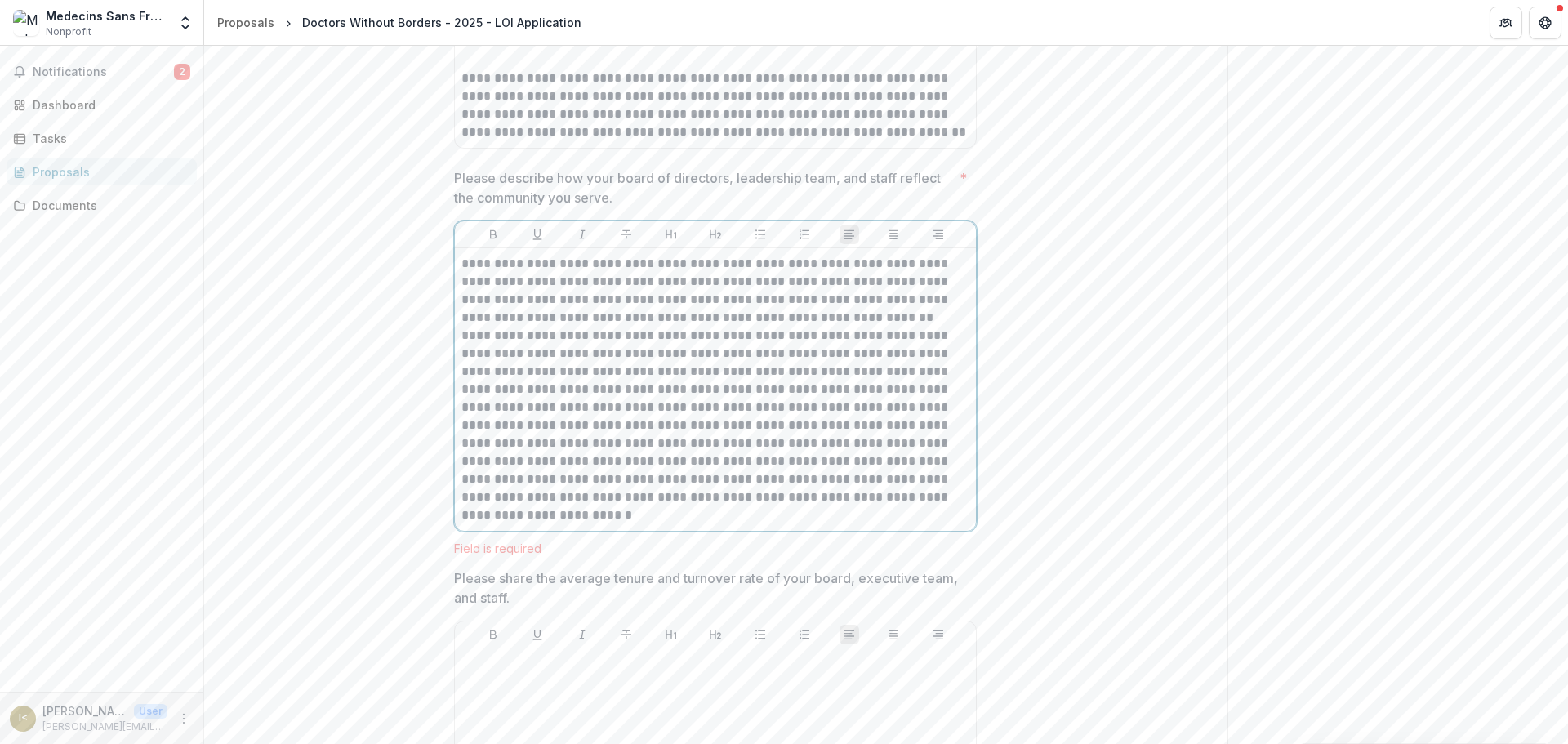
scroll to position [10448, 0]
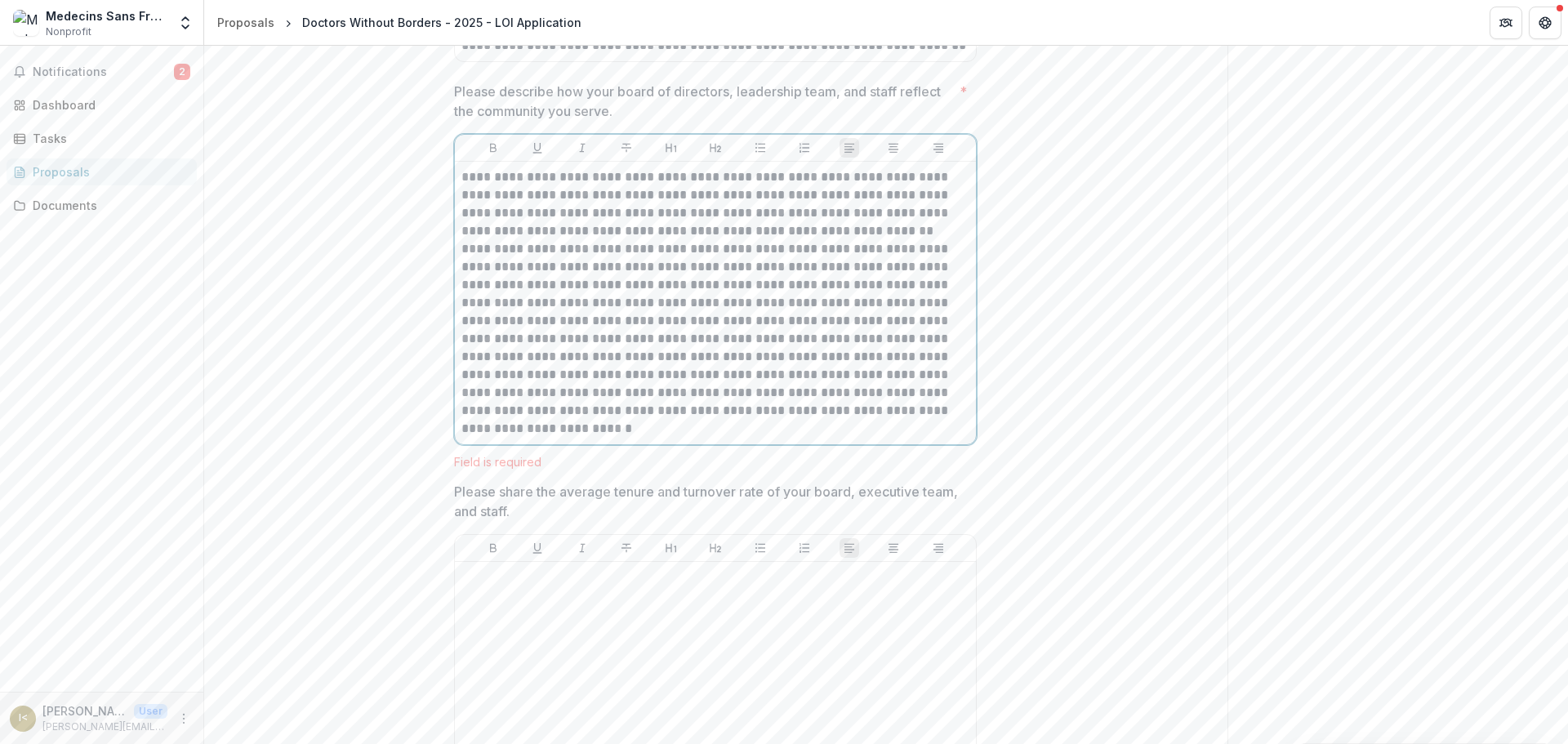
click at [843, 240] on p "**********" at bounding box center [715, 204] width 508 height 72
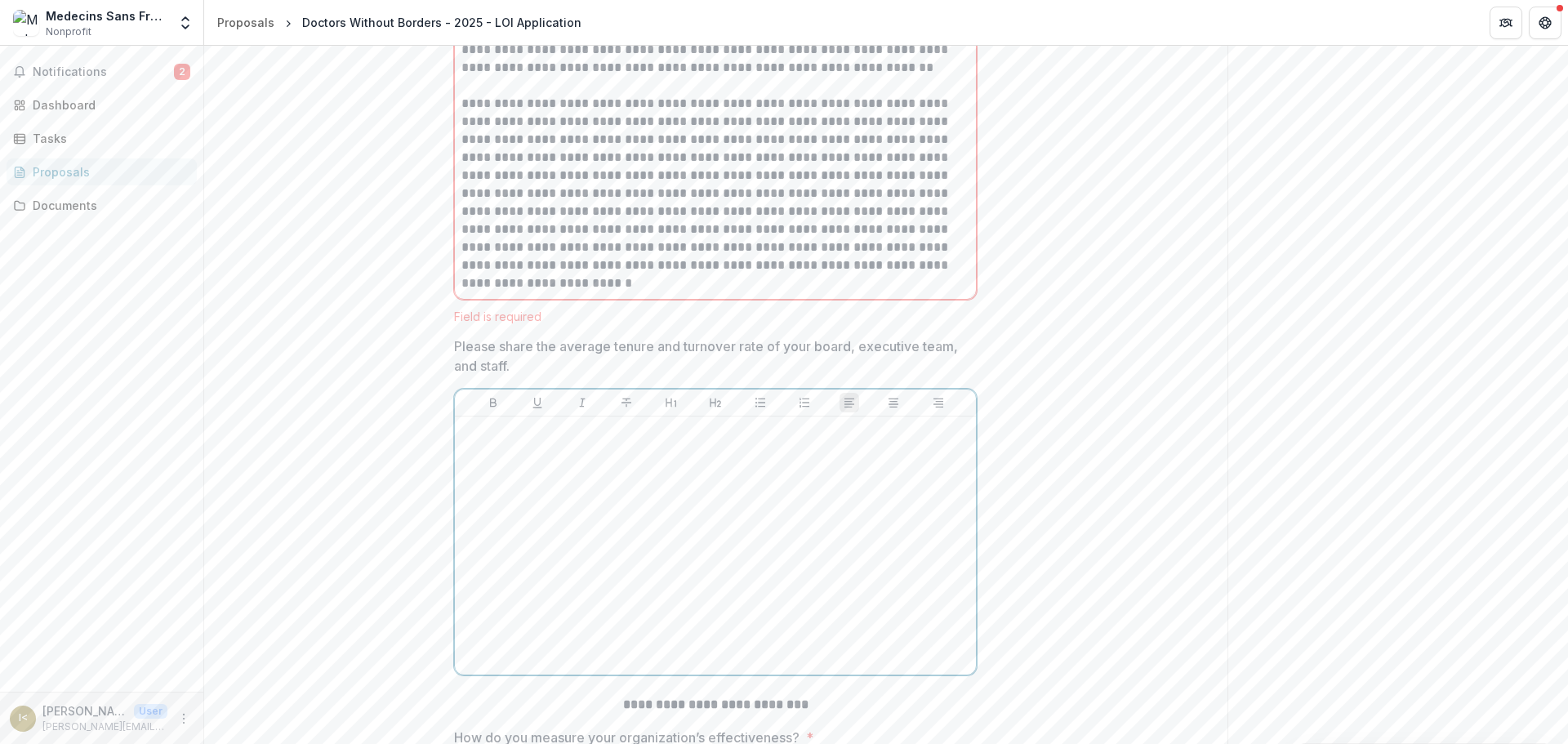
click at [626, 603] on div at bounding box center [715, 545] width 508 height 245
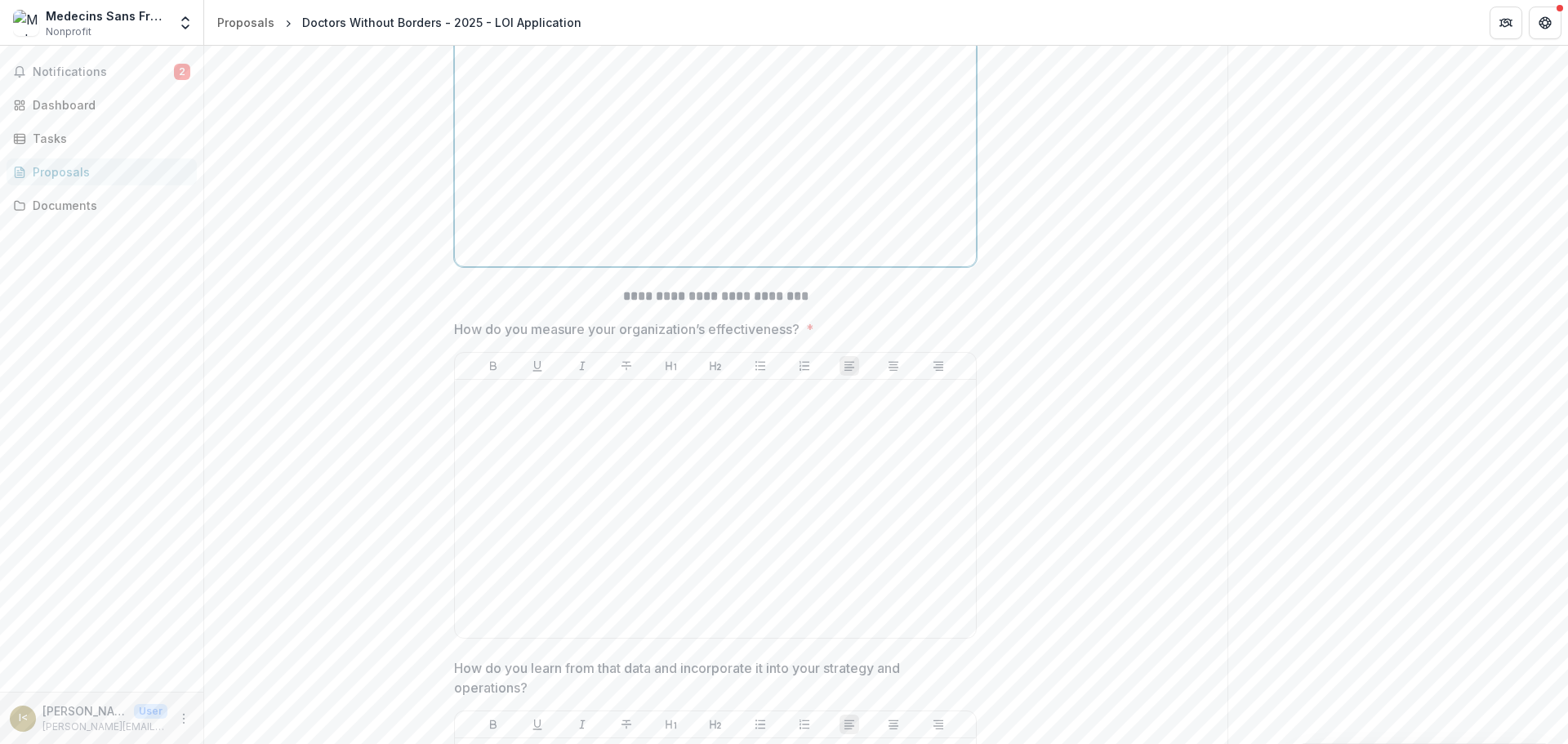
scroll to position [10921, 0]
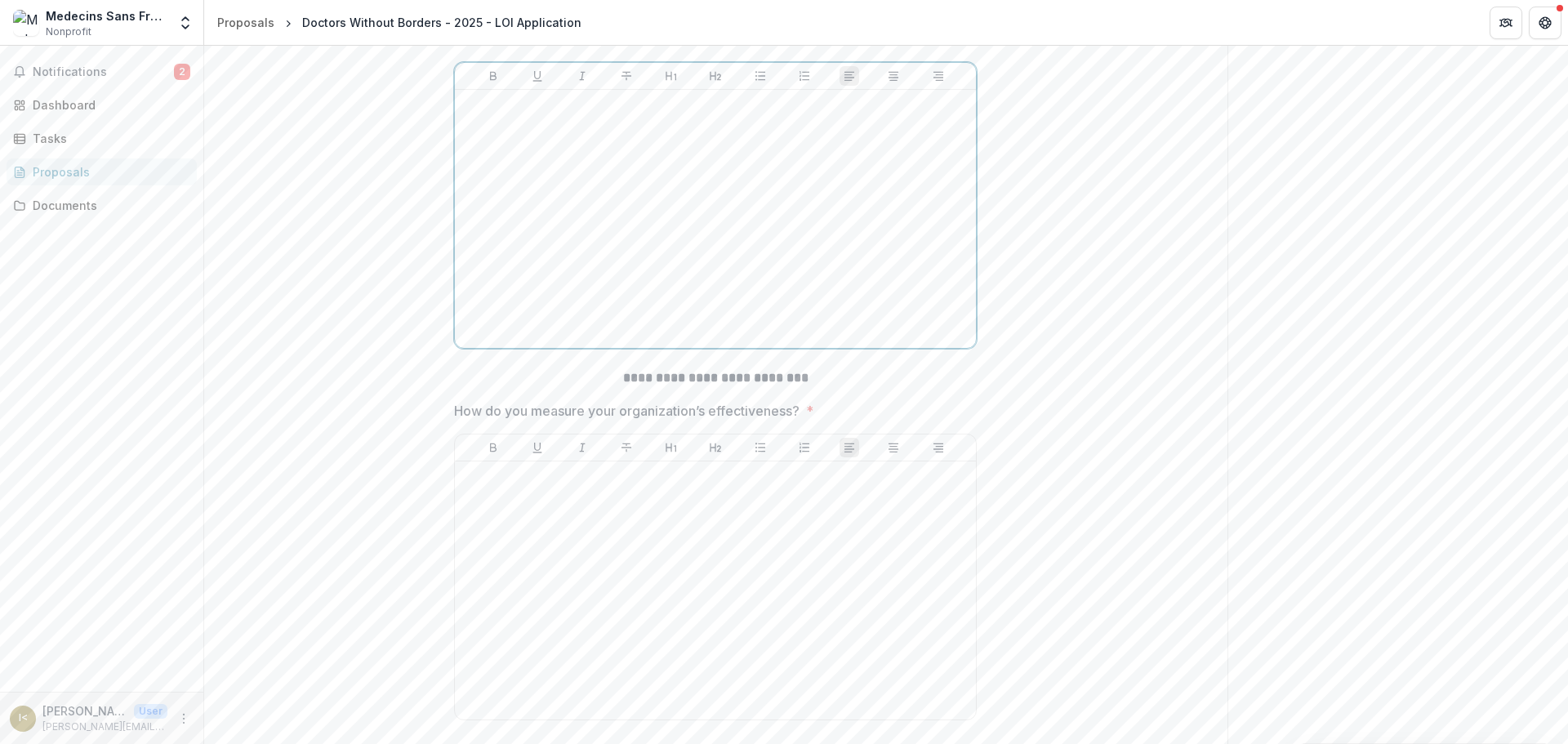
click at [542, 282] on div at bounding box center [715, 218] width 508 height 245
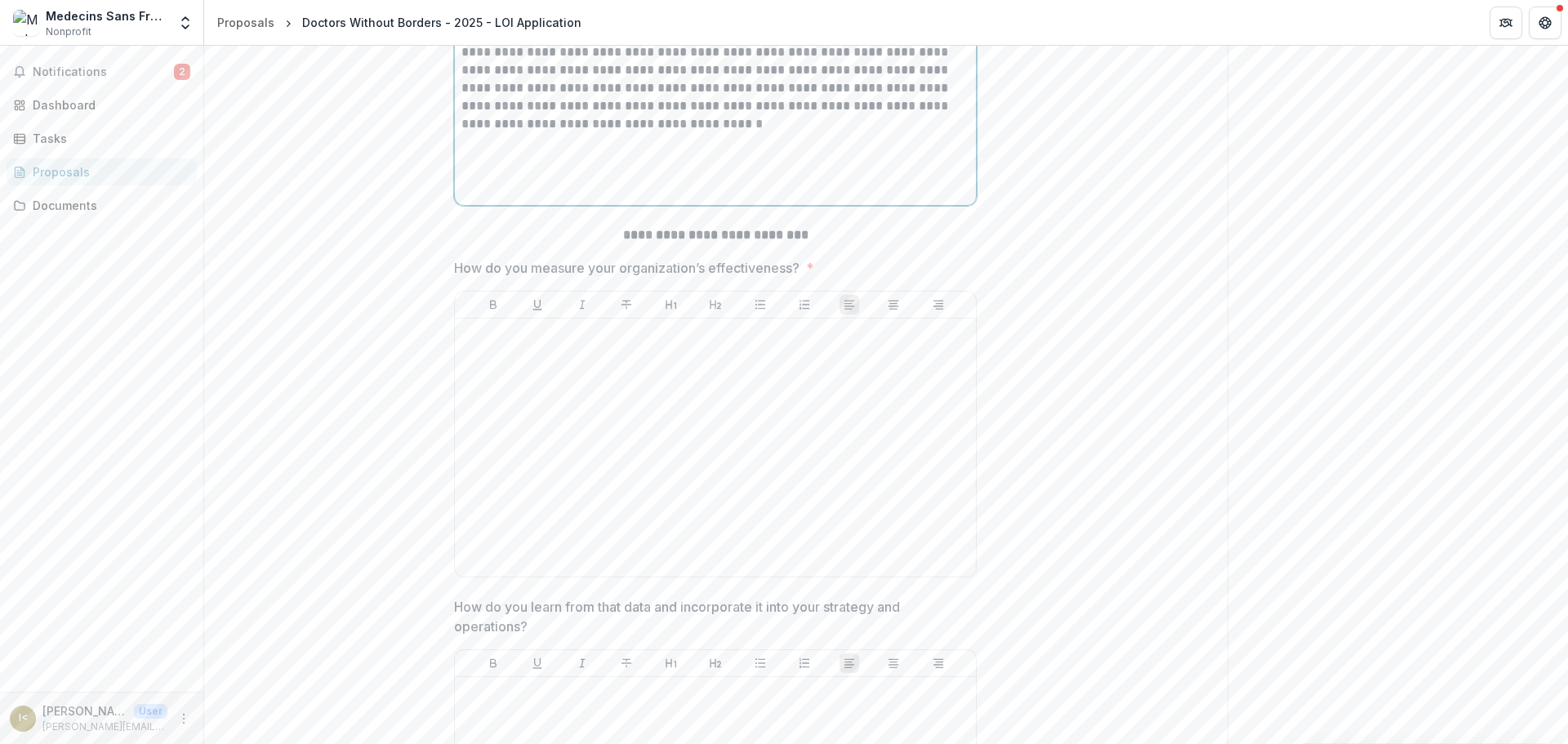
scroll to position [11084, 0]
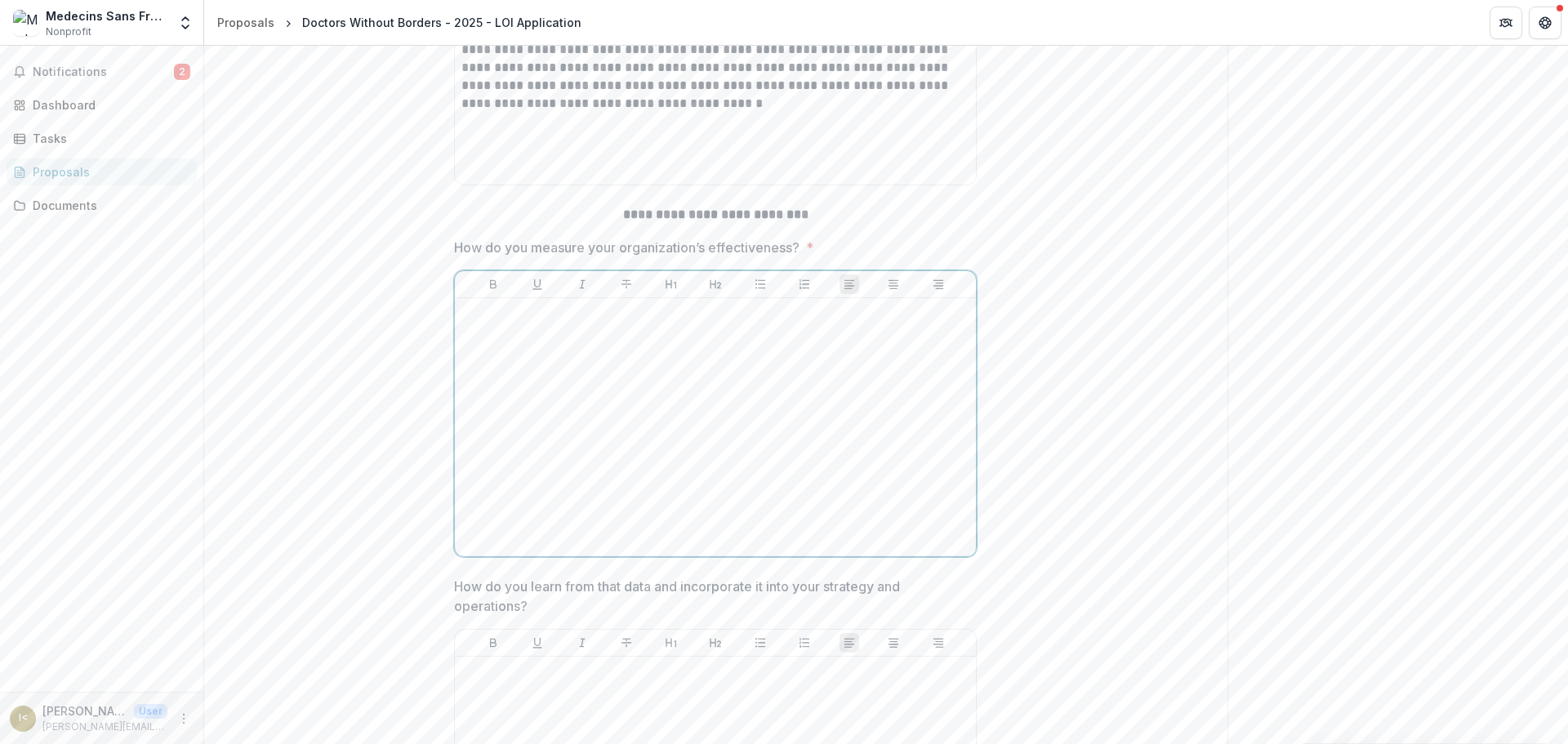
click at [592, 466] on div at bounding box center [715, 426] width 508 height 245
click at [608, 484] on div at bounding box center [715, 426] width 508 height 245
click at [513, 479] on div at bounding box center [715, 426] width 508 height 245
click at [559, 520] on div at bounding box center [715, 426] width 508 height 245
paste div
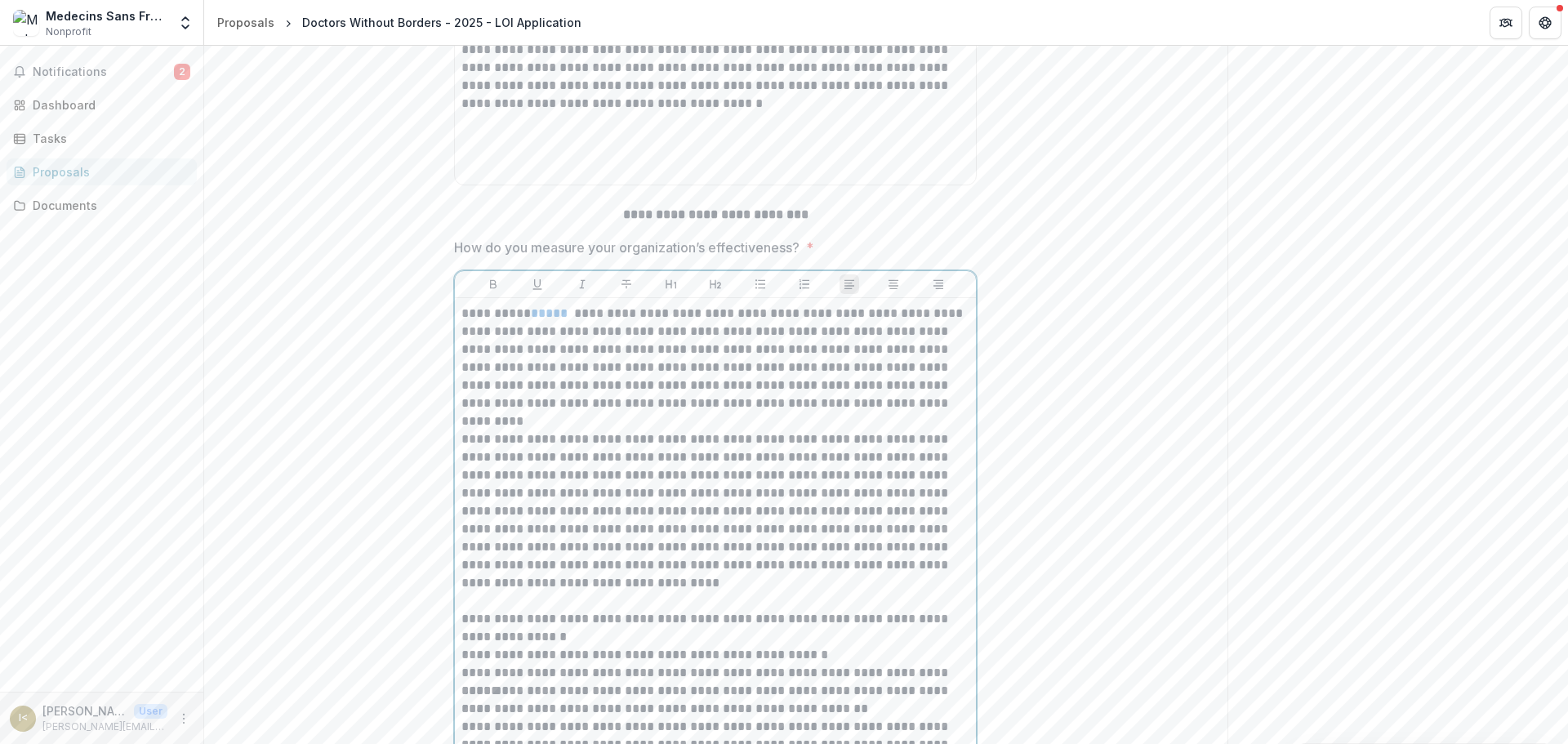
scroll to position [11270, 0]
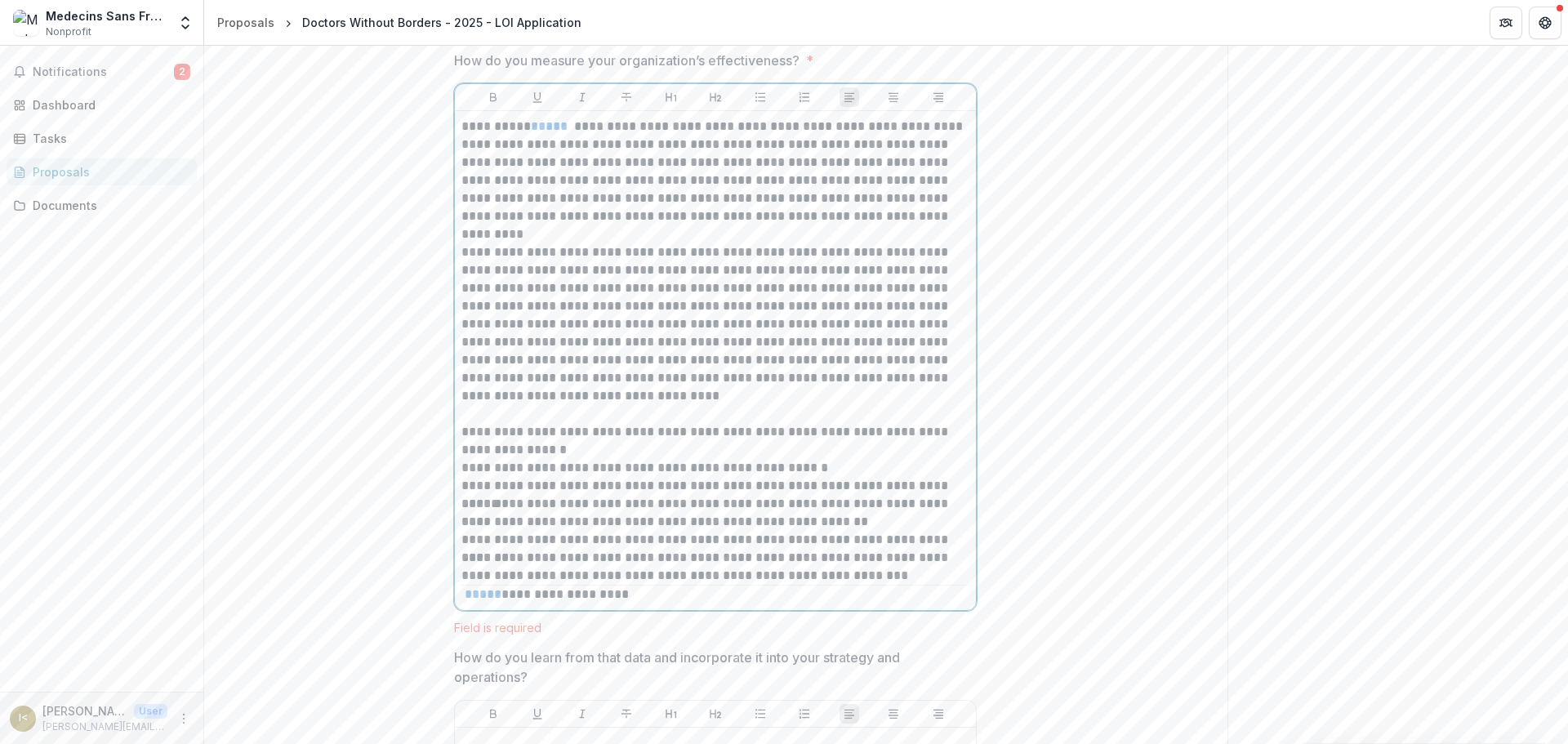
click at [559, 225] on p "**********" at bounding box center [715, 171] width 508 height 108
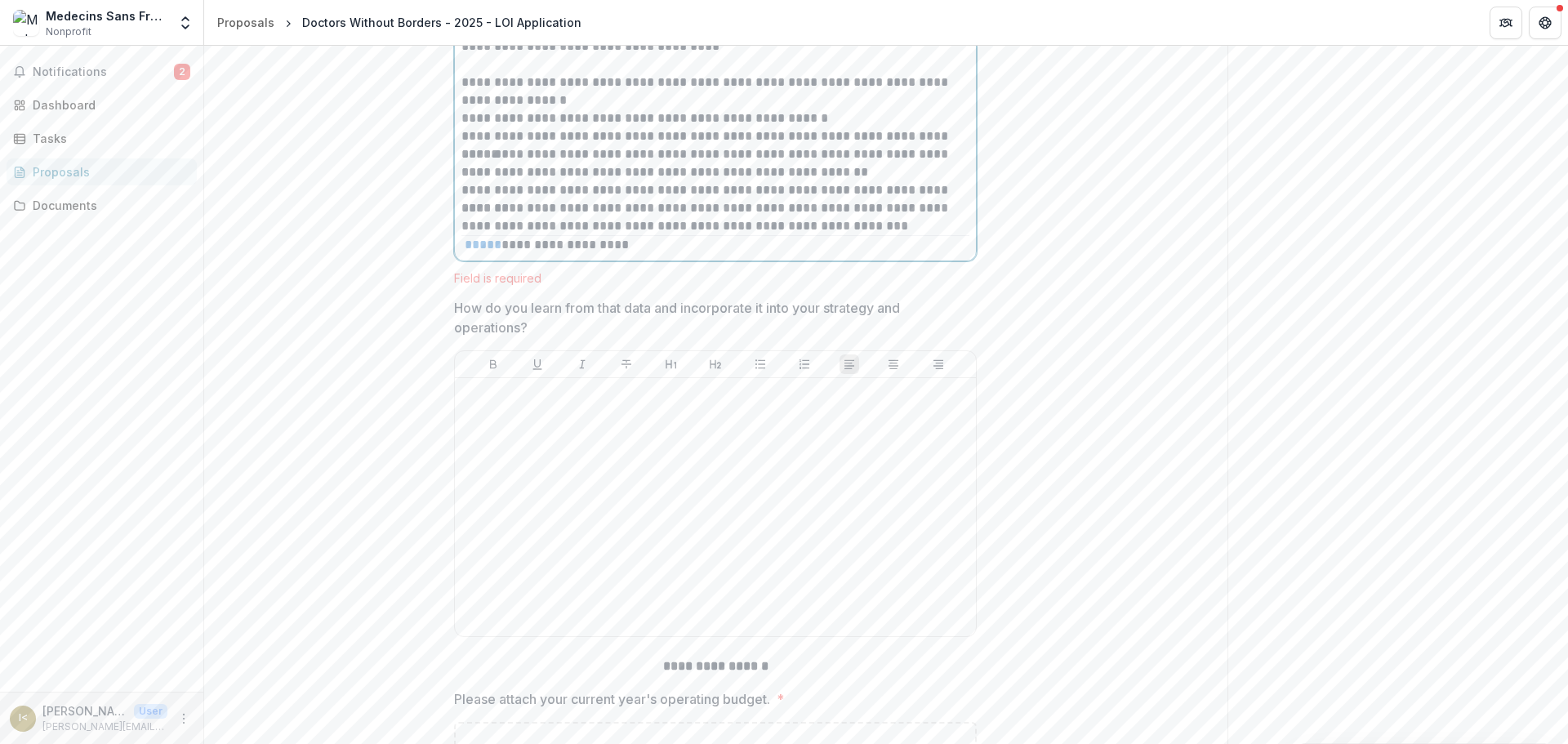
scroll to position [11597, 0]
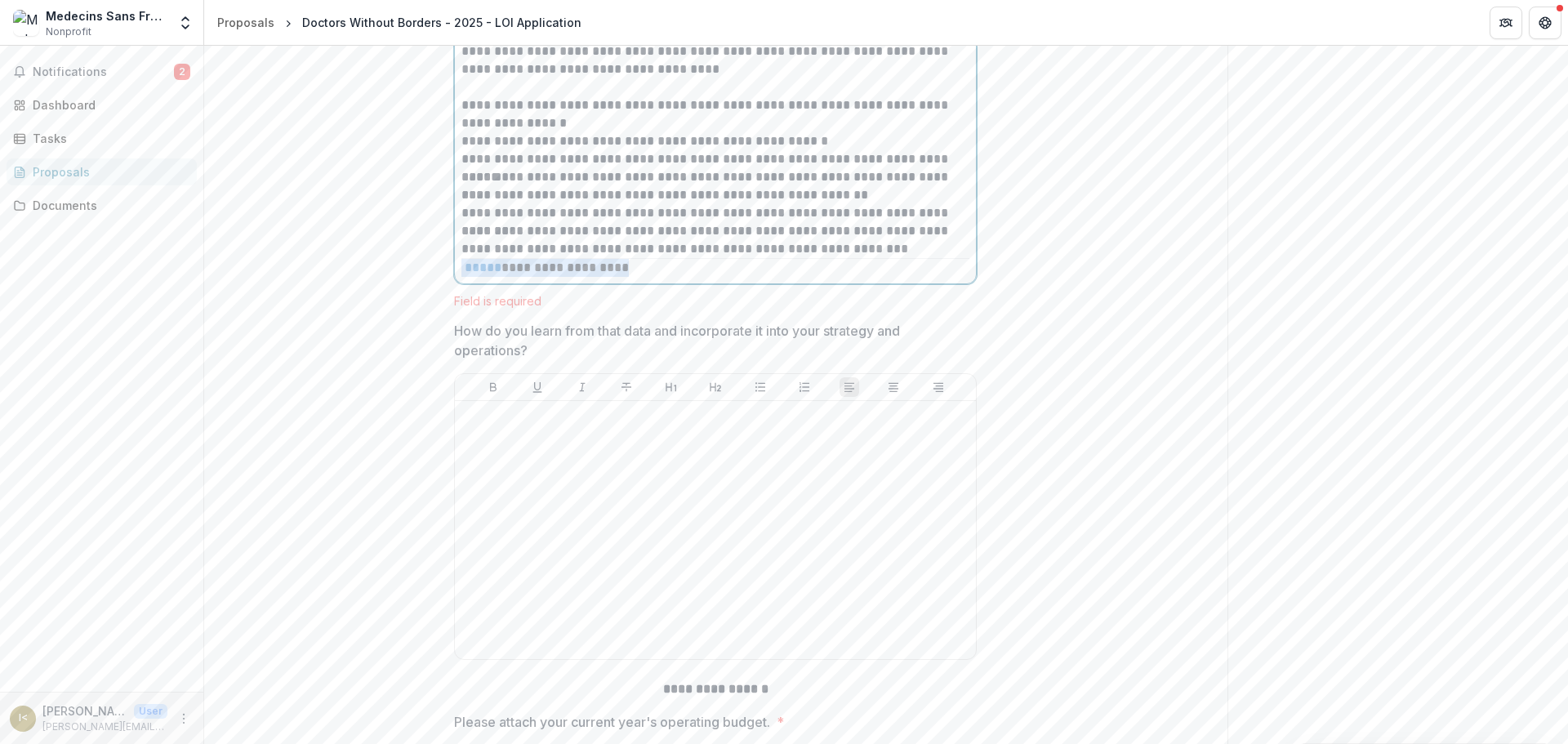
drag, startPoint x: 648, startPoint y: 408, endPoint x: 428, endPoint y: 400, distance: 220.1
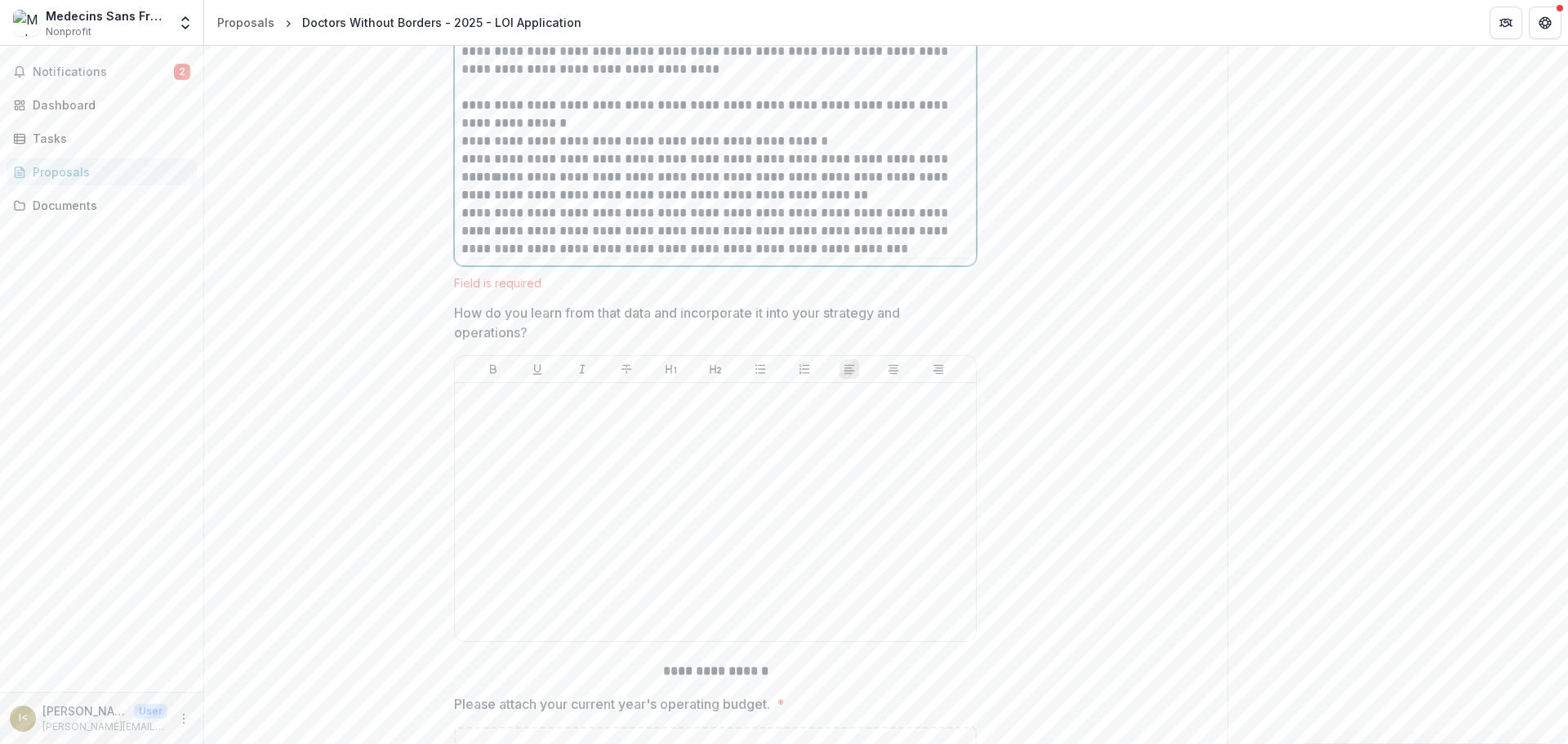
click at [853, 258] on p "**********" at bounding box center [715, 240] width 508 height 36
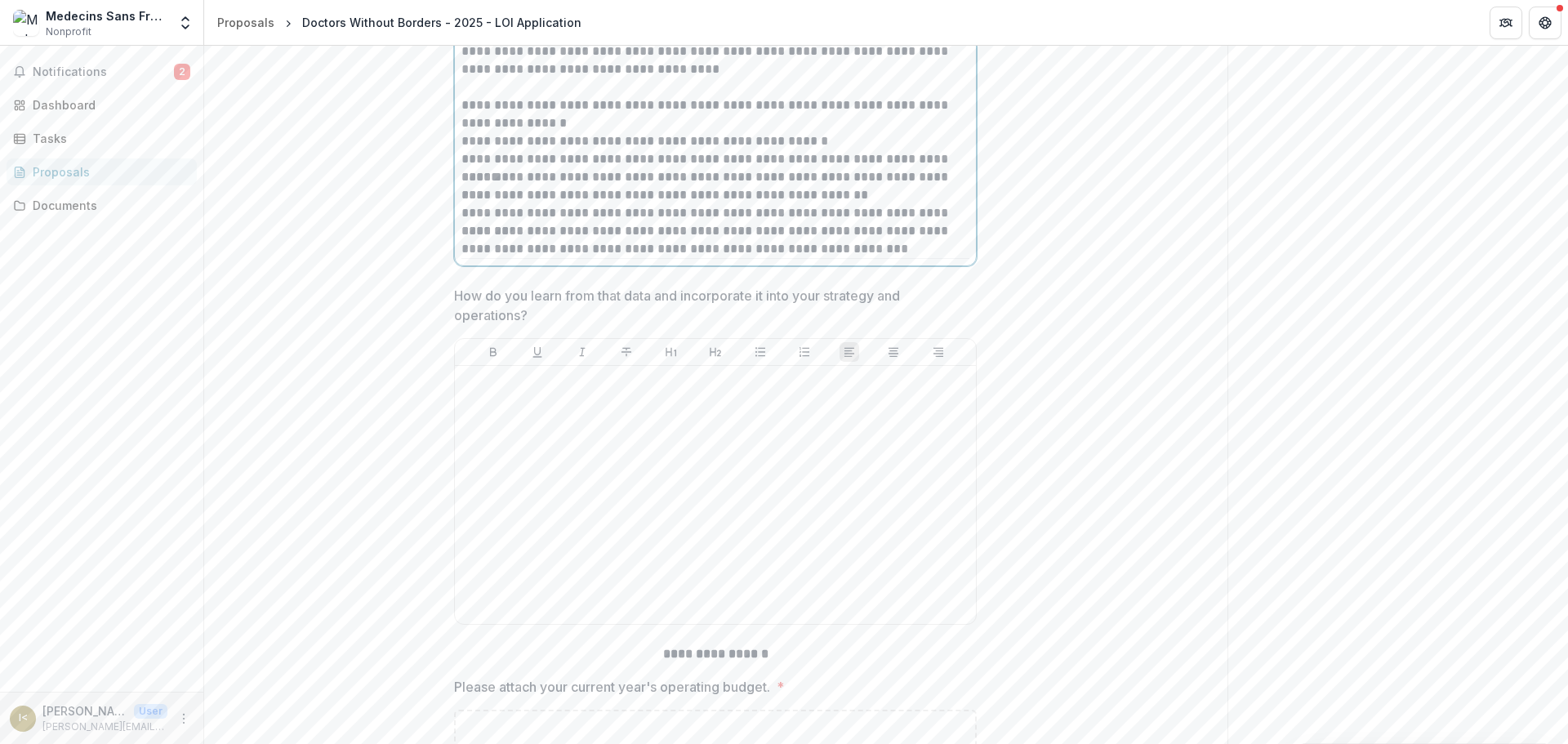
click at [877, 258] on p "**********" at bounding box center [715, 240] width 508 height 36
click at [628, 586] on div at bounding box center [715, 493] width 508 height 245
click at [626, 577] on div at bounding box center [715, 493] width 508 height 245
click at [608, 569] on div at bounding box center [715, 493] width 508 height 245
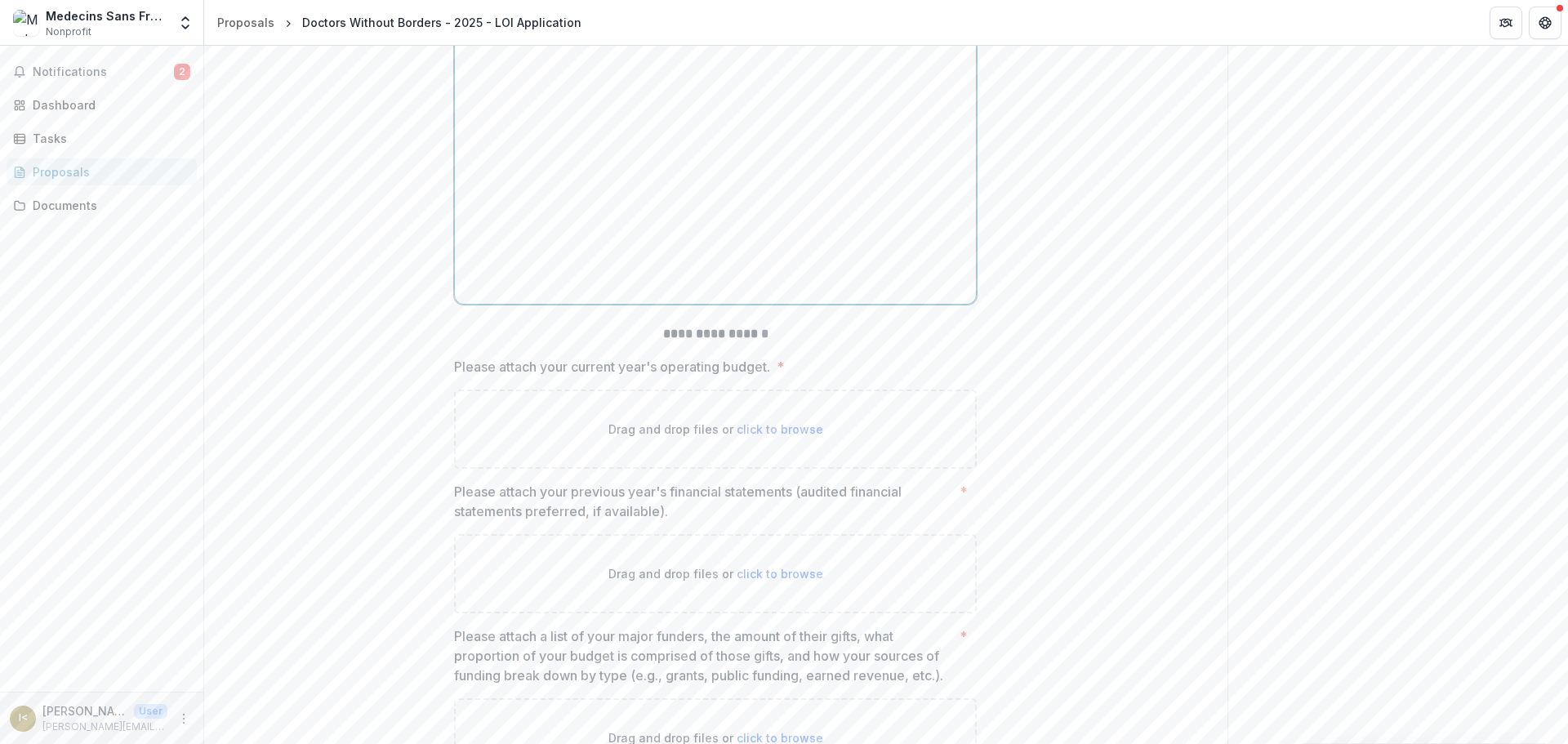
scroll to position [11924, 0]
drag, startPoint x: 637, startPoint y: 222, endPoint x: 636, endPoint y: 213, distance: 9.1
click at [637, 222] on div at bounding box center [715, 167] width 508 height 245
paste div
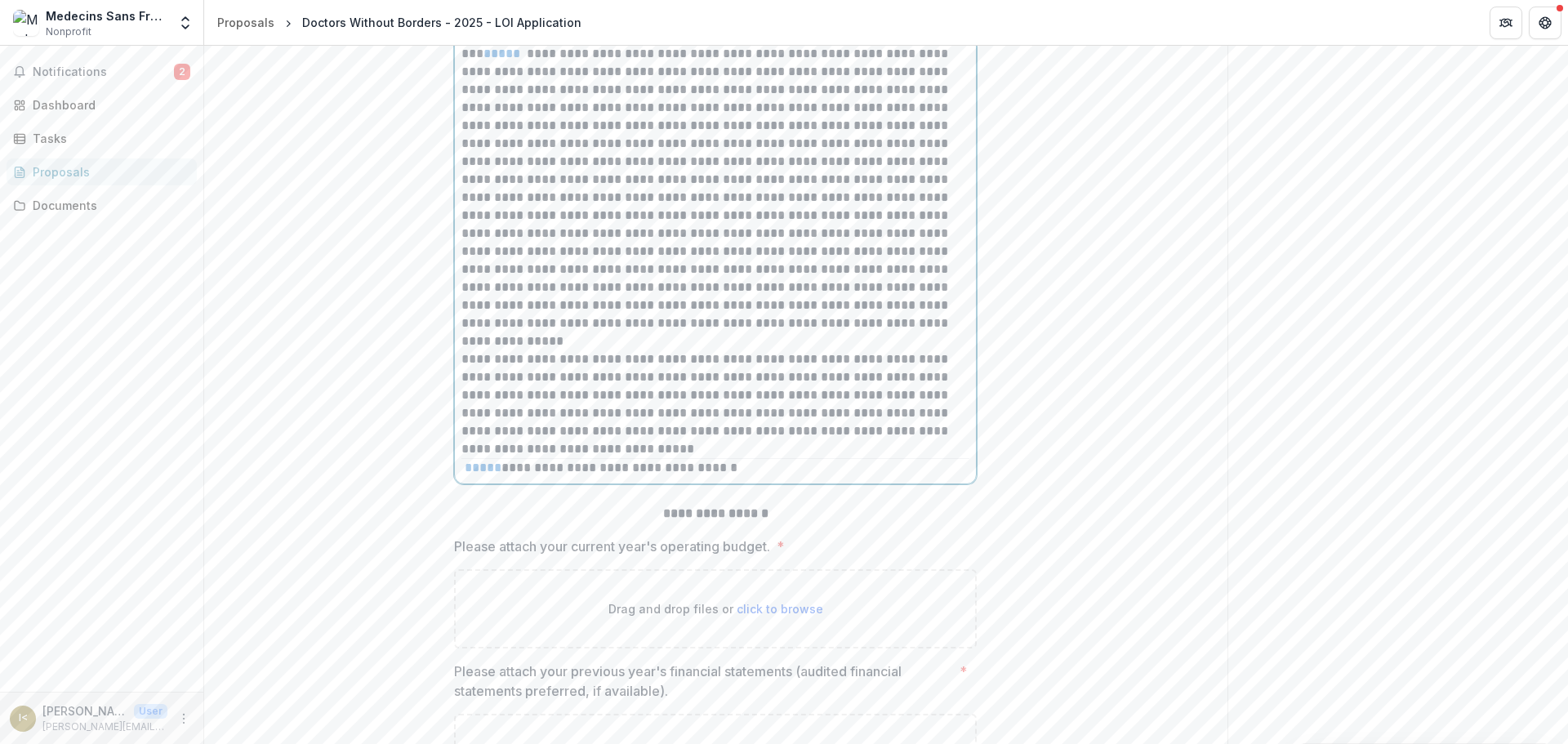
click at [526, 193] on p "*** *****" at bounding box center [715, 188] width 508 height 287
click at [735, 483] on div "**********" at bounding box center [714, 260] width 521 height 444
drag, startPoint x: 741, startPoint y: 604, endPoint x: 441, endPoint y: 597, distance: 300.1
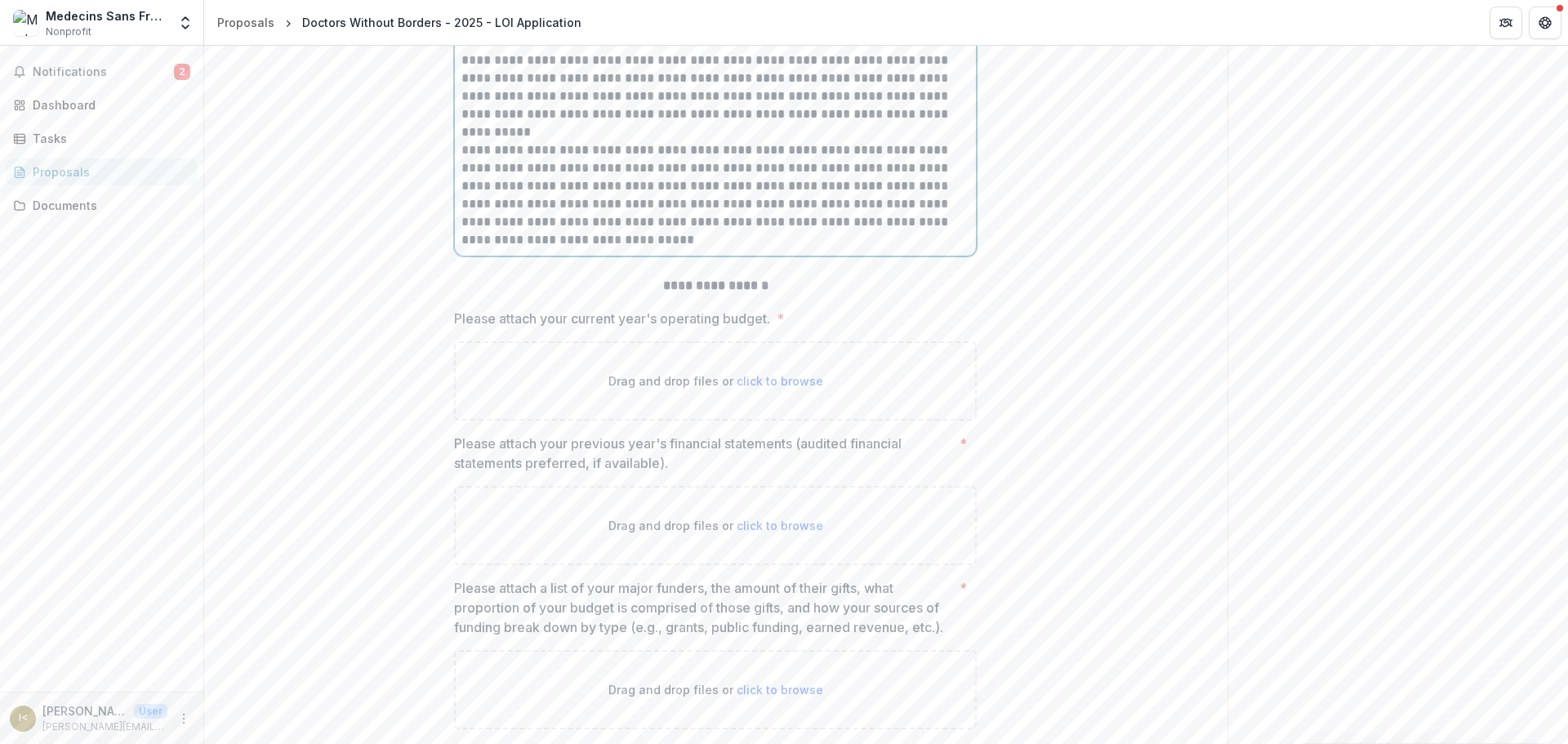
scroll to position [12169, 0]
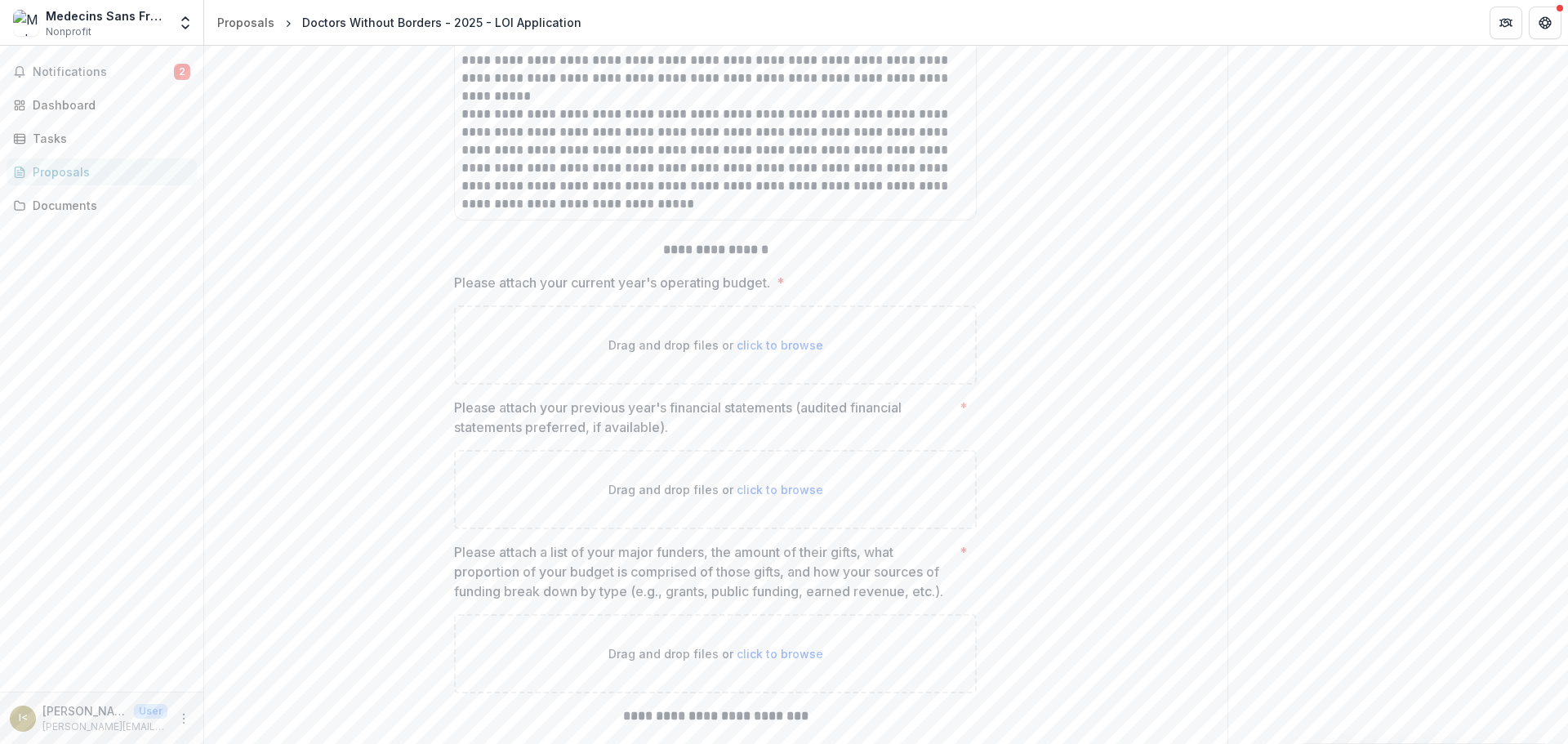
click at [729, 213] on p "**********" at bounding box center [715, 158] width 508 height 108
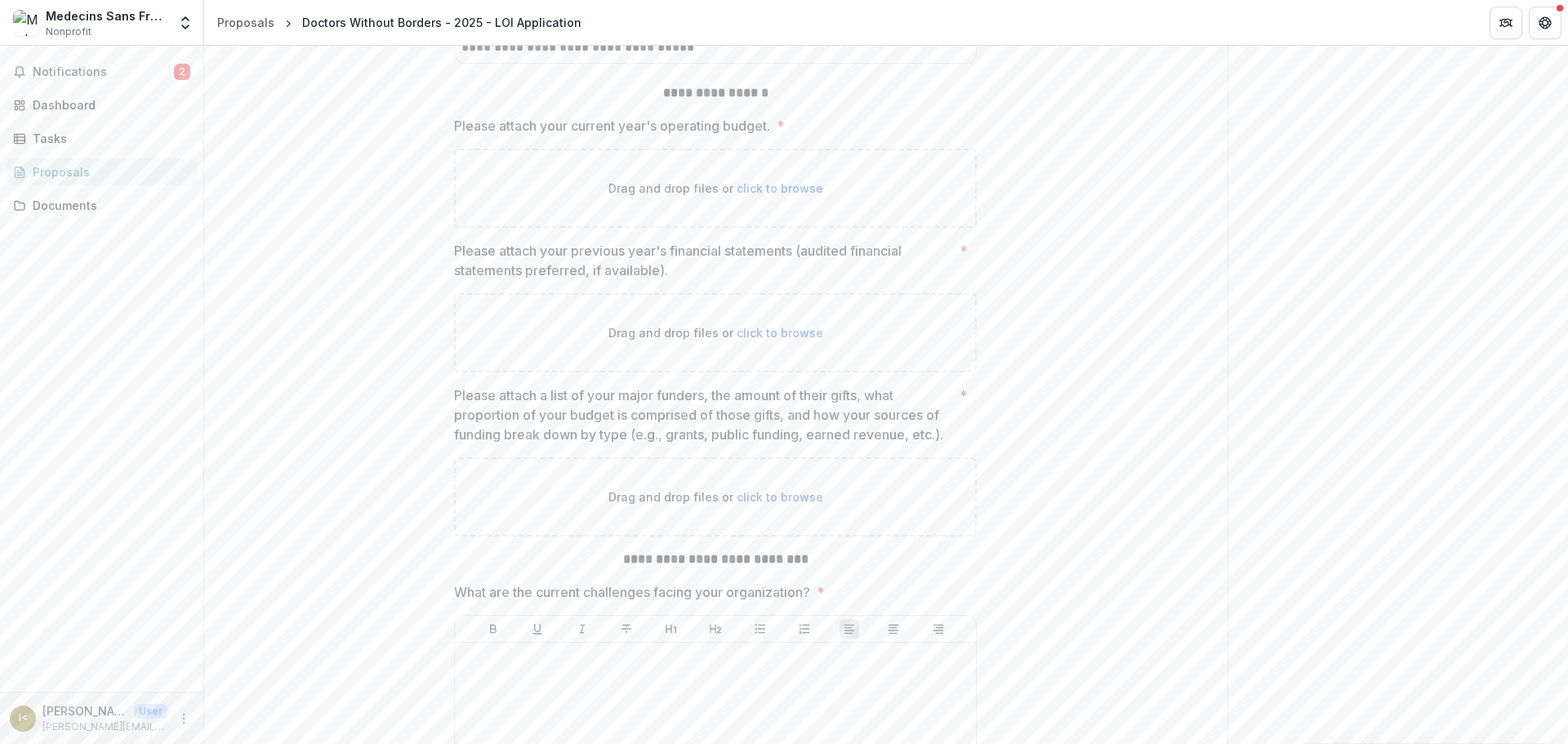
scroll to position [12332, 0]
click at [780, 188] on span "click to browse" at bounding box center [779, 181] width 87 height 14
type input "**********"
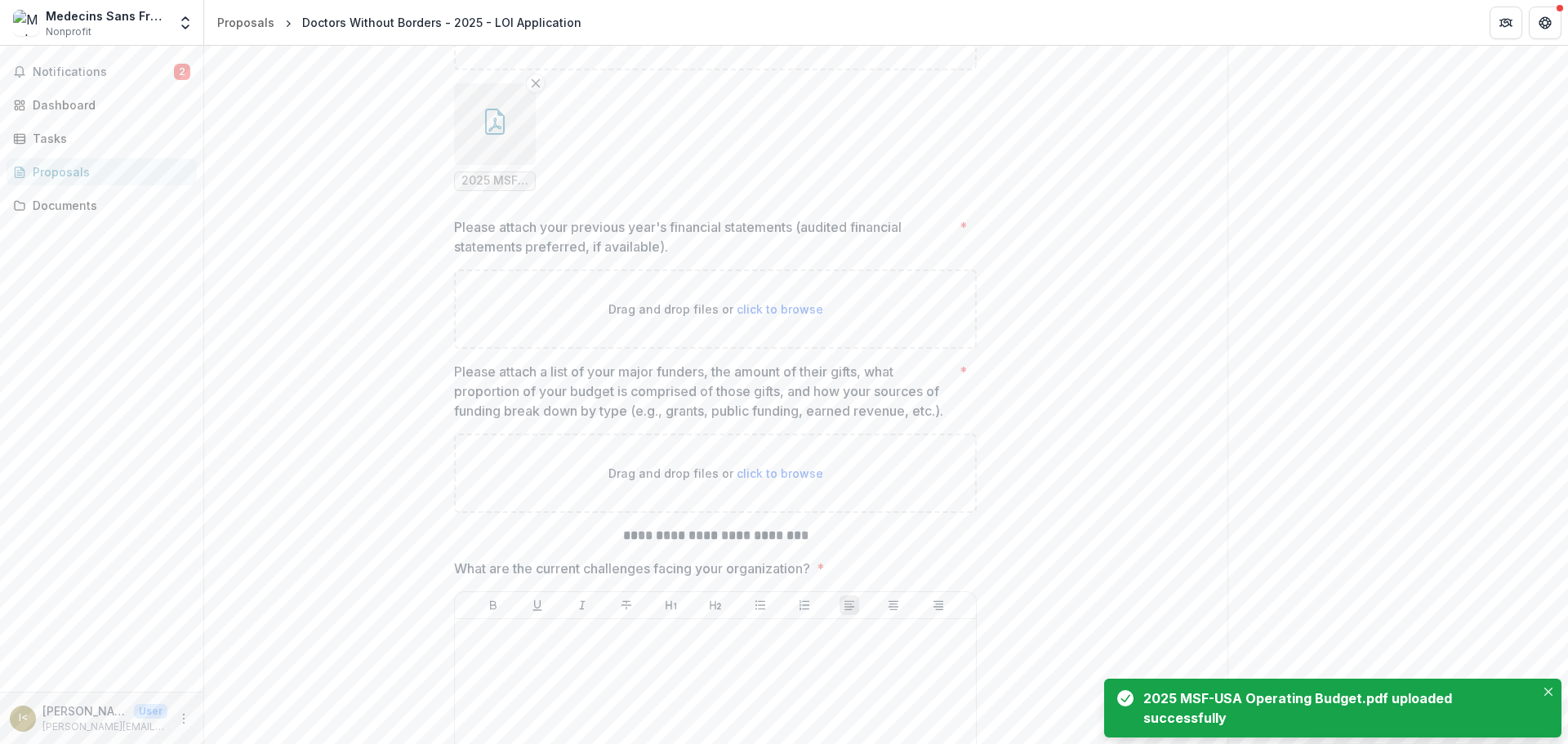
scroll to position [12495, 0]
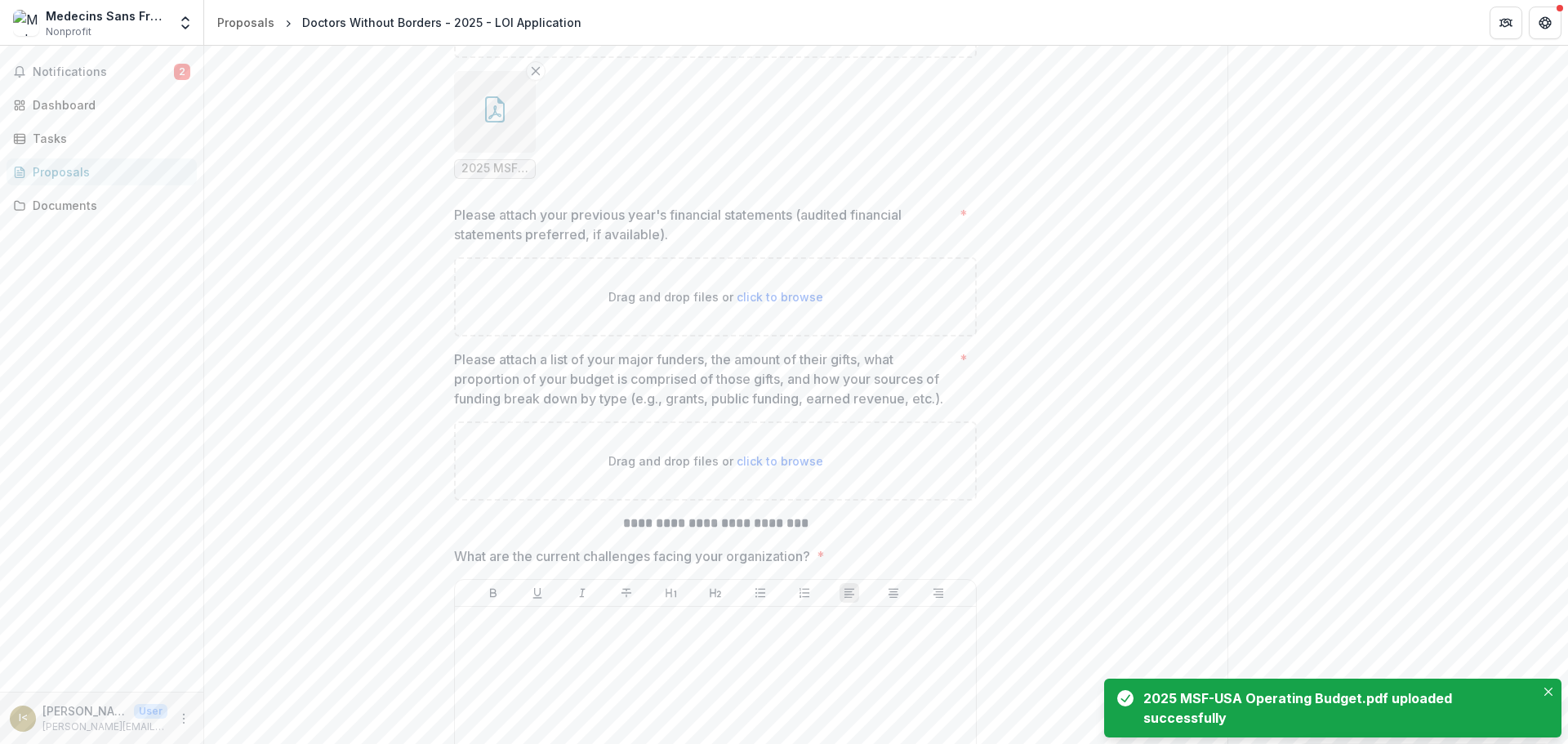
click at [796, 303] on span "click to browse" at bounding box center [779, 296] width 87 height 14
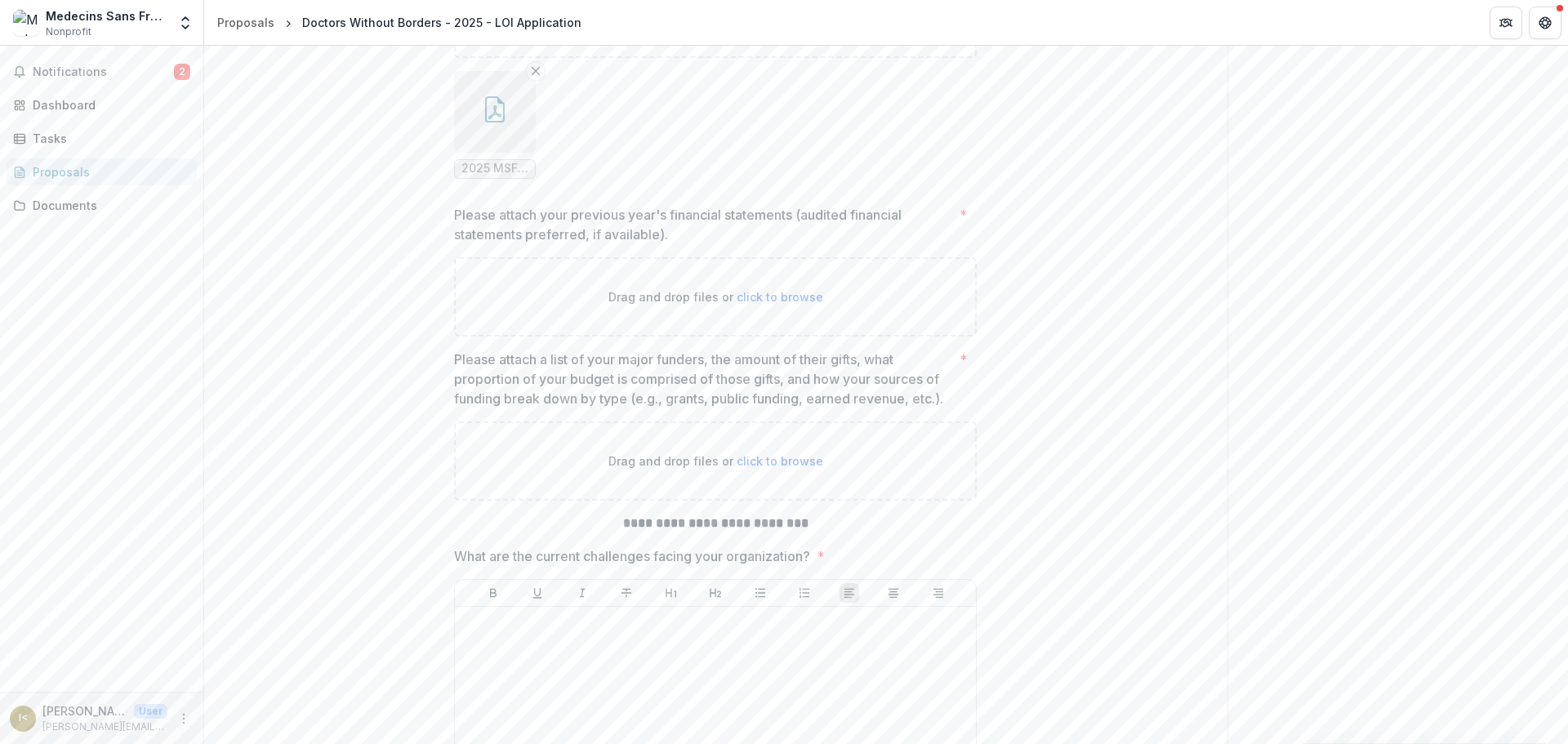
click at [783, 303] on span "click to browse" at bounding box center [779, 296] width 87 height 14
type input "**********"
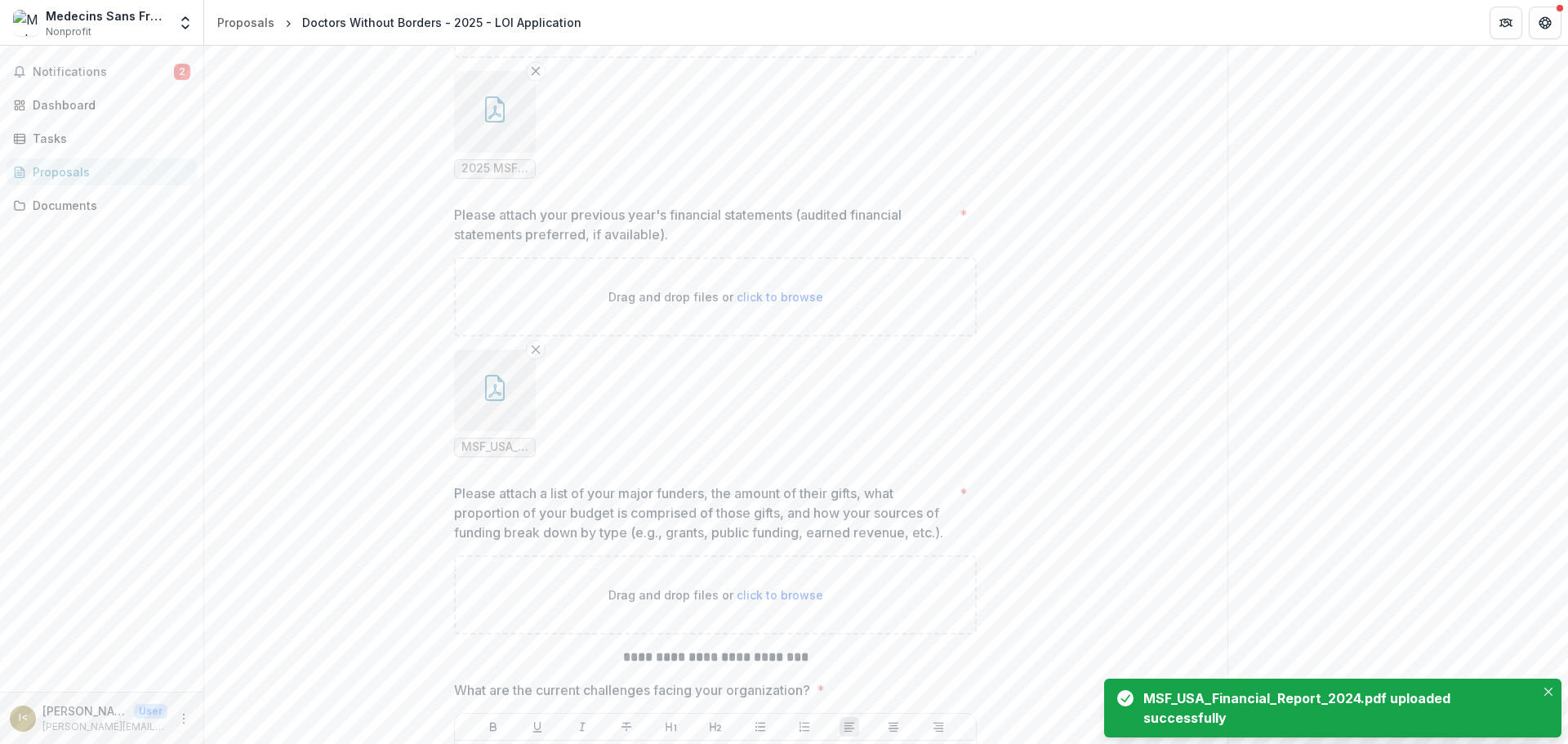
click at [501, 401] on icon "button" at bounding box center [494, 387] width 26 height 26
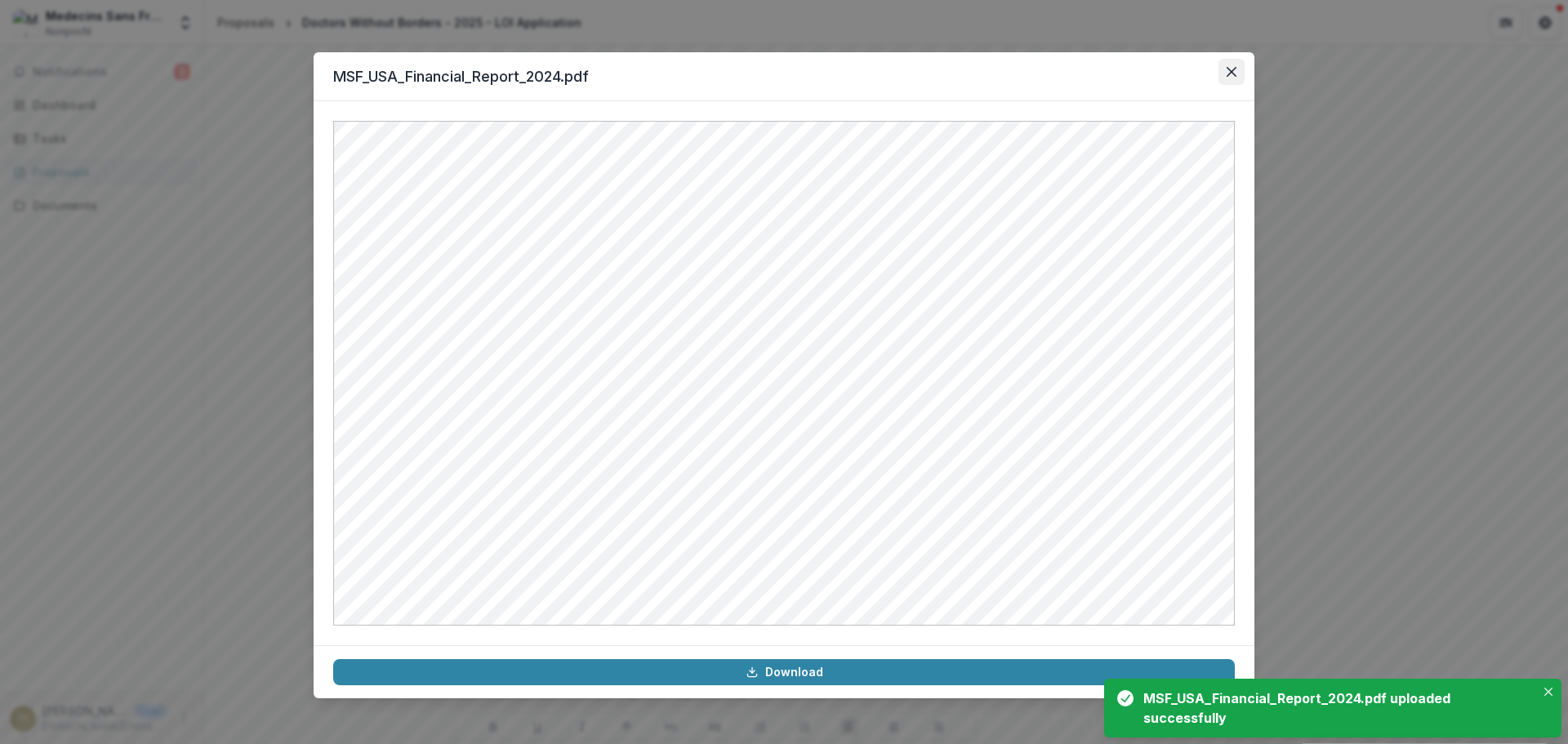
click at [1235, 78] on button "Close" at bounding box center [1231, 72] width 26 height 26
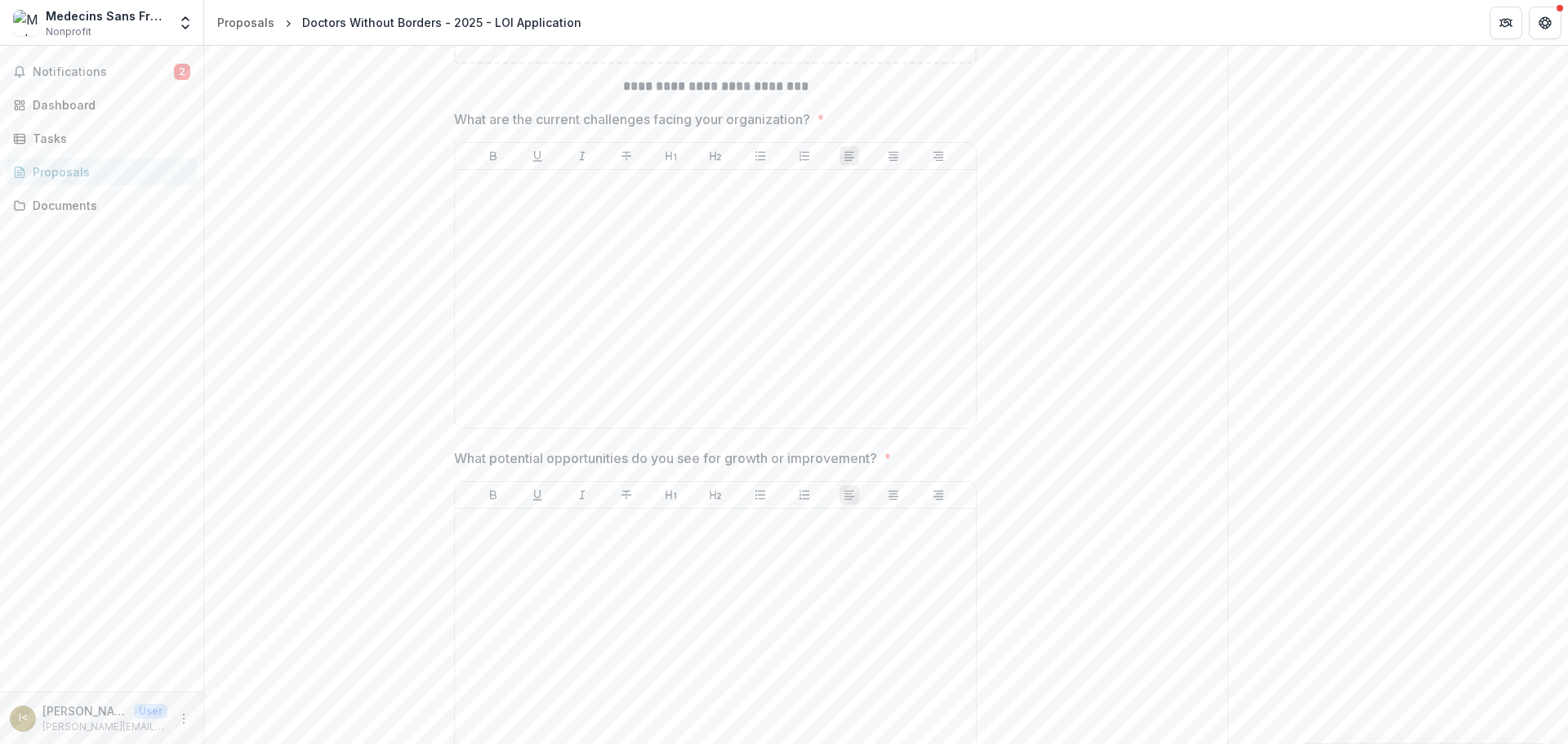
scroll to position [13067, 0]
click at [703, 400] on div at bounding box center [715, 298] width 508 height 245
click at [631, 194] on p at bounding box center [715, 185] width 508 height 18
paste div
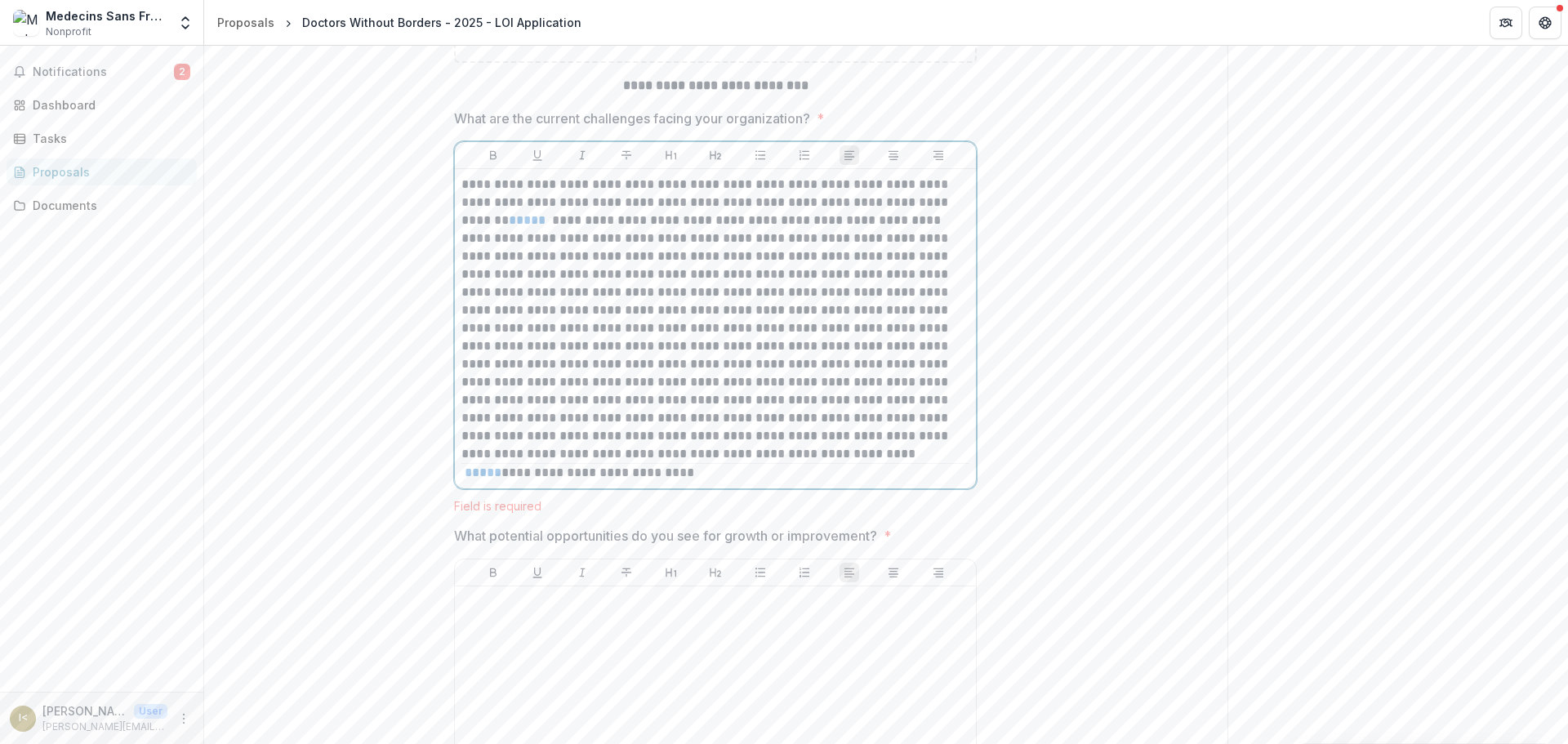
click at [521, 362] on p "**********" at bounding box center [715, 319] width 508 height 287
drag, startPoint x: 711, startPoint y: 611, endPoint x: 424, endPoint y: 601, distance: 287.2
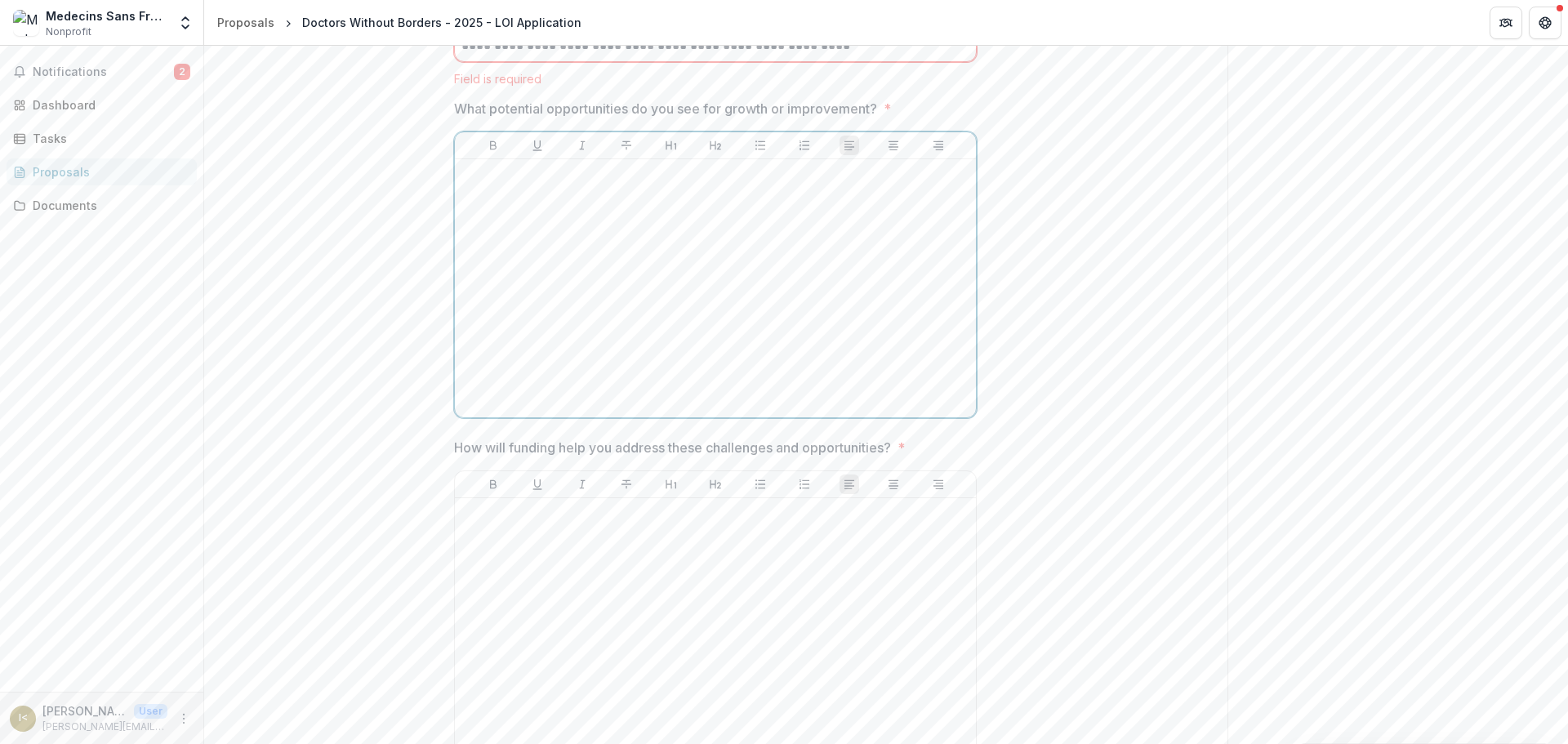
click at [551, 382] on div at bounding box center [715, 288] width 508 height 245
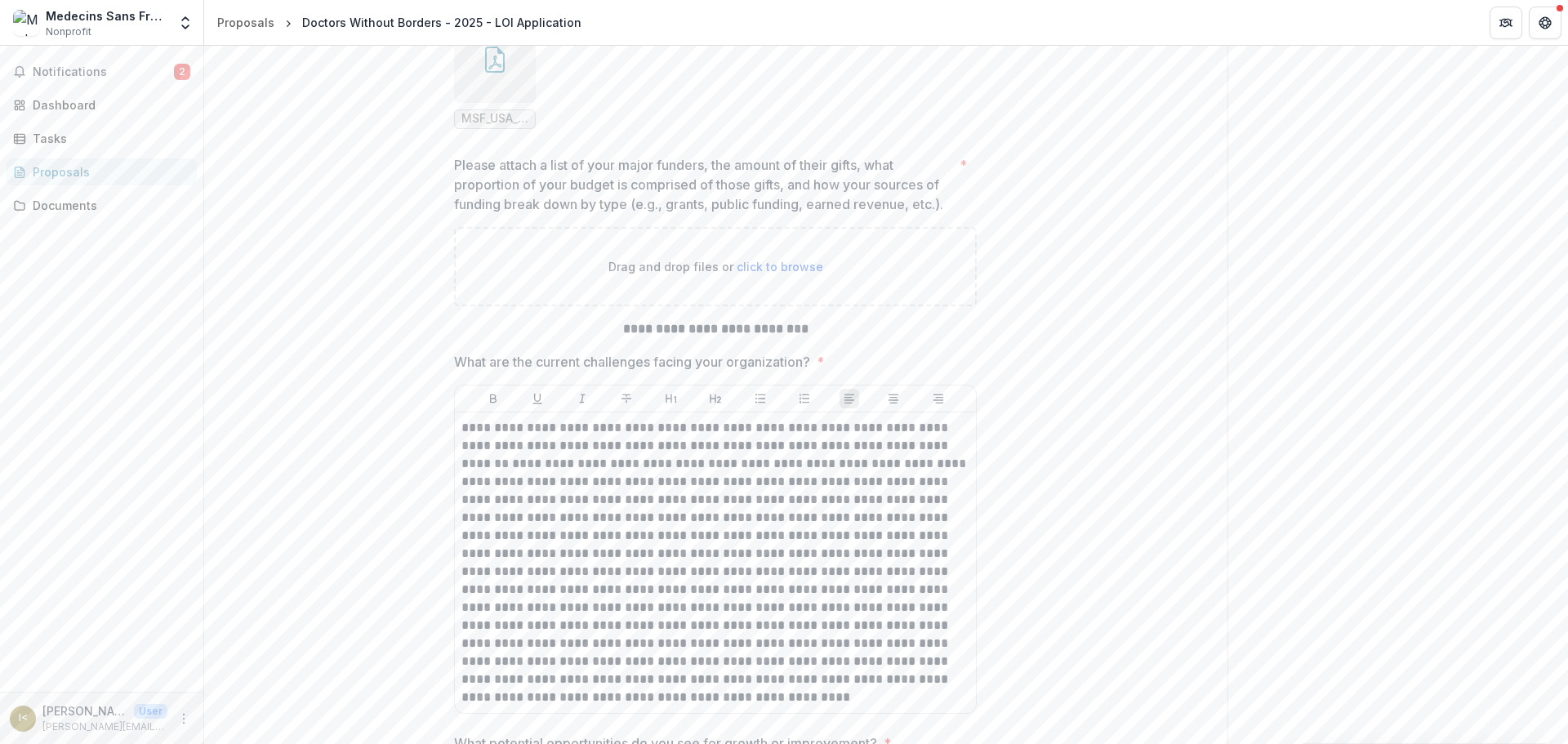
scroll to position [12822, 0]
click at [770, 275] on span "click to browse" at bounding box center [779, 268] width 87 height 14
type input "**********"
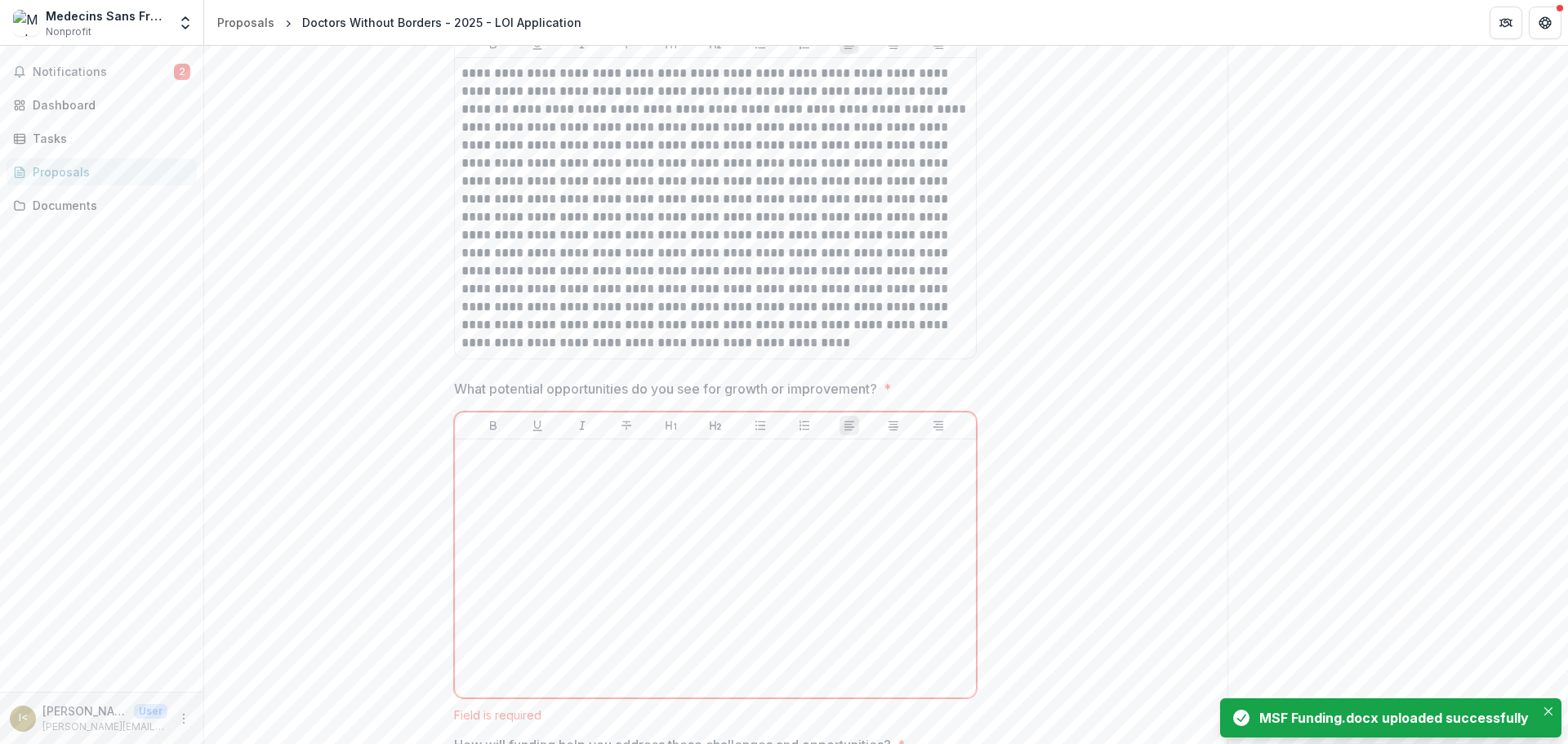
scroll to position [13720, 0]
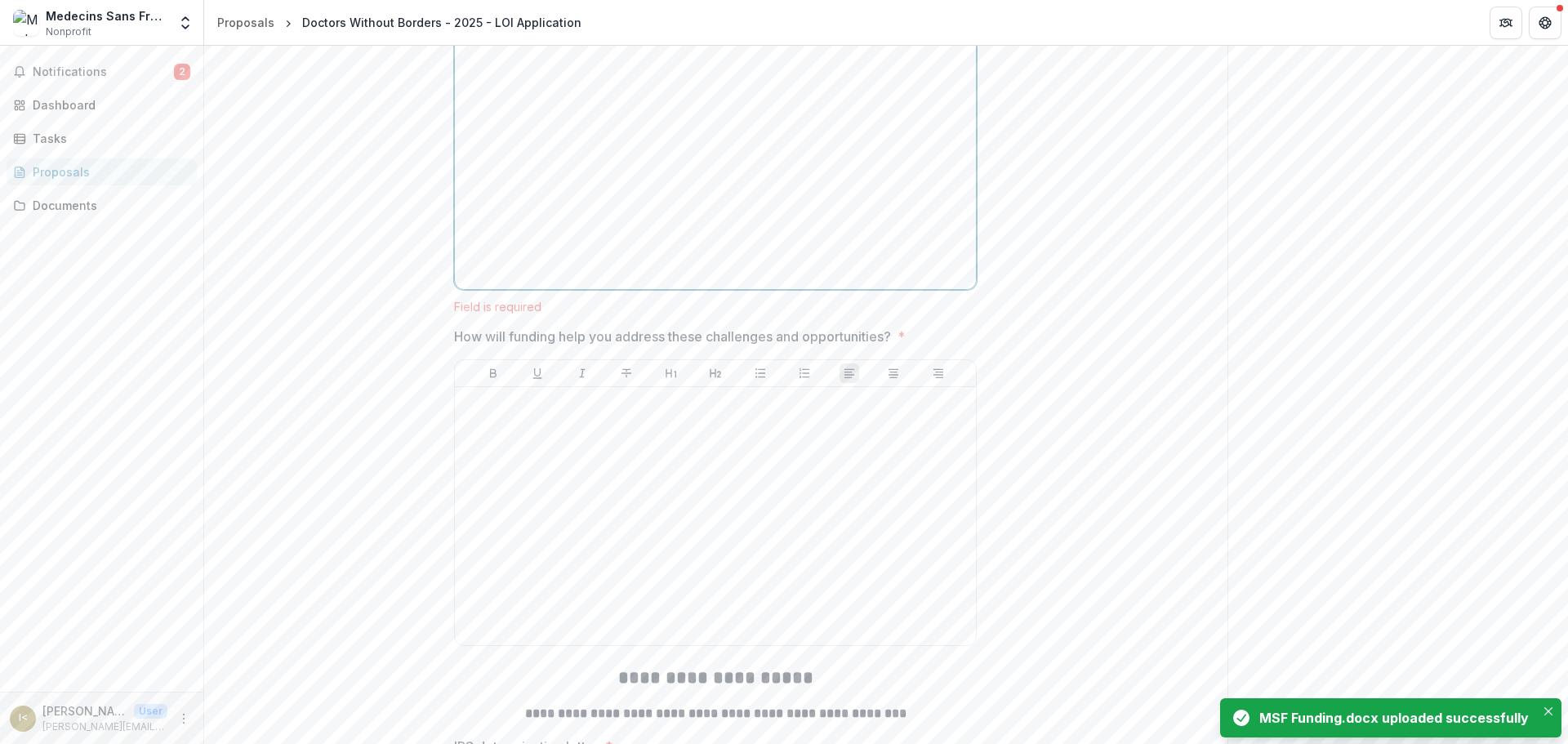
drag, startPoint x: 464, startPoint y: 221, endPoint x: 519, endPoint y: 229, distance: 55.6
click at [466, 221] on div at bounding box center [715, 159] width 508 height 245
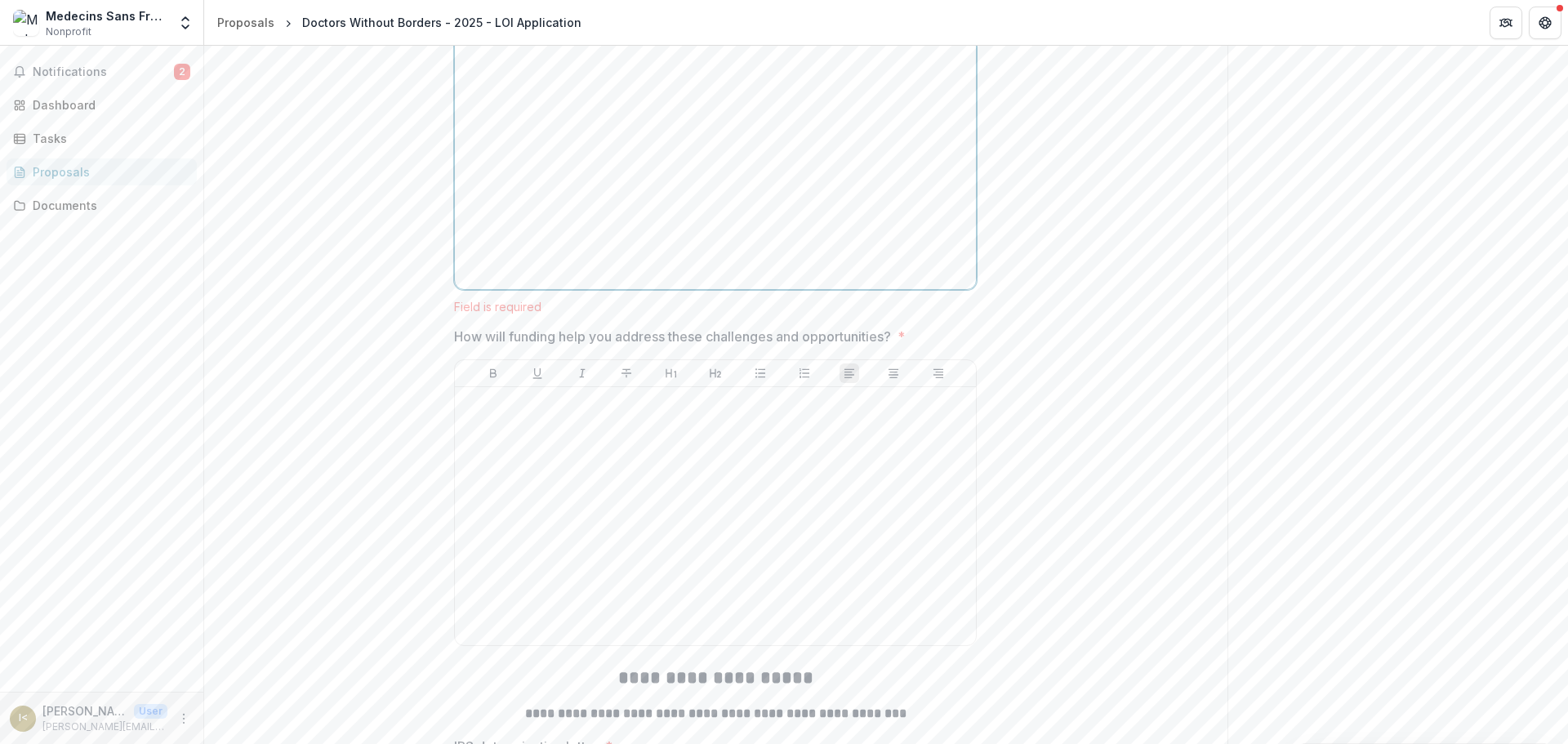
click at [492, 222] on div at bounding box center [715, 159] width 508 height 245
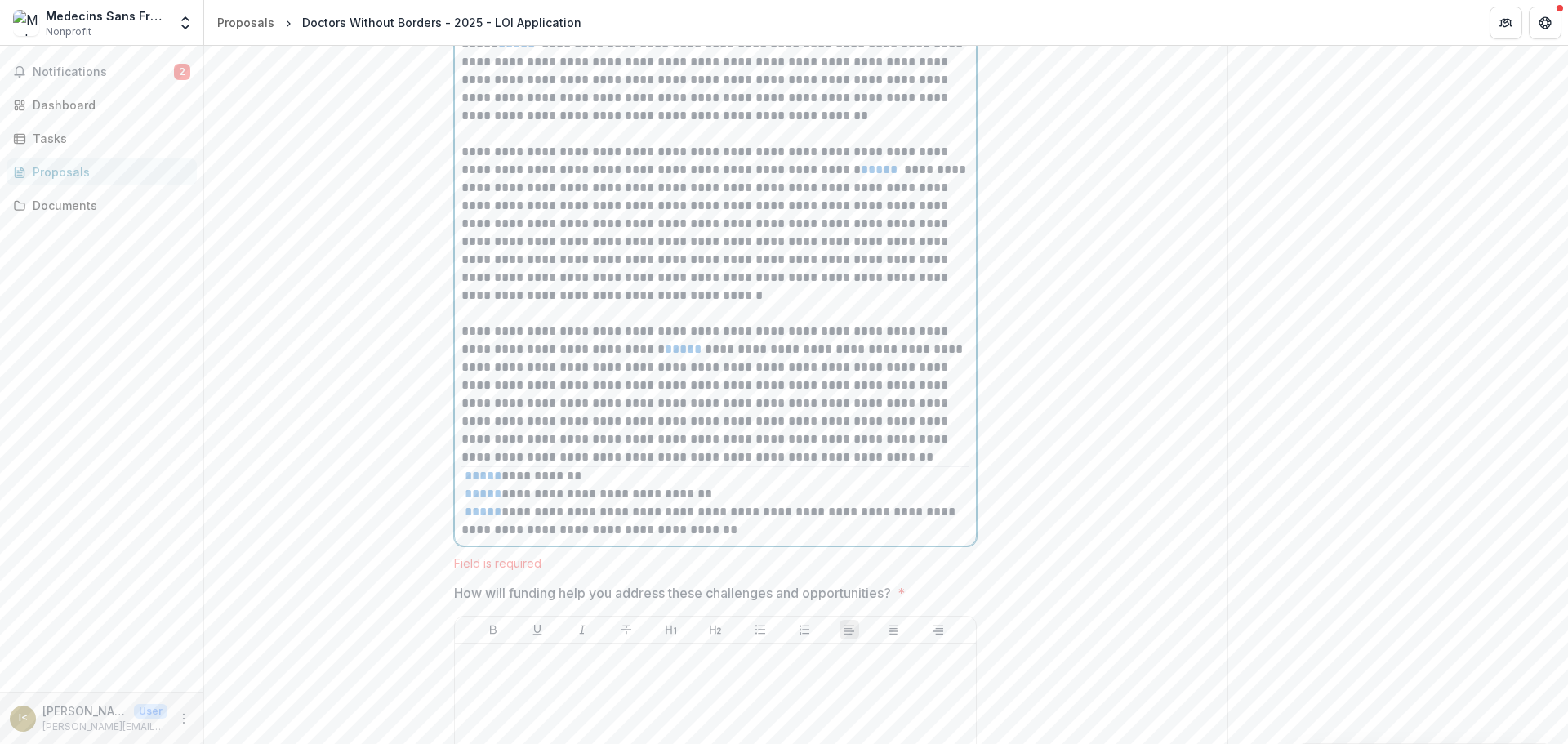
scroll to position [13638, 0]
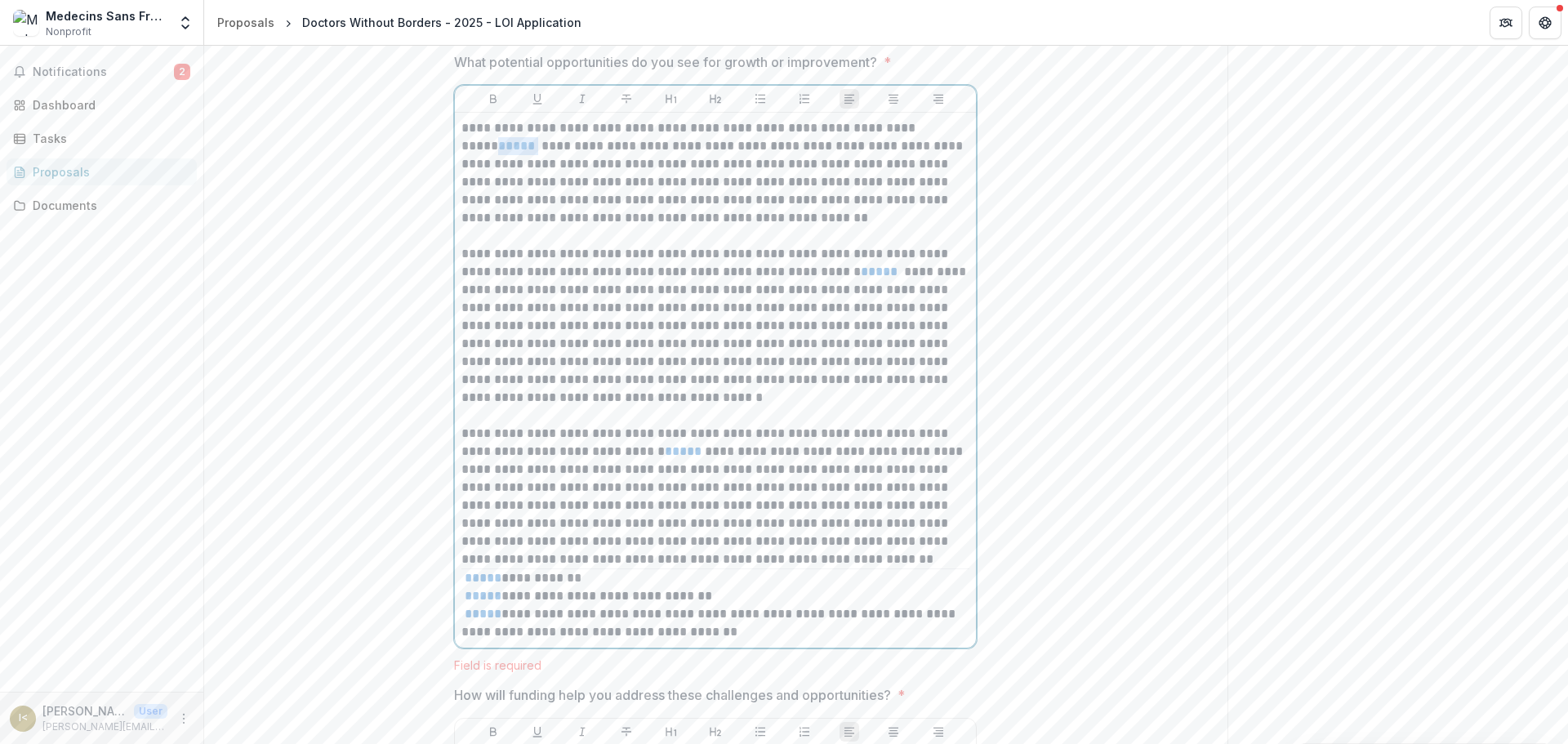
drag, startPoint x: 953, startPoint y: 262, endPoint x: 919, endPoint y: 265, distance: 34.1
click at [919, 227] on p "**********" at bounding box center [715, 173] width 508 height 108
drag, startPoint x: 840, startPoint y: 408, endPoint x: 802, endPoint y: 411, distance: 38.1
click at [802, 406] on p "**********" at bounding box center [715, 326] width 508 height 162
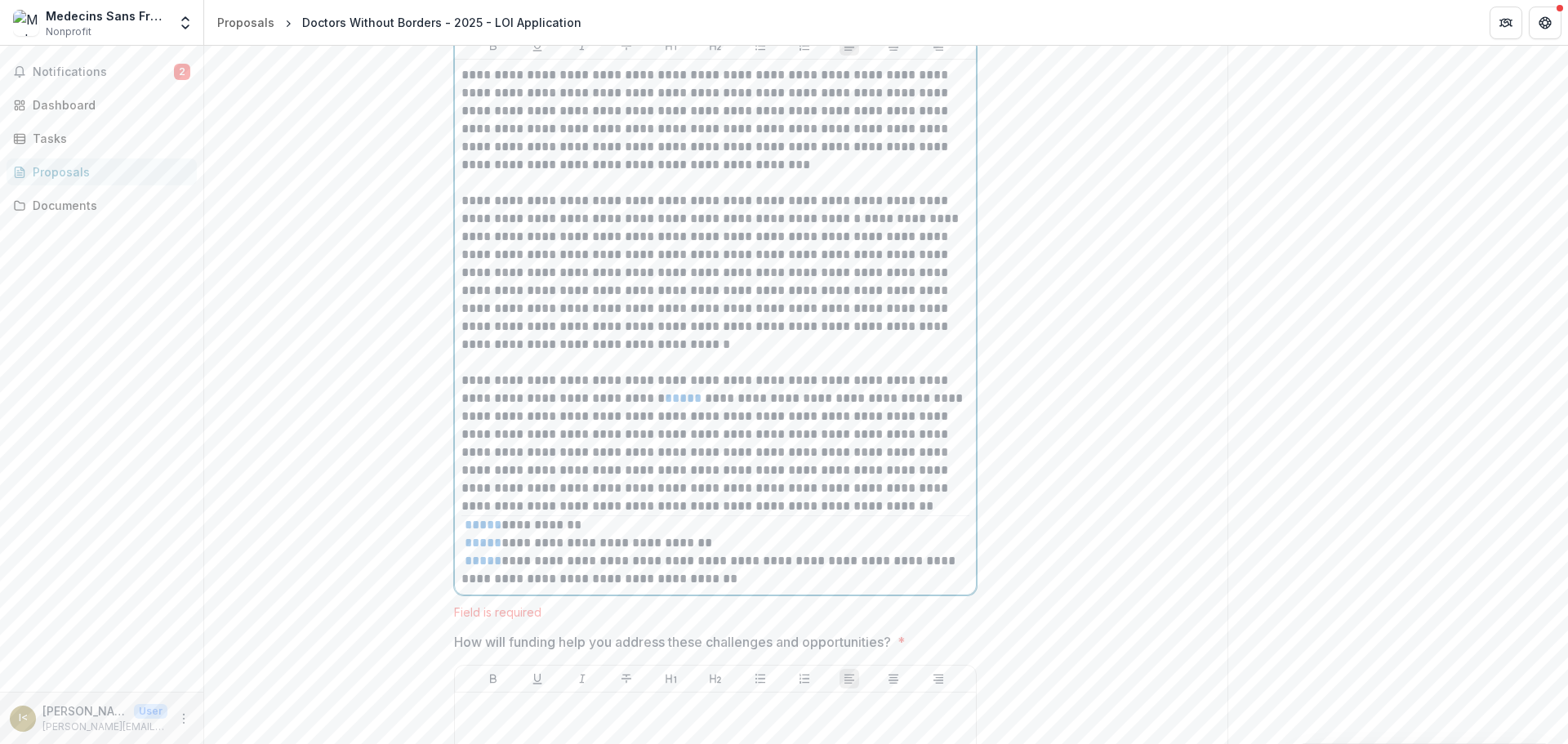
scroll to position [13720, 0]
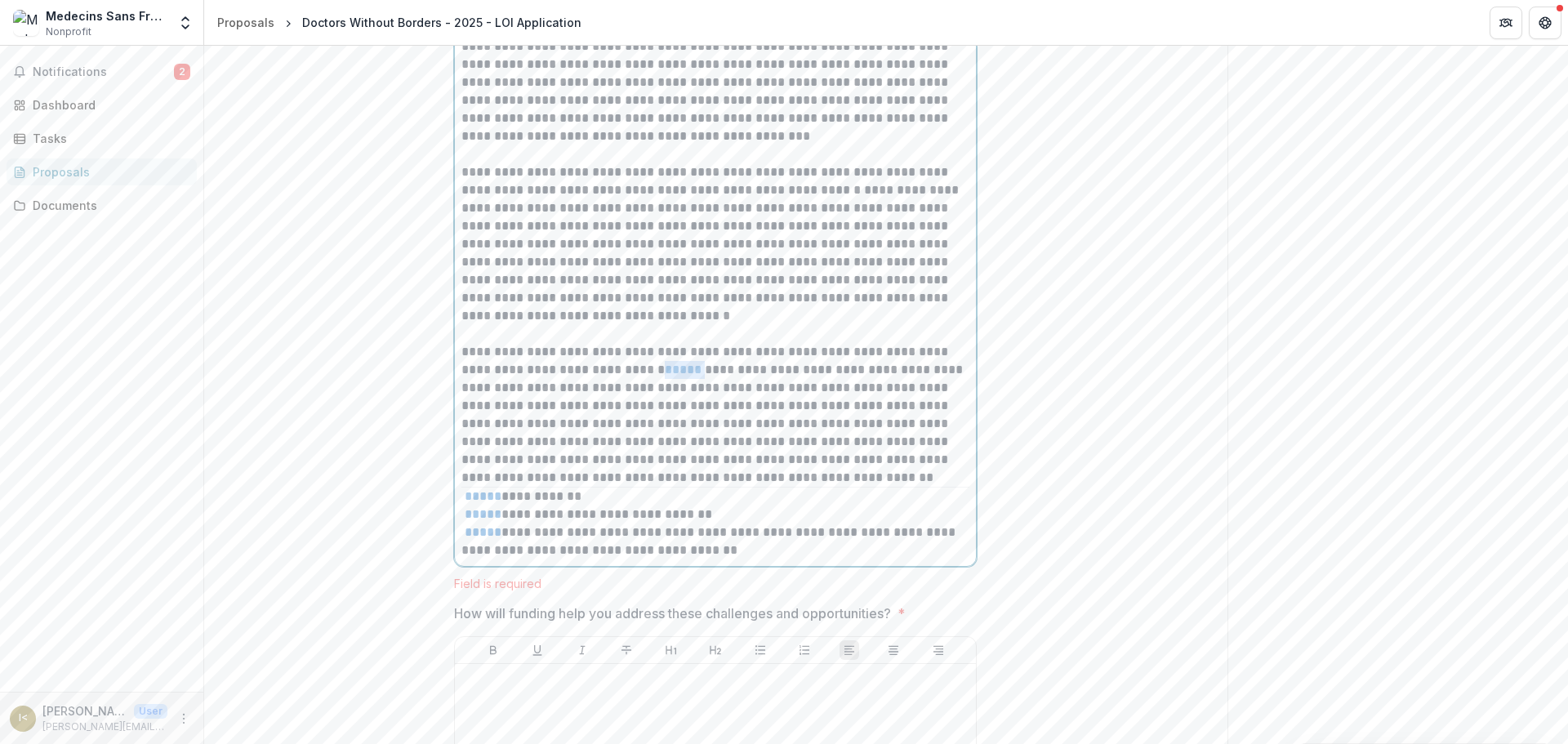
drag, startPoint x: 666, startPoint y: 511, endPoint x: 644, endPoint y: 513, distance: 22.1
click at [630, 486] on p "**********" at bounding box center [715, 415] width 508 height 144
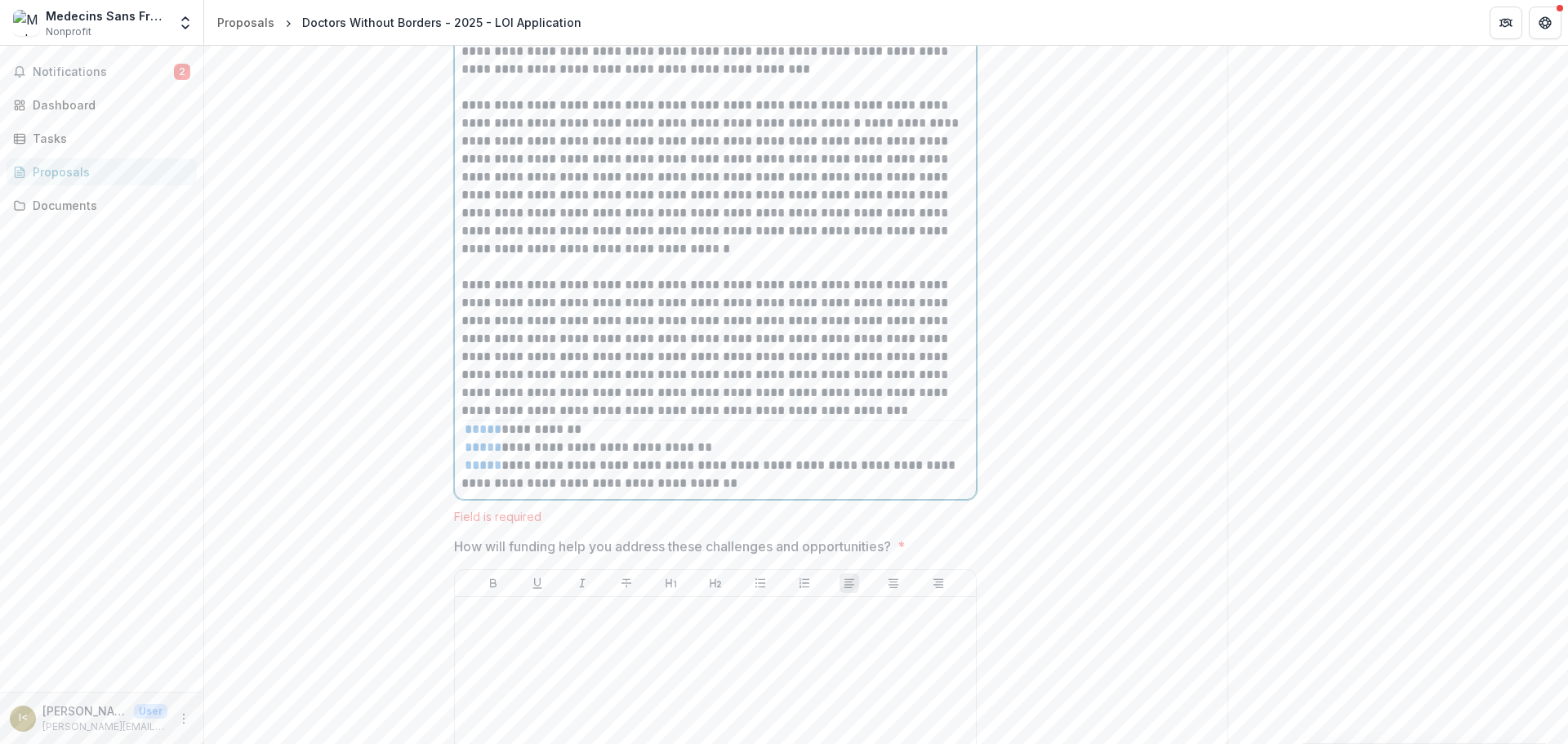
scroll to position [13883, 0]
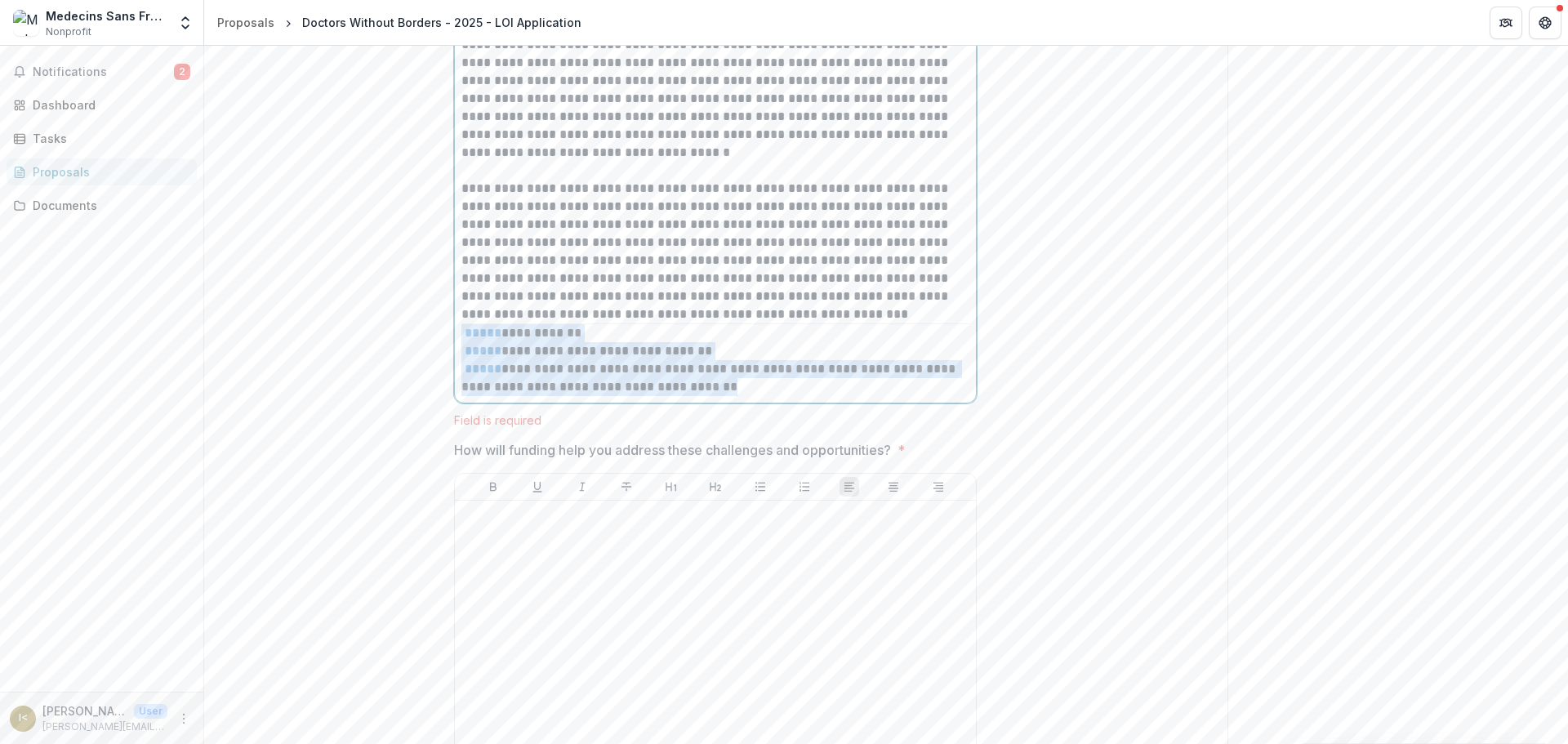
drag, startPoint x: 705, startPoint y: 528, endPoint x: 419, endPoint y: 462, distance: 293.5
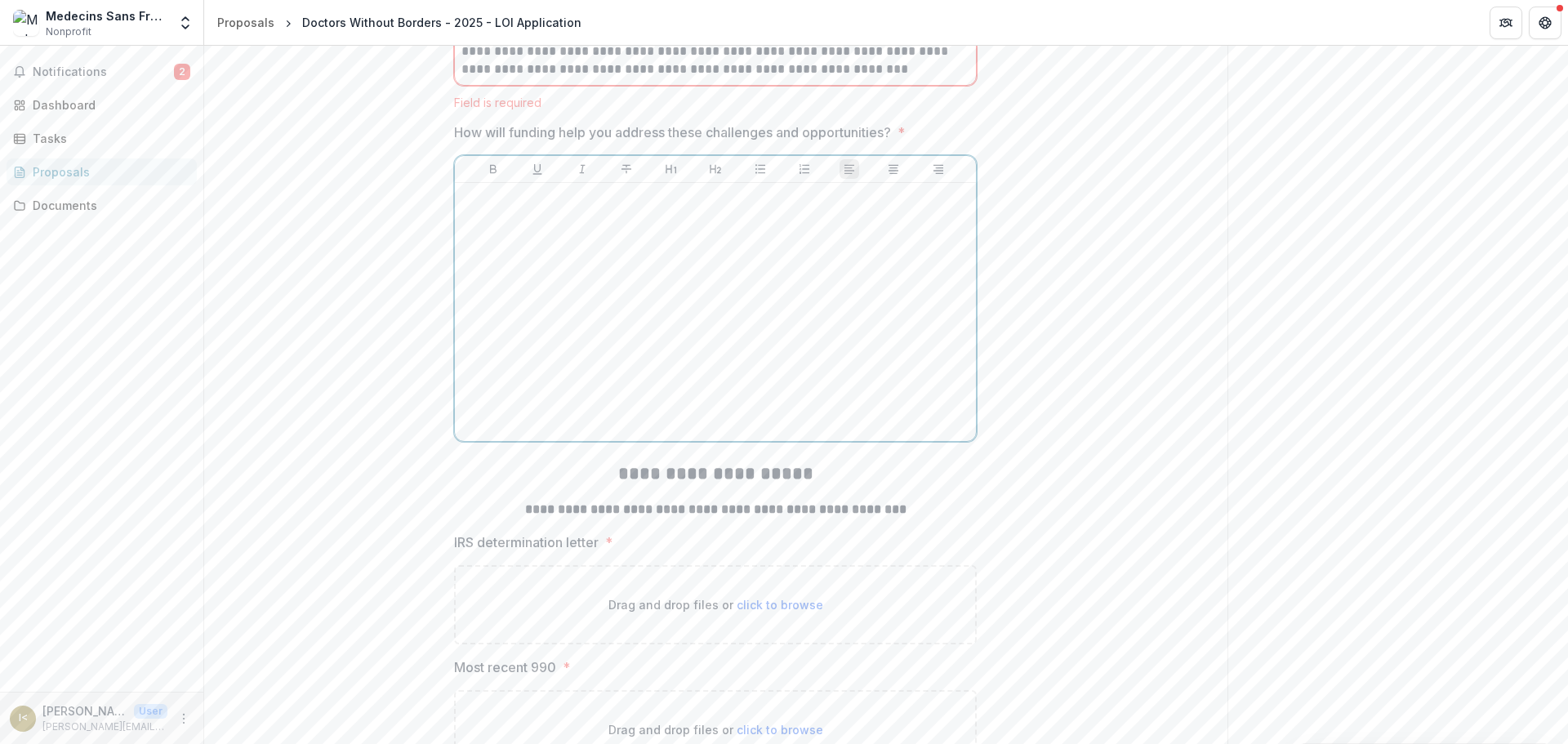
click at [550, 392] on div at bounding box center [715, 311] width 508 height 245
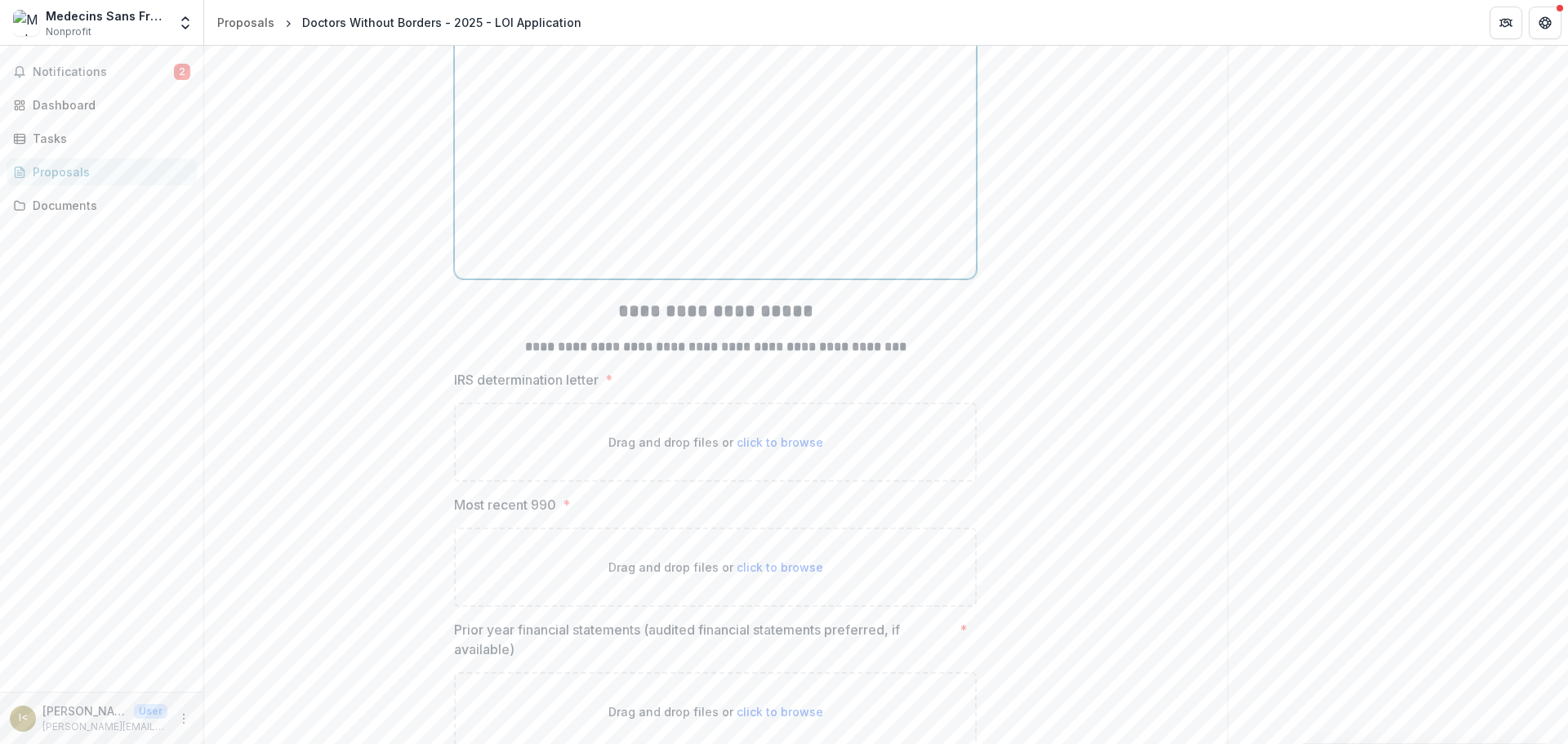
scroll to position [14274, 0]
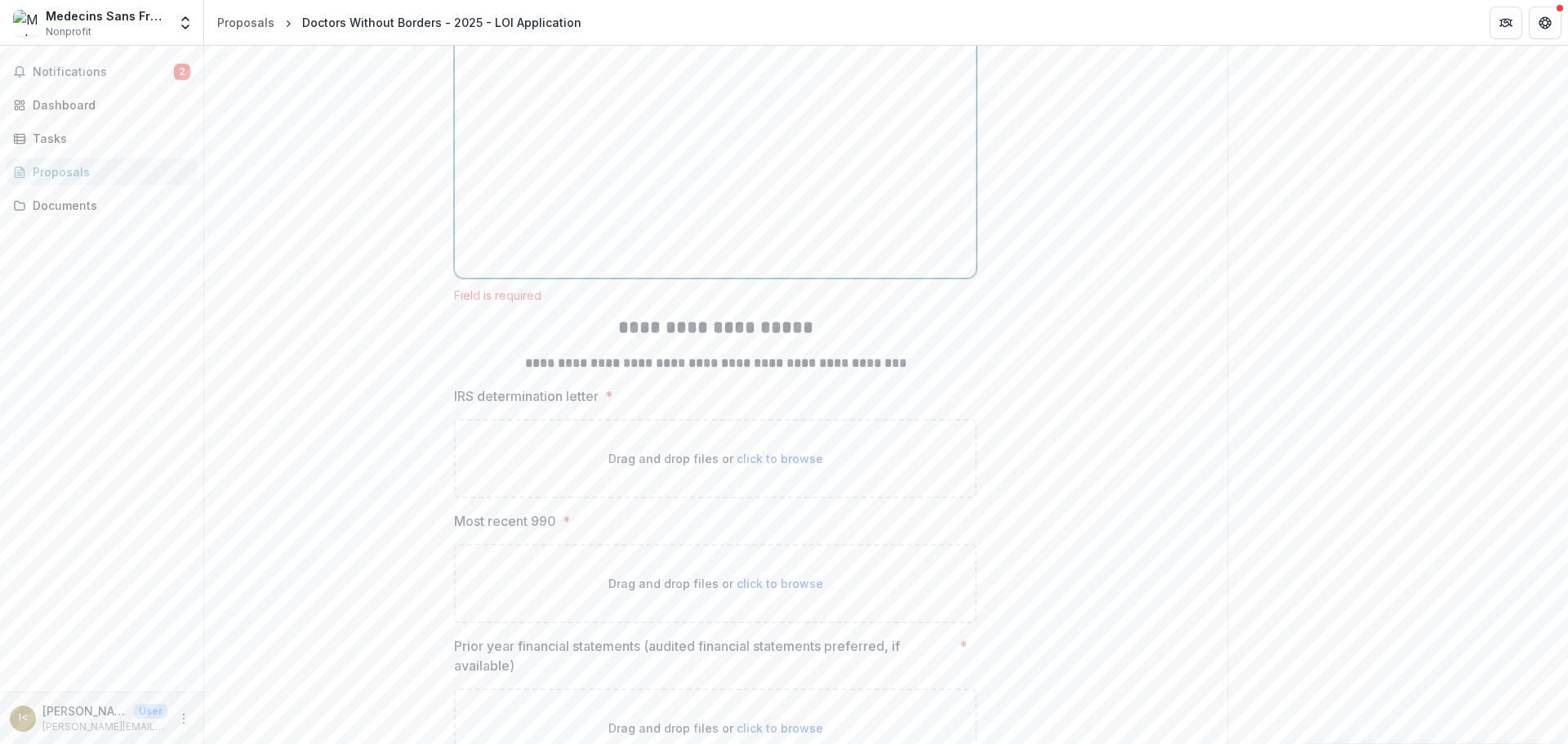
click at [626, 224] on div at bounding box center [715, 148] width 508 height 245
paste div
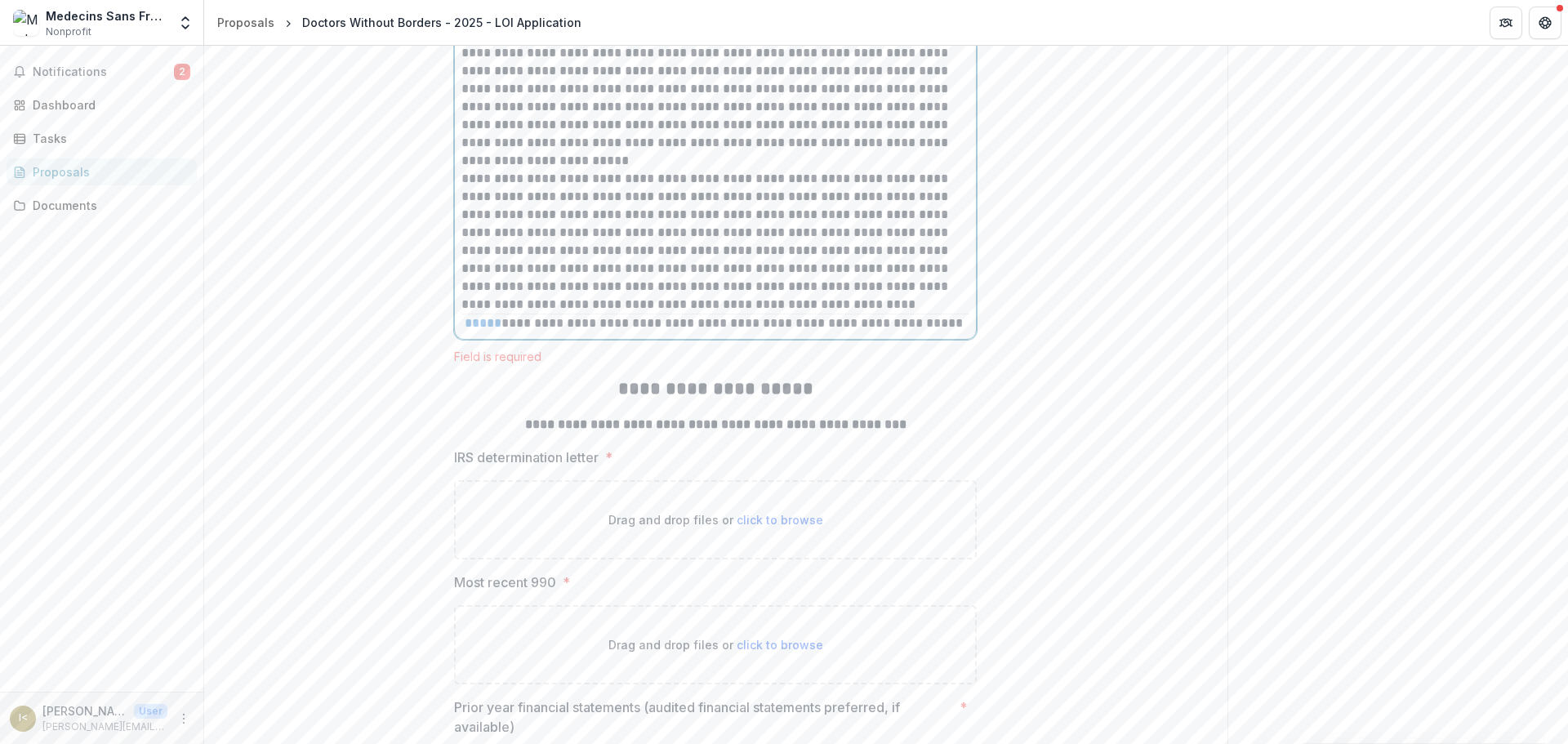
click at [510, 152] on p "**********" at bounding box center [715, 89] width 508 height 126
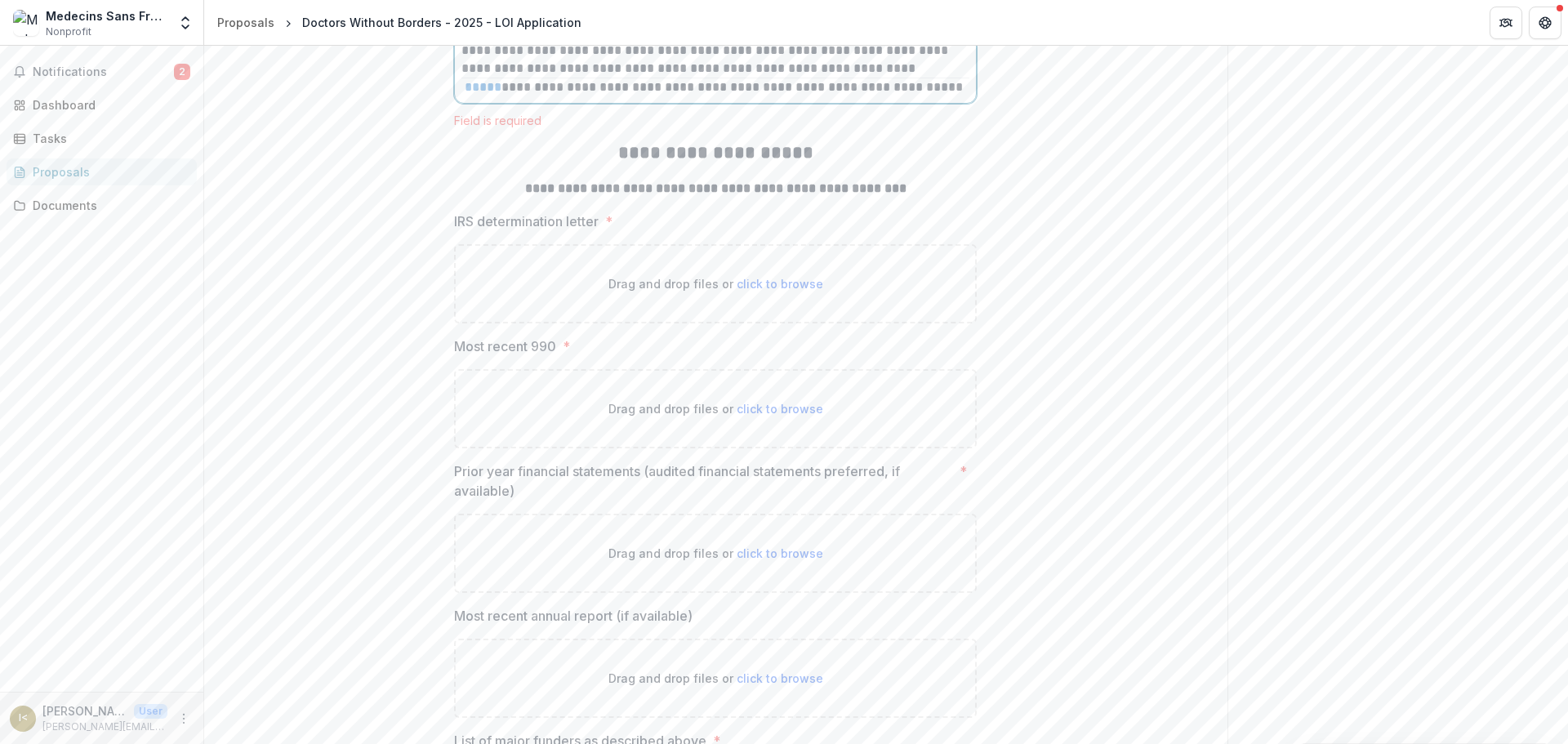
scroll to position [14519, 0]
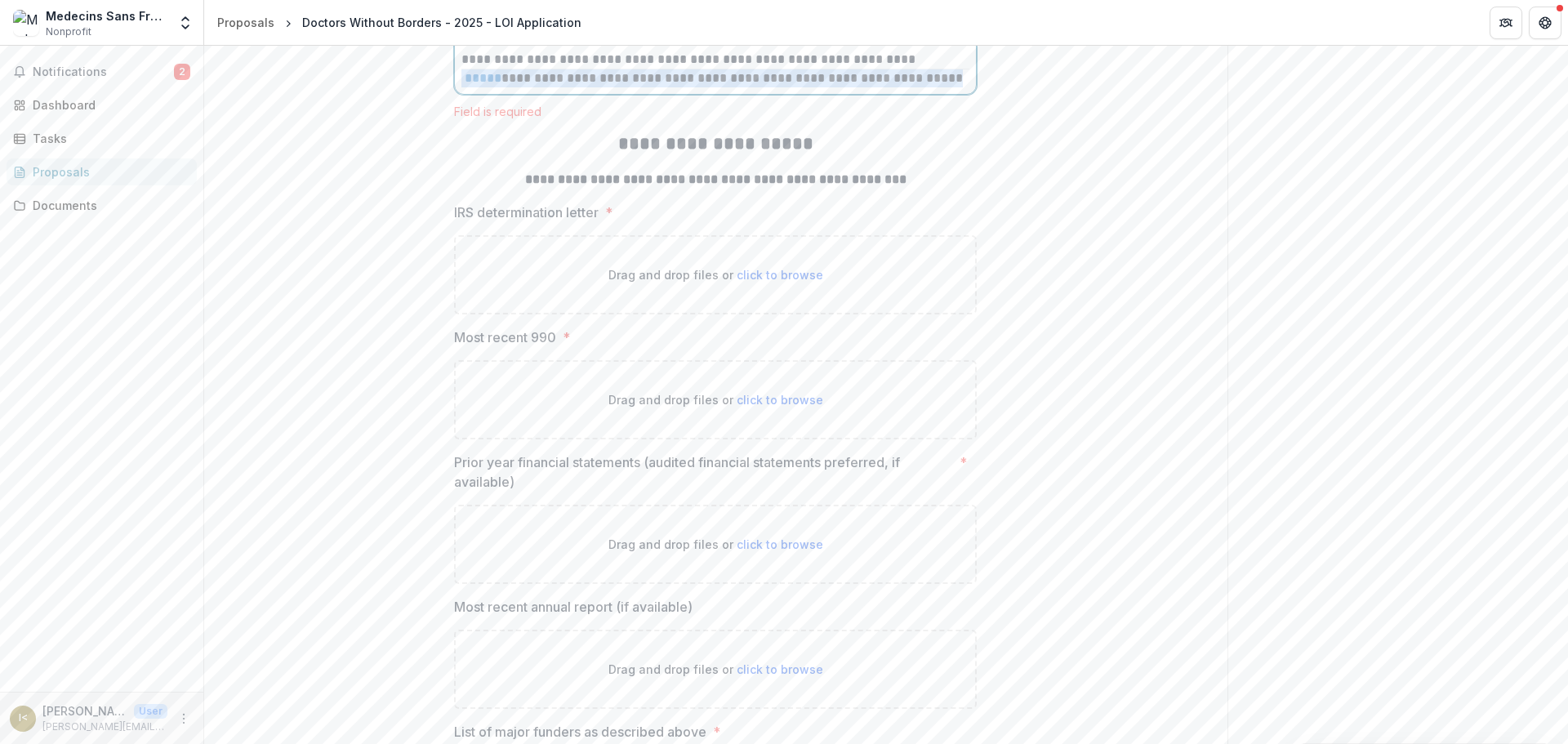
drag, startPoint x: 952, startPoint y: 216, endPoint x: 423, endPoint y: 211, distance: 529.0
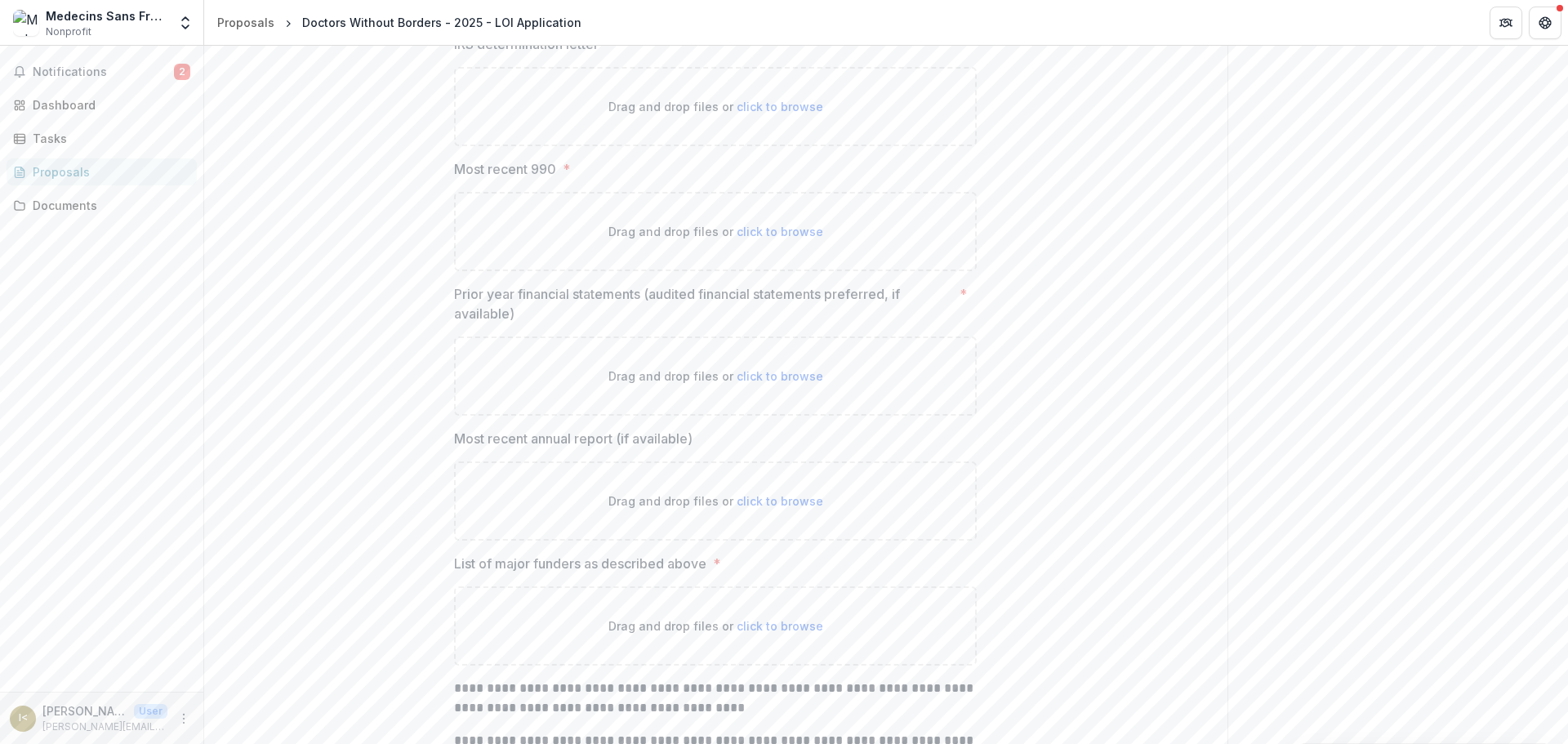
scroll to position [14682, 0]
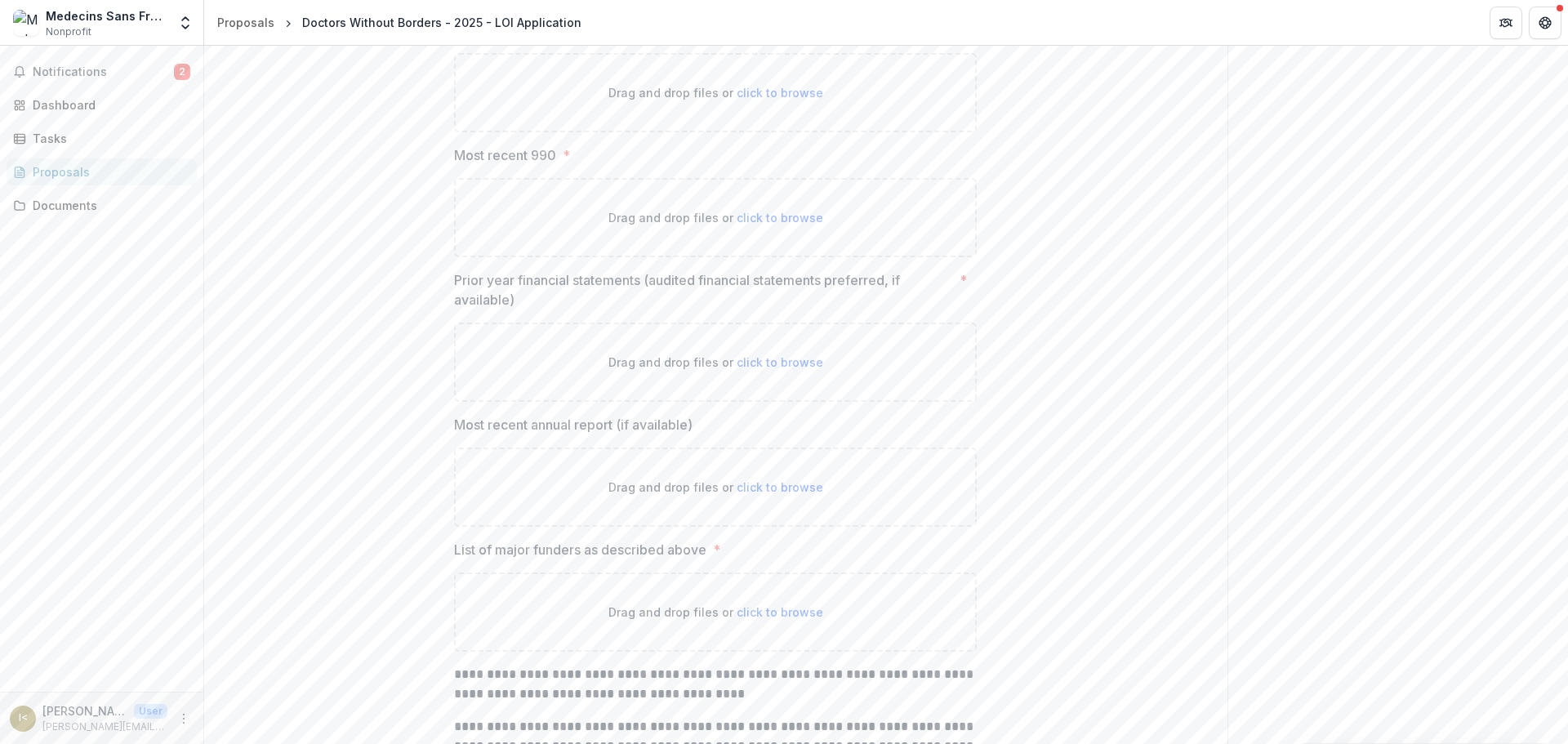
click at [772, 132] on div "Drag and drop files or click to browse" at bounding box center [714, 92] width 522 height 79
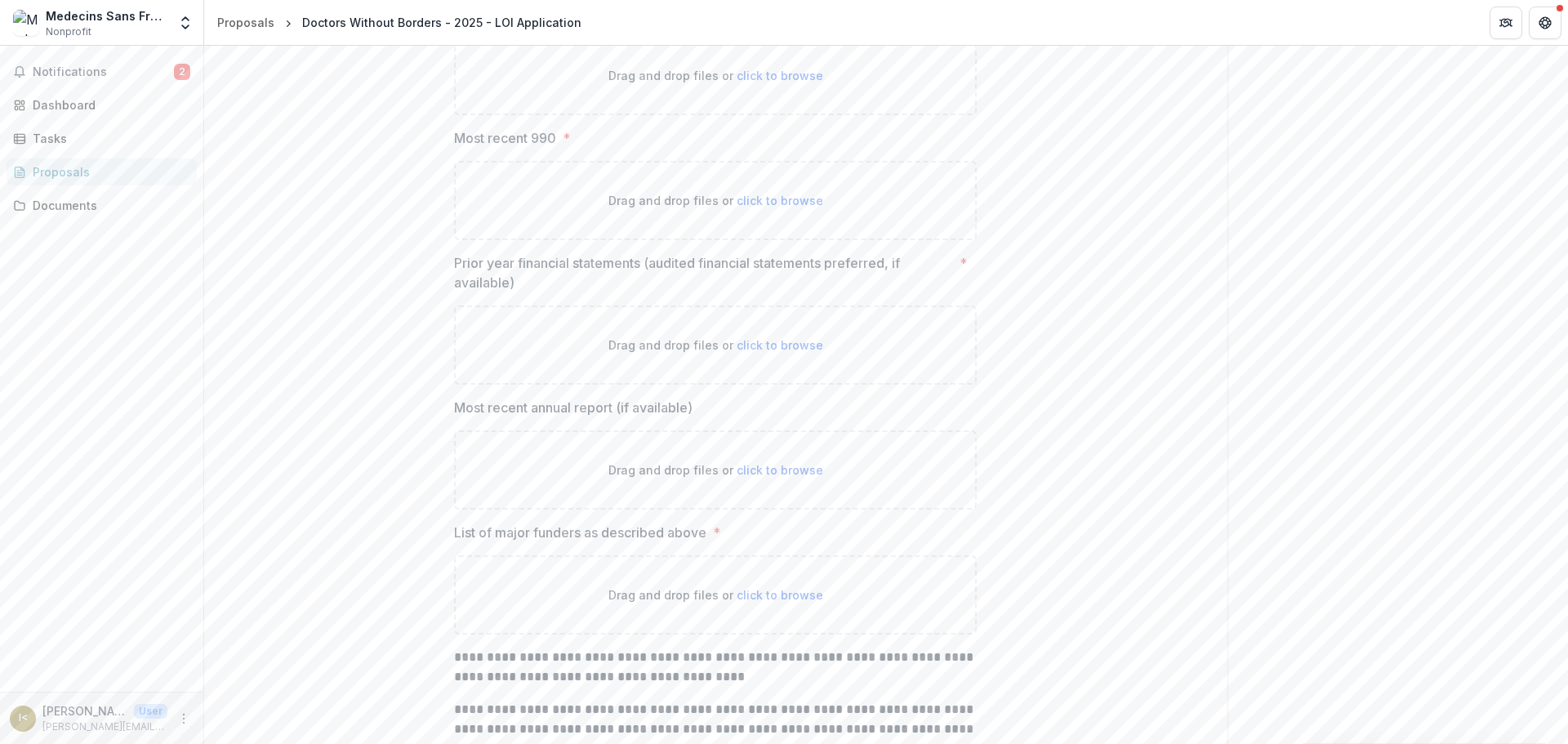
type input "**********"
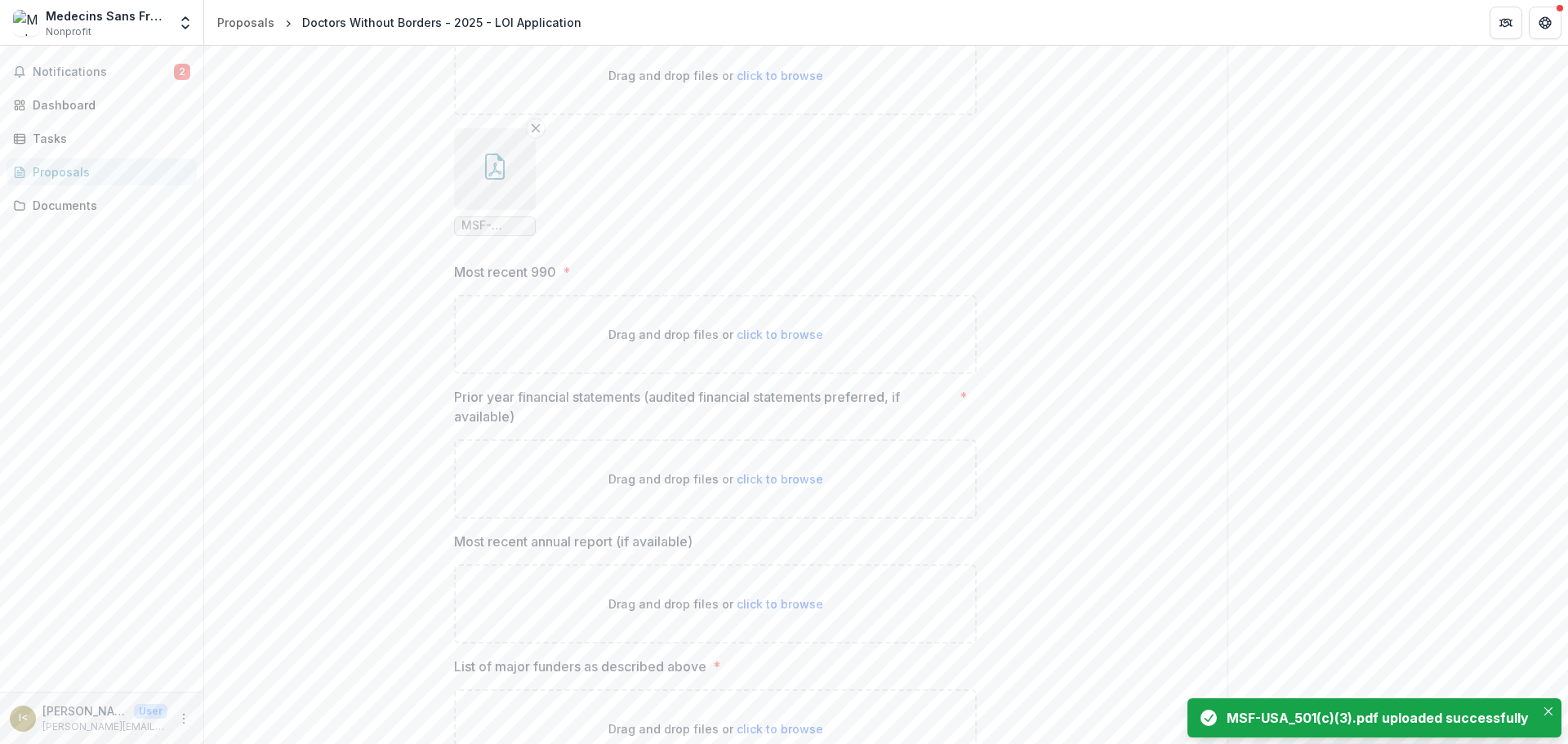
click at [770, 341] on span "click to browse" at bounding box center [779, 334] width 87 height 14
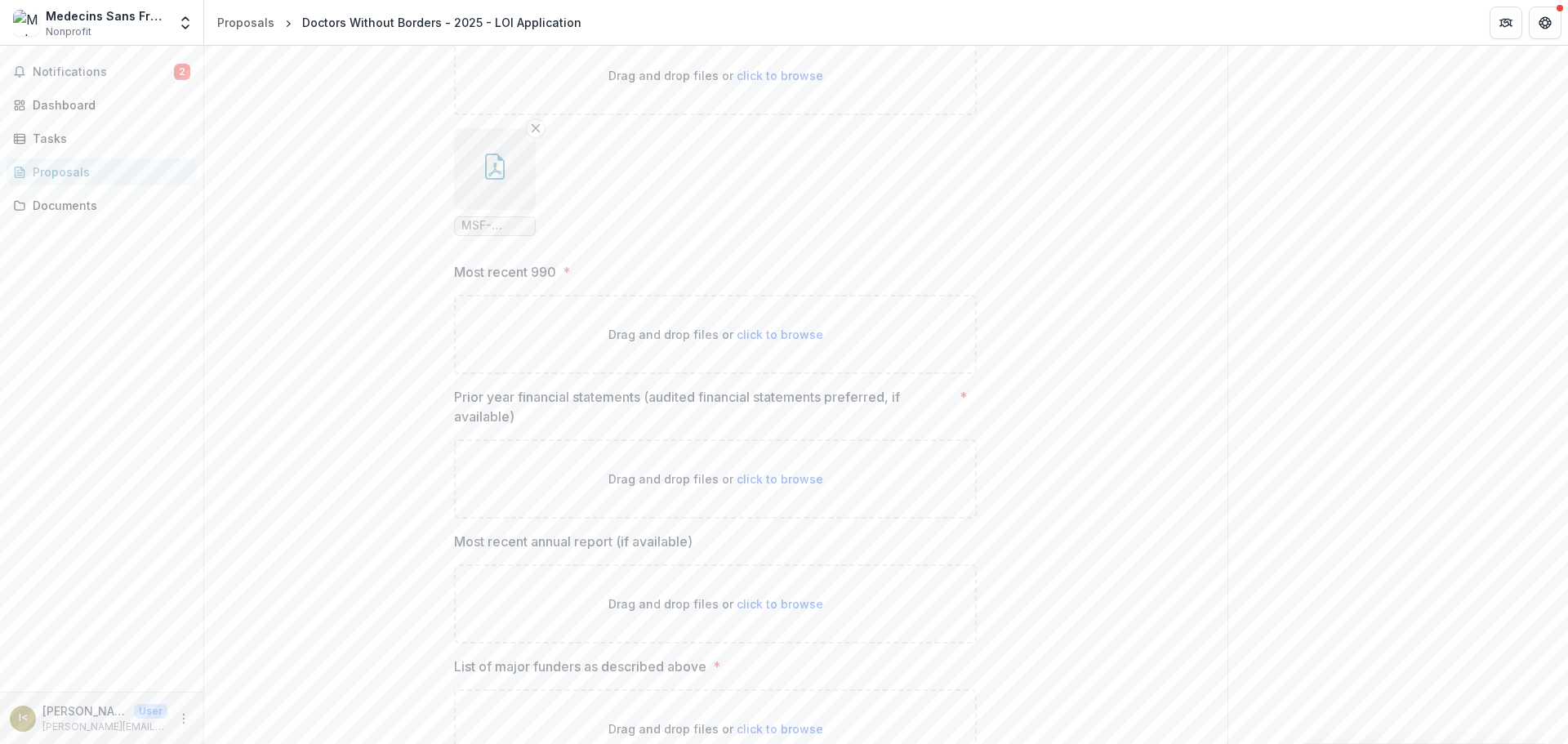
type input "**********"
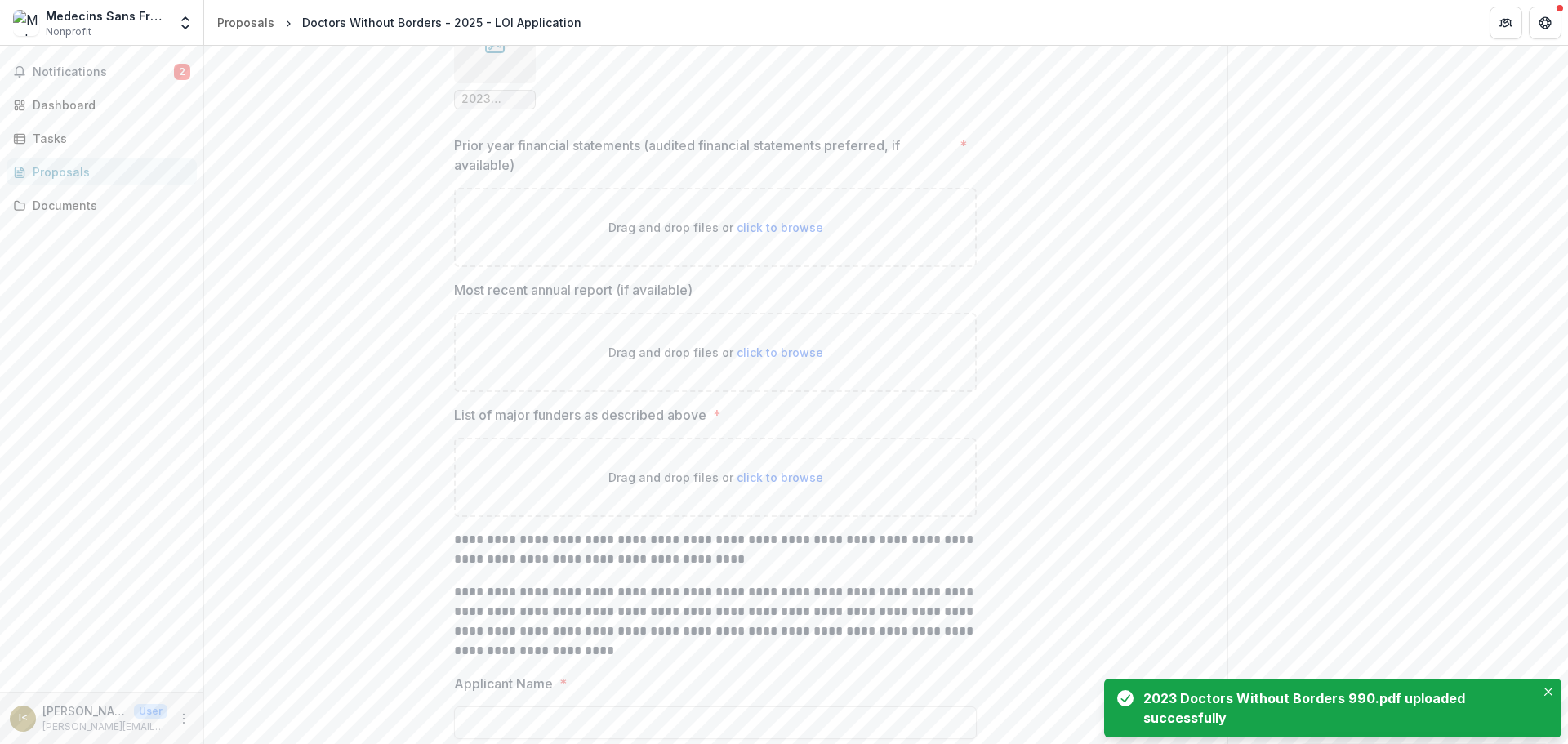
scroll to position [15090, 0]
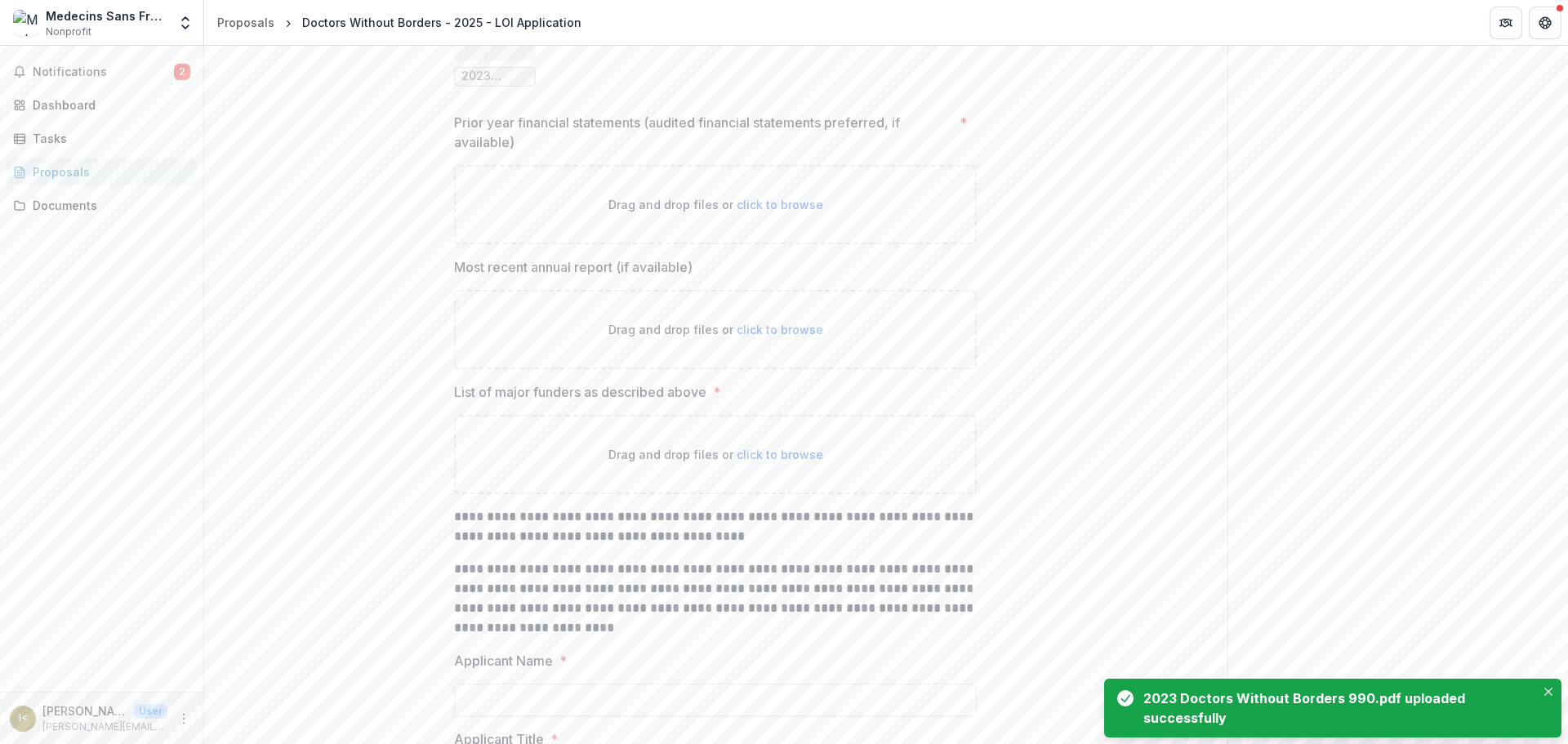
click at [770, 212] on span "click to browse" at bounding box center [779, 204] width 87 height 14
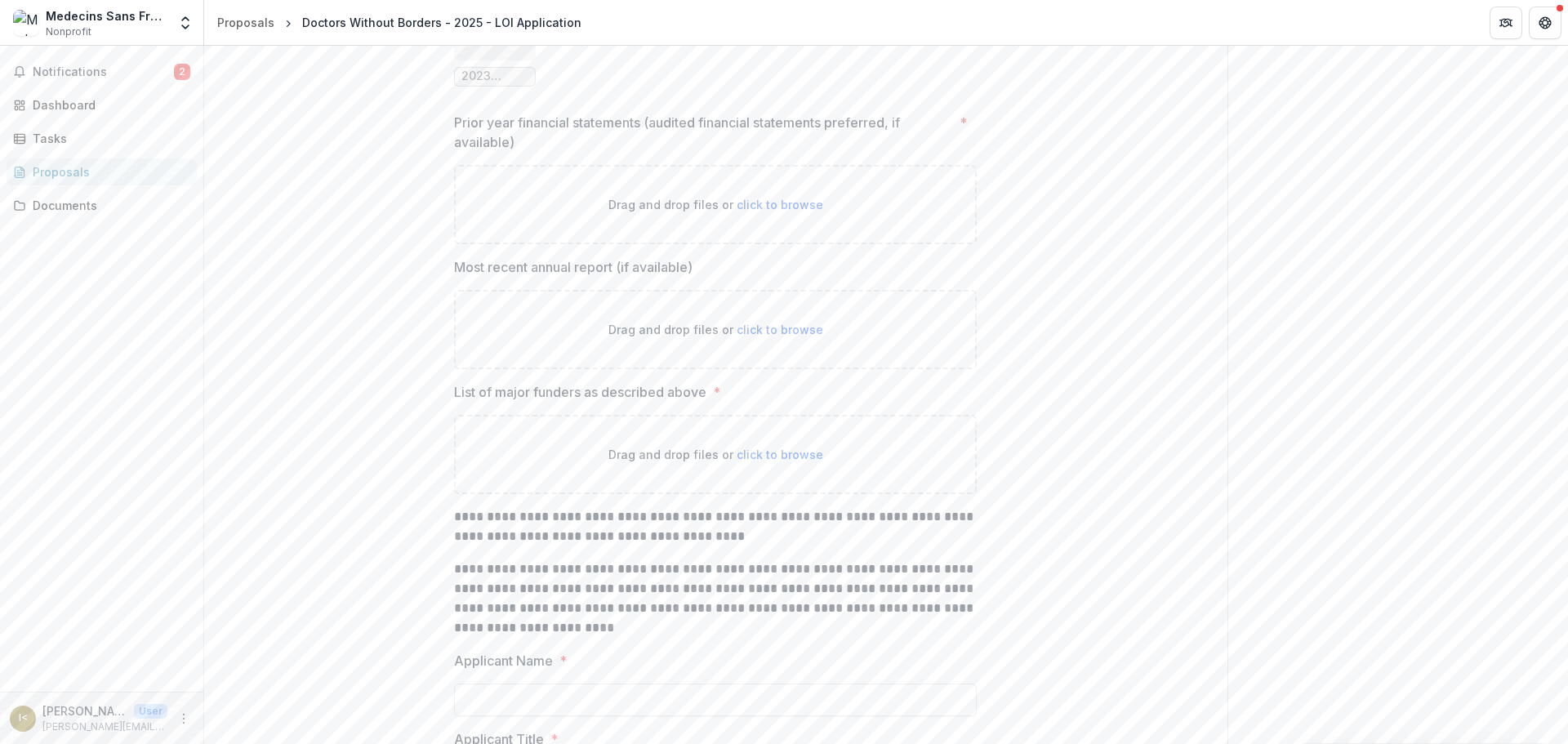
type input "**********"
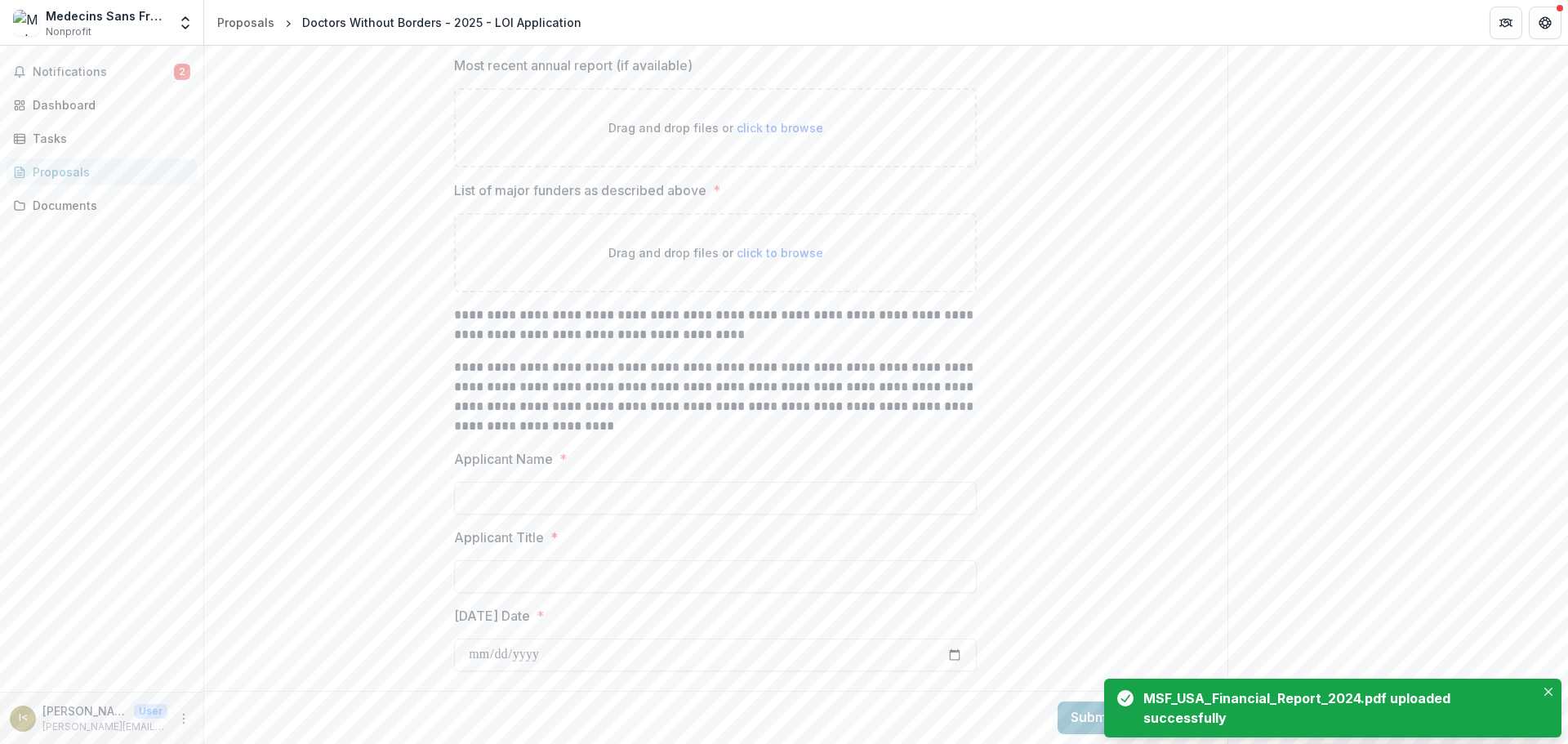
scroll to position [15498, 0]
click at [757, 260] on span "click to browse" at bounding box center [779, 252] width 87 height 14
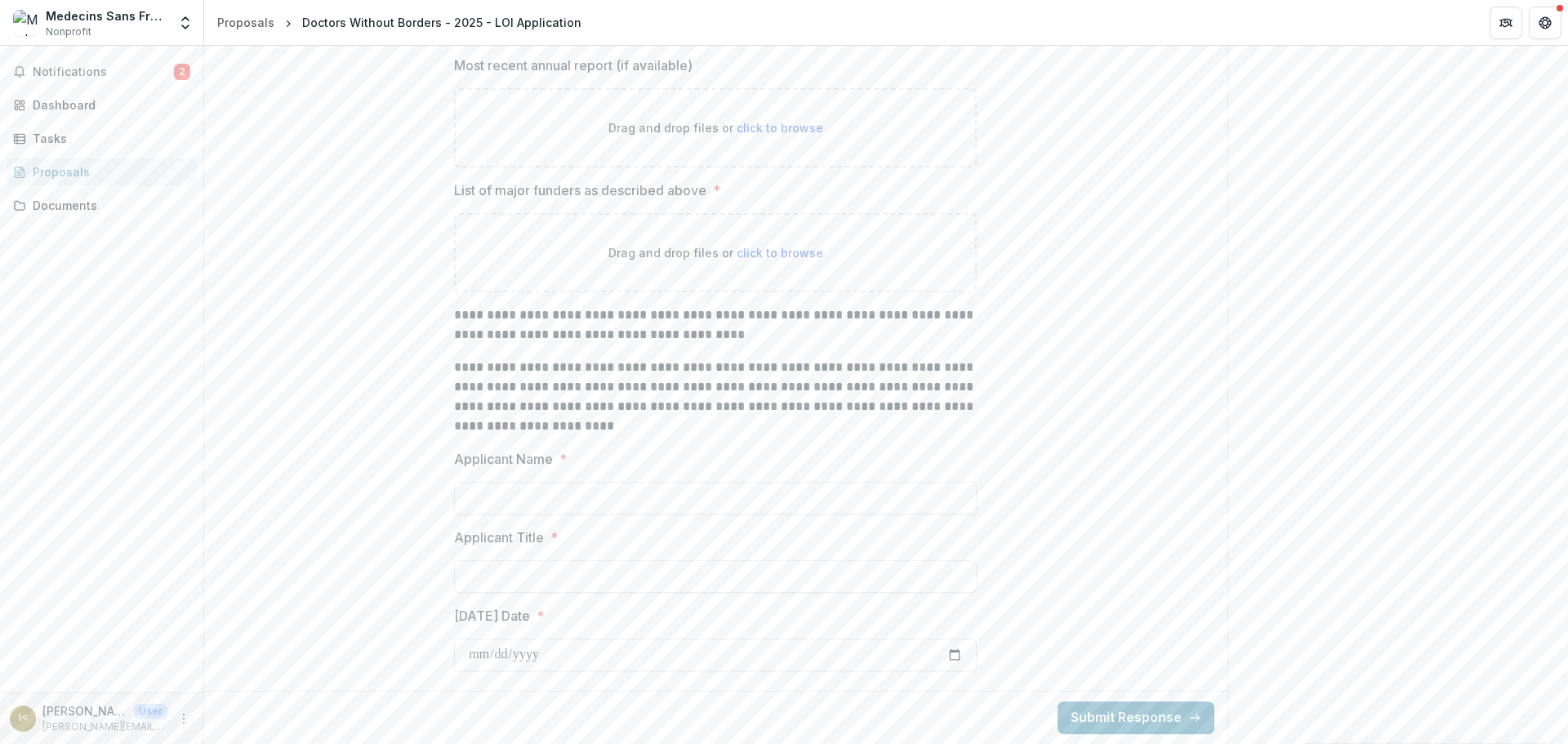
type input "**********"
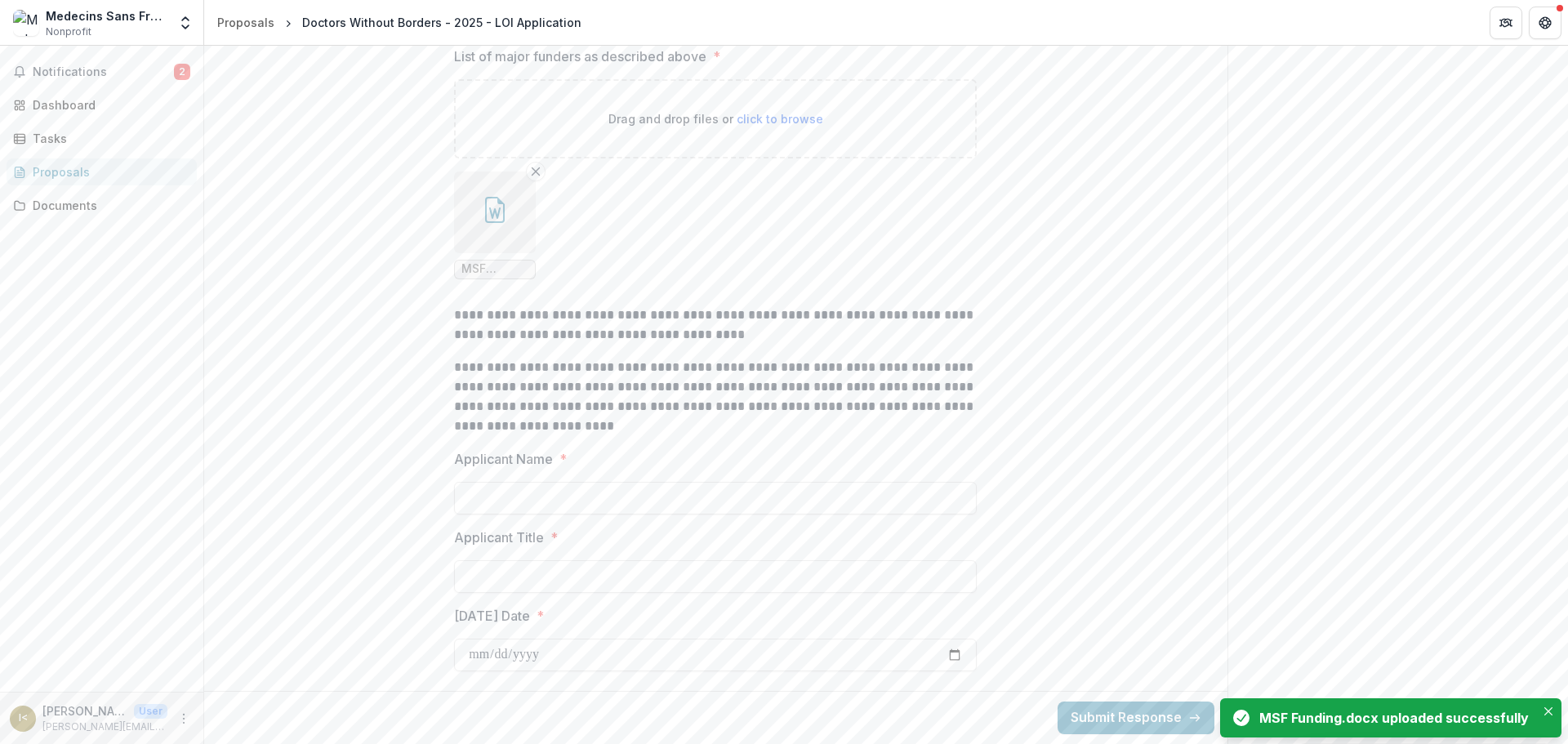
scroll to position [15696, 0]
click at [703, 507] on input "Applicant Name *" at bounding box center [714, 498] width 522 height 33
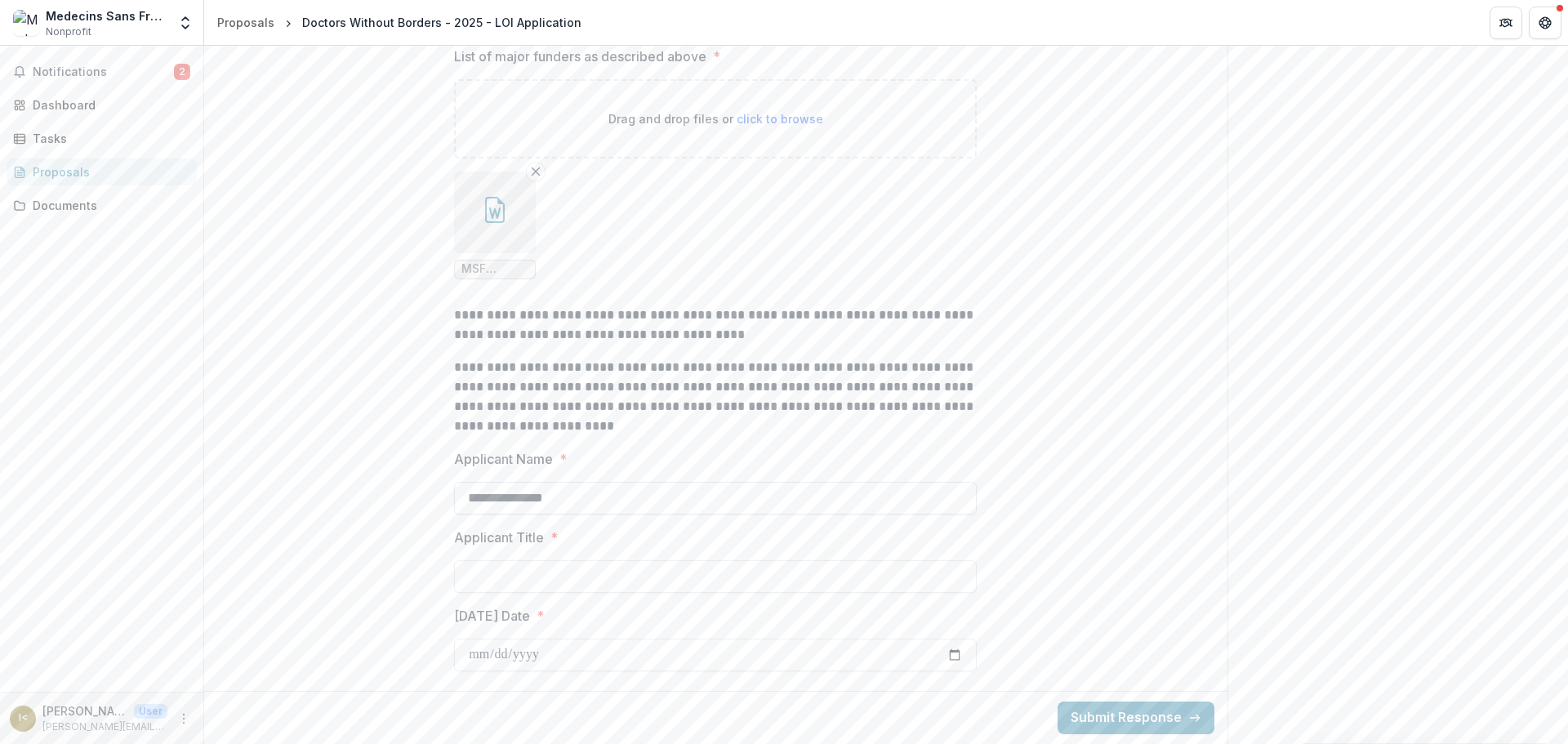
type input "**********"
click at [649, 661] on input "Today's Date *" at bounding box center [714, 654] width 522 height 33
click at [952, 654] on input "Today's Date *" at bounding box center [714, 654] width 522 height 33
type input "**********"
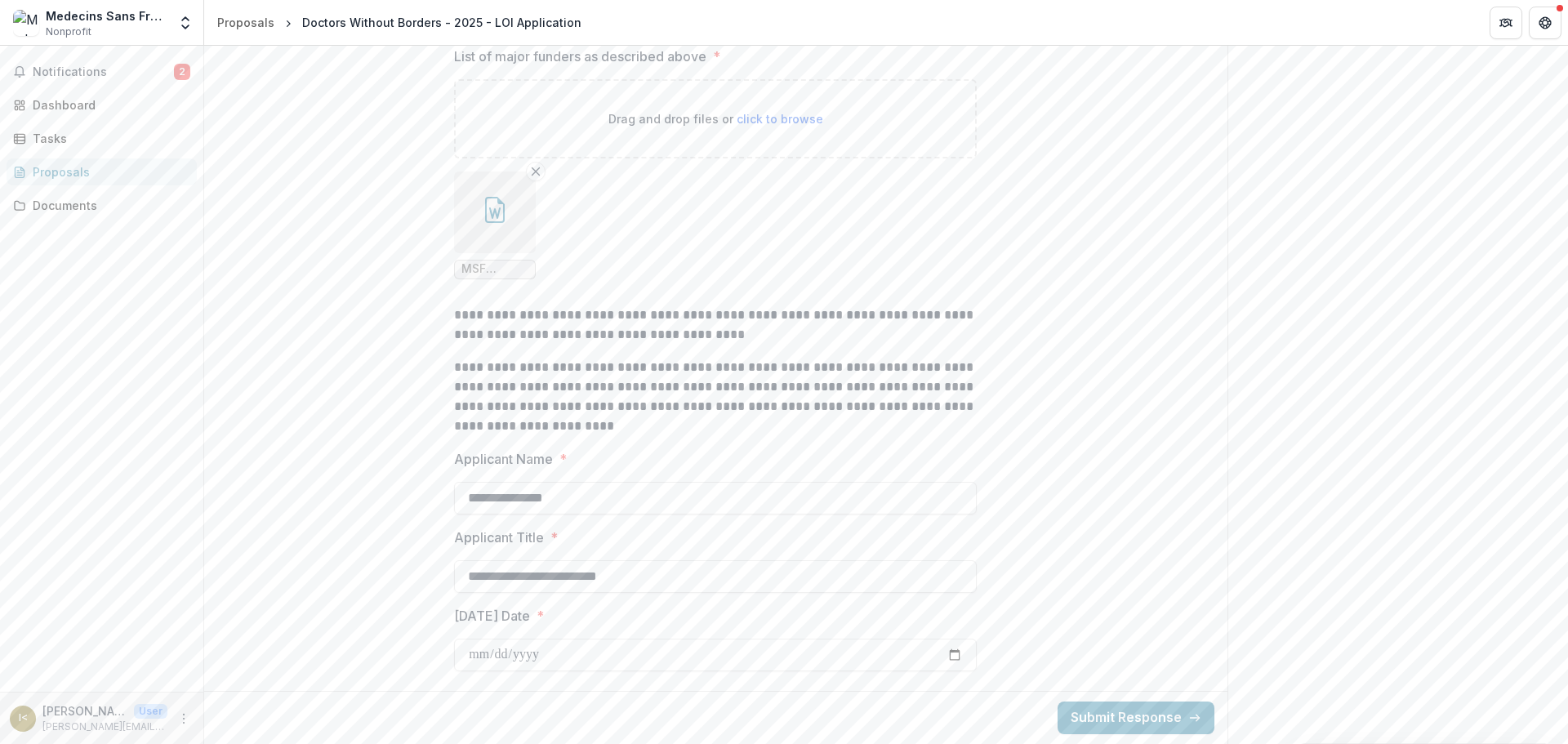
click at [1140, 722] on button "Submit Response" at bounding box center [1135, 718] width 157 height 33
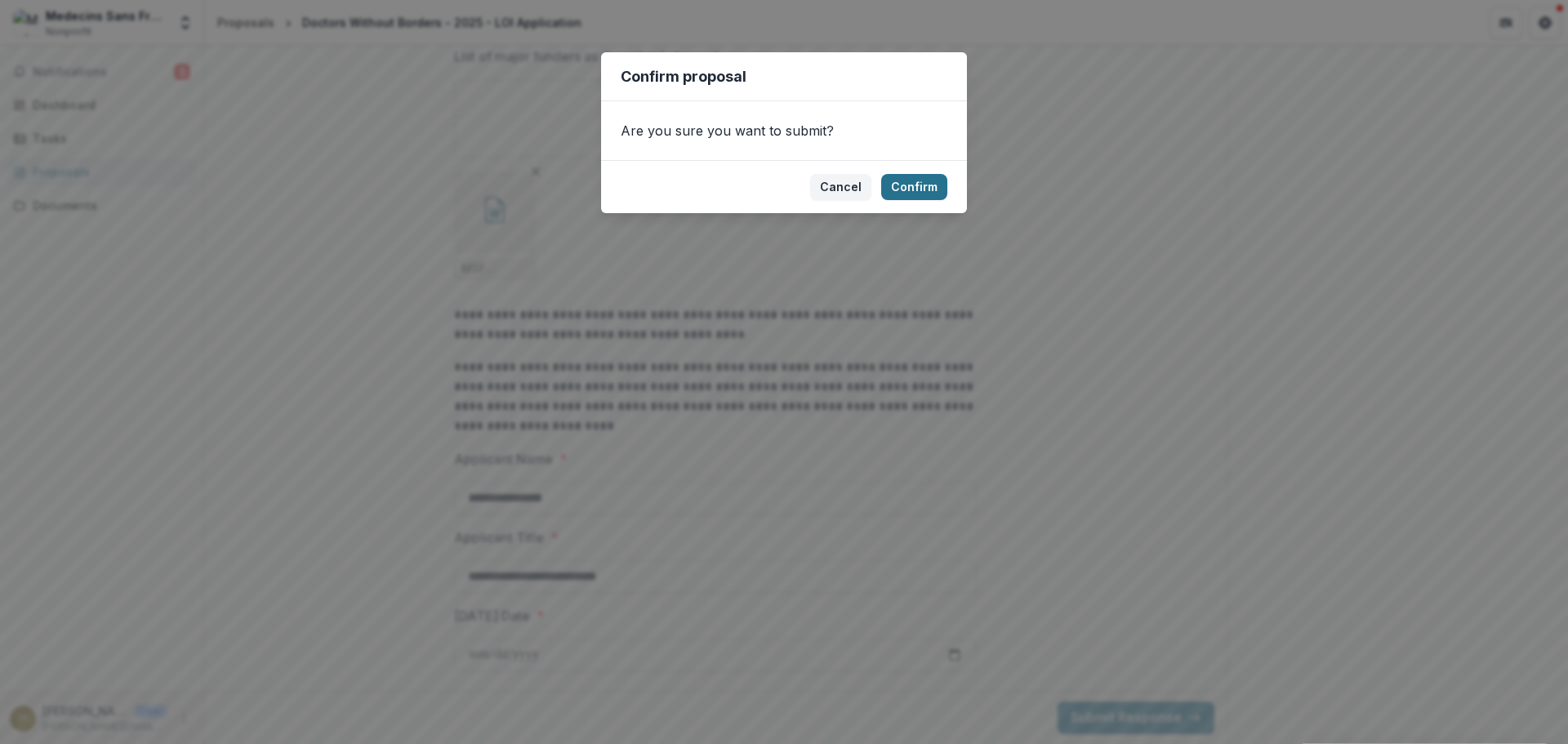
click at [925, 186] on button "Confirm" at bounding box center [913, 186] width 66 height 26
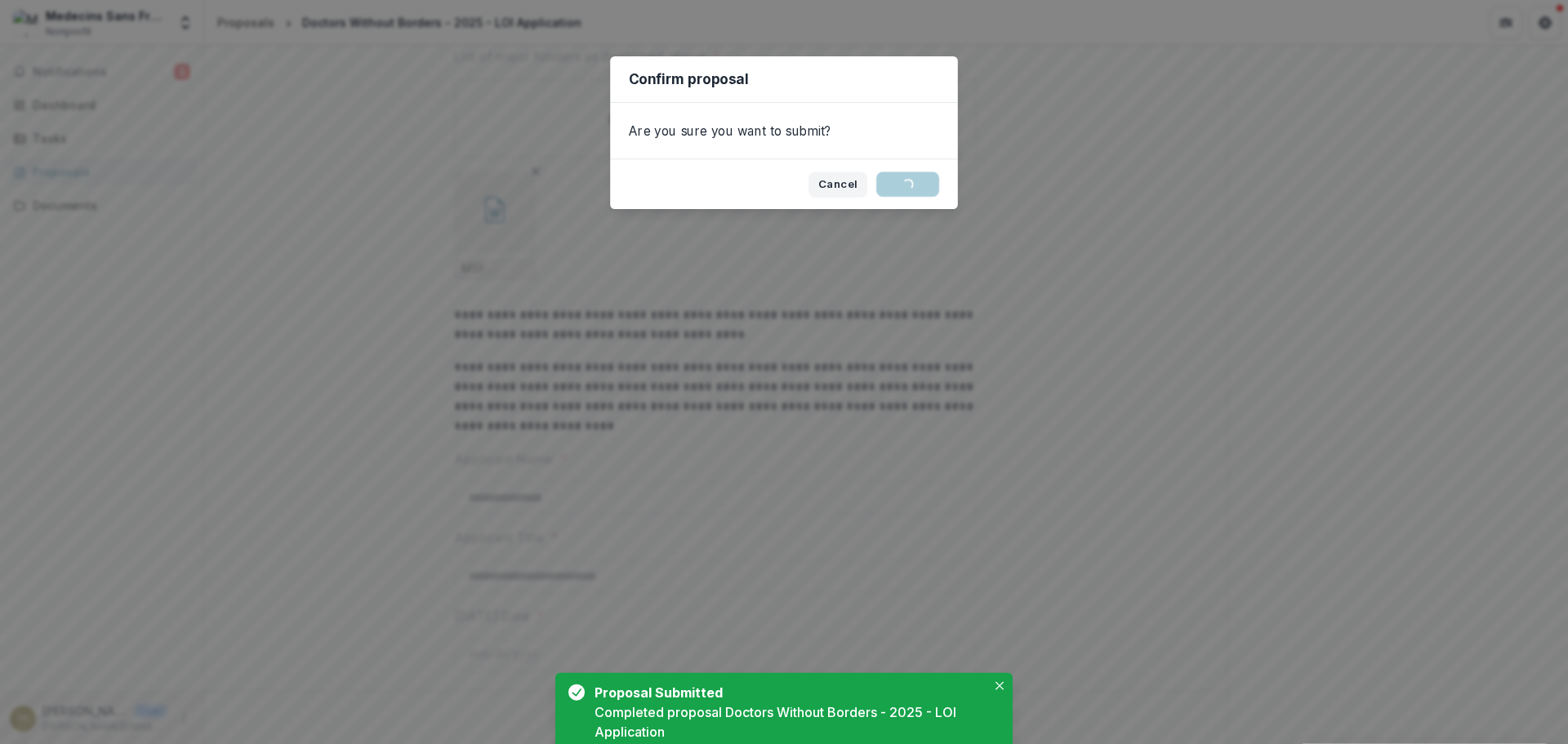
scroll to position [62, 0]
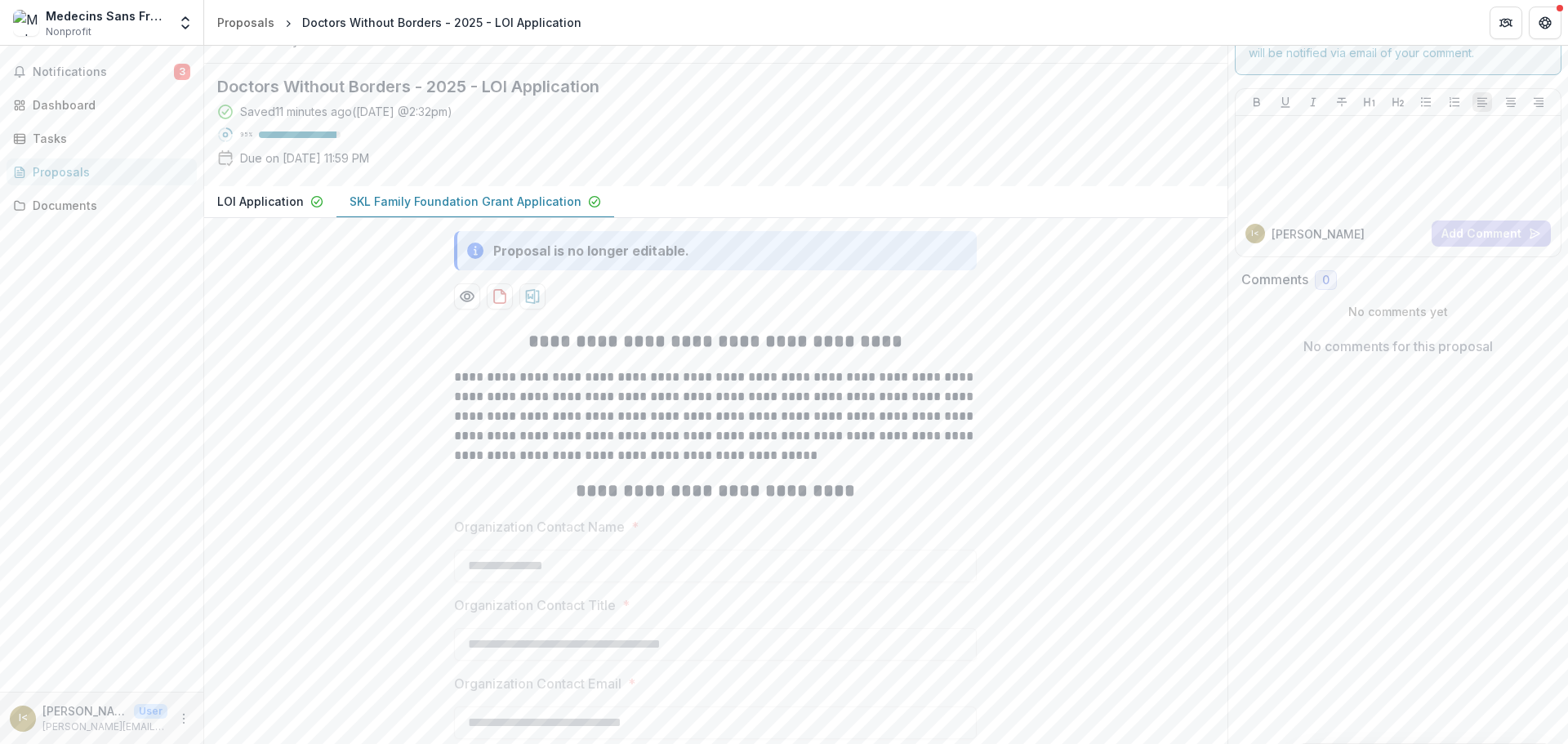
click at [619, 63] on div at bounding box center [715, 40] width 1023 height 46
click at [74, 26] on span "Nonprofit" at bounding box center [69, 32] width 46 height 14
click at [93, 714] on p "[PERSON_NAME] <[PERSON_NAME][EMAIL_ADDRESS][PERSON_NAME][DOMAIN_NAME]>" at bounding box center [85, 711] width 85 height 17
click at [187, 719] on icon "More" at bounding box center [184, 718] width 13 height 13
click at [245, 711] on button "Logout" at bounding box center [291, 711] width 175 height 27
